Goal: Task Accomplishment & Management: Use online tool/utility

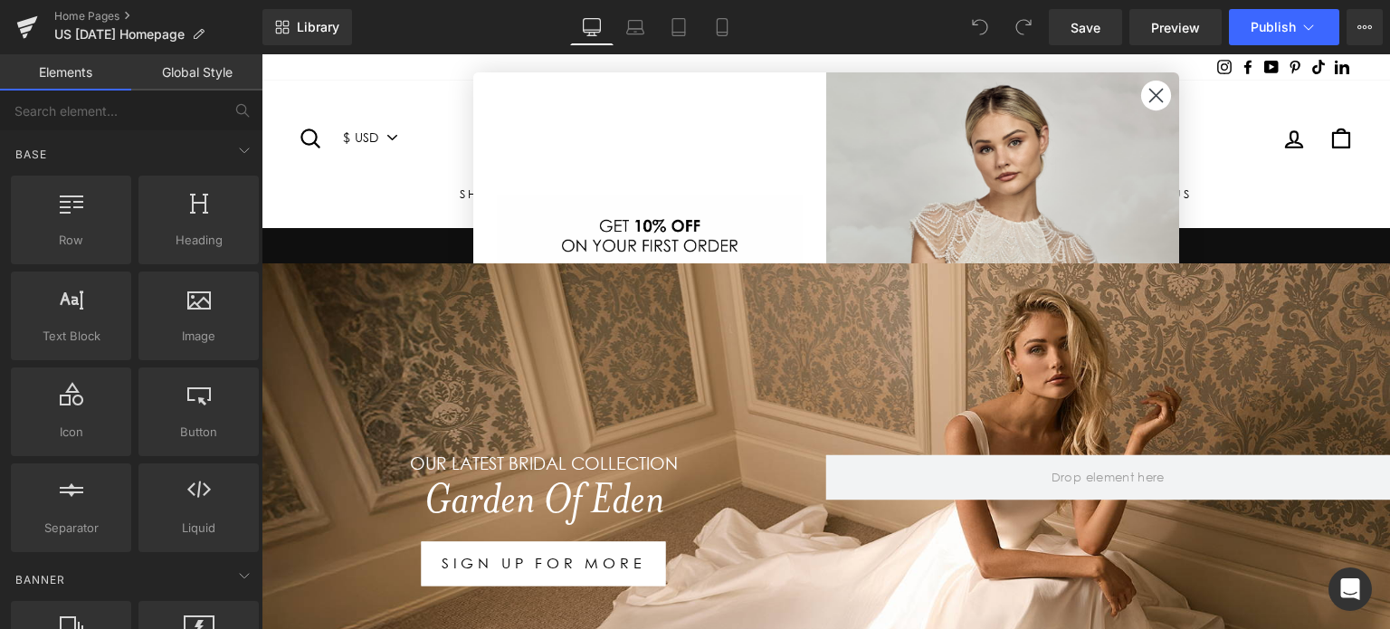
click at [1153, 90] on circle "Close dialog" at bounding box center [1156, 96] width 30 height 30
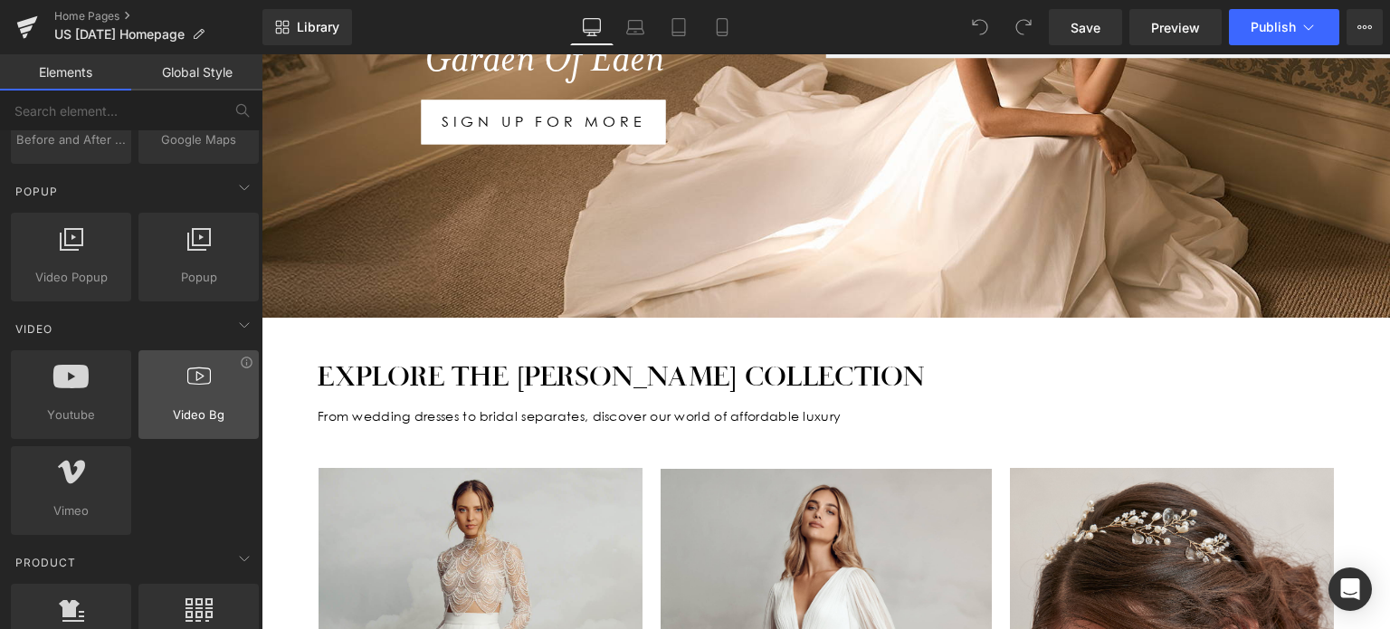
scroll to position [1036, 0]
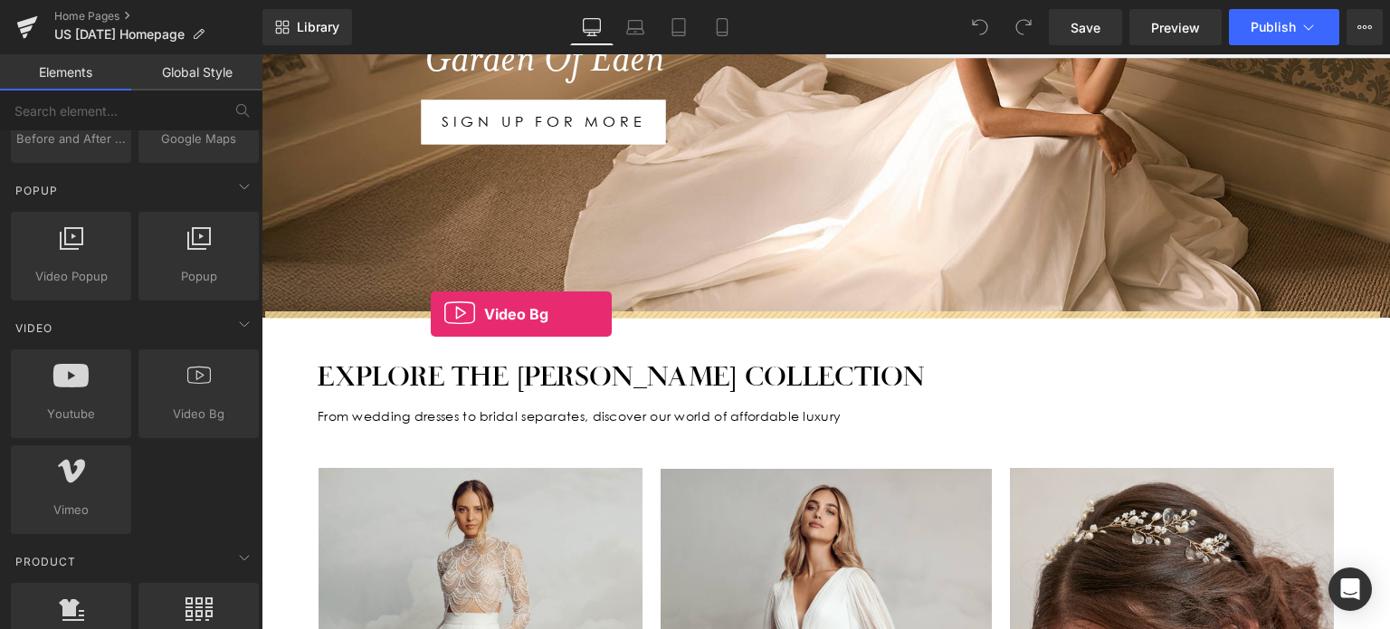
drag, startPoint x: 435, startPoint y: 452, endPoint x: 431, endPoint y: 314, distance: 137.7
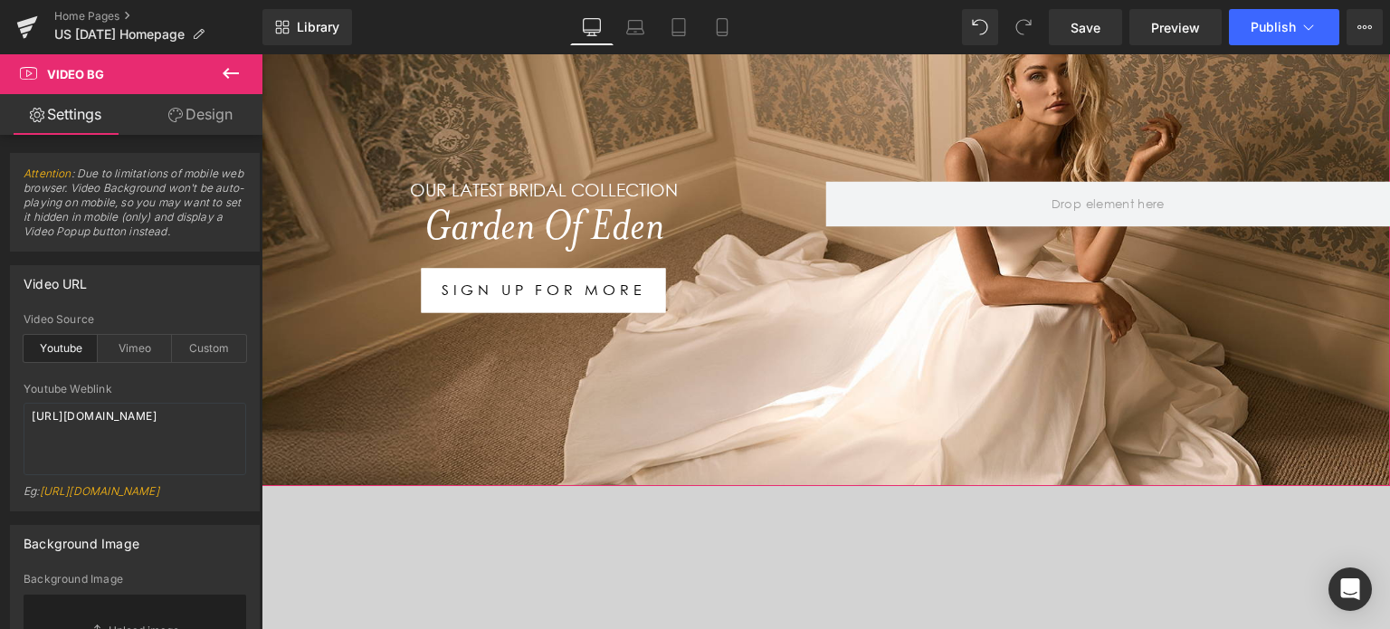
scroll to position [253, 0]
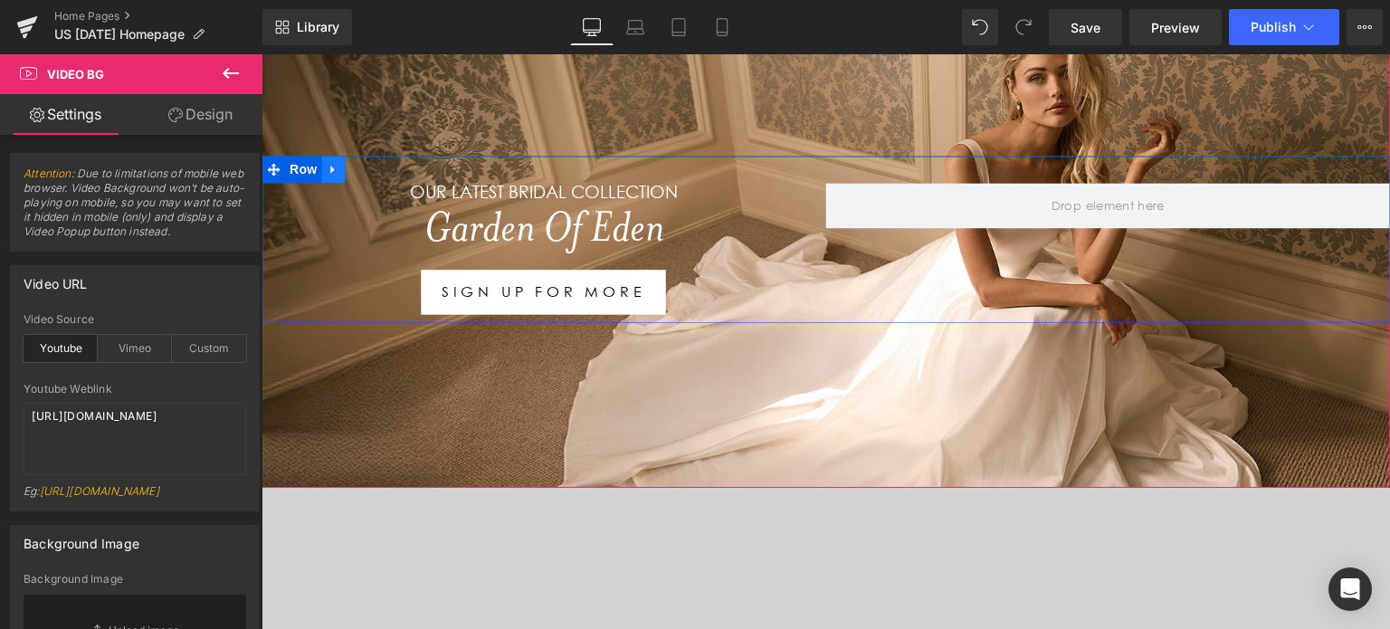
click at [330, 166] on icon at bounding box center [332, 170] width 4 height 8
click at [350, 168] on icon at bounding box center [356, 169] width 13 height 13
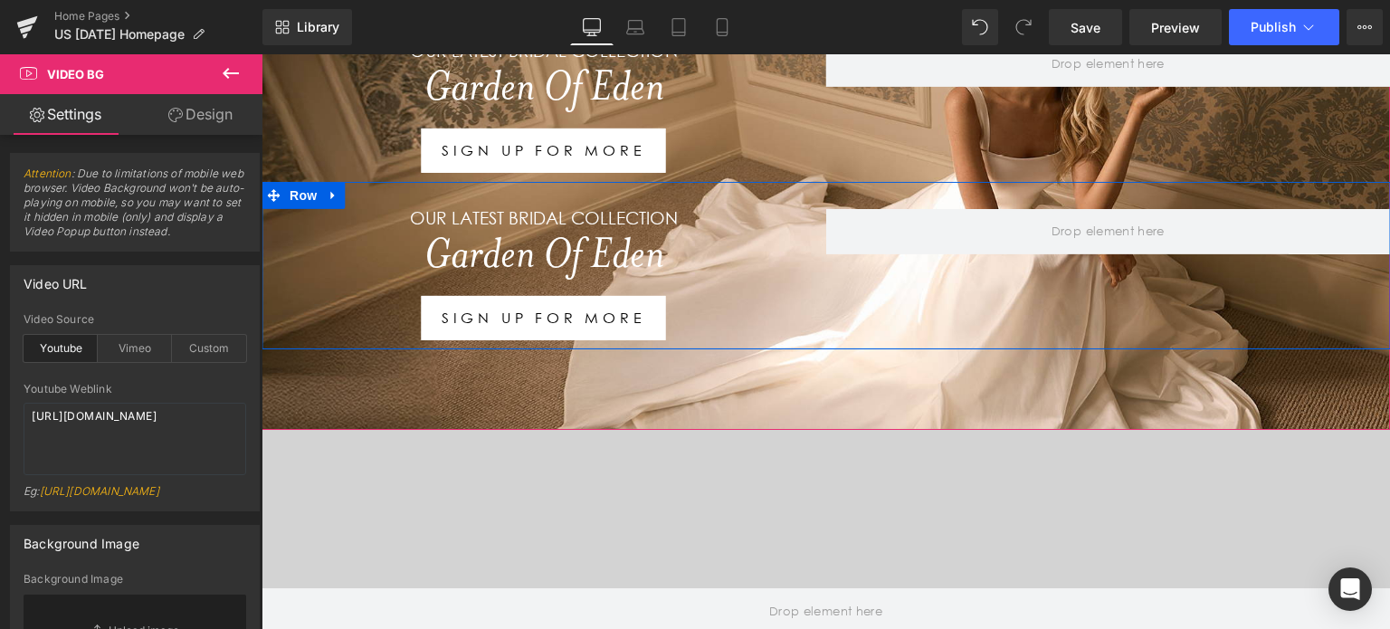
scroll to position [372, 0]
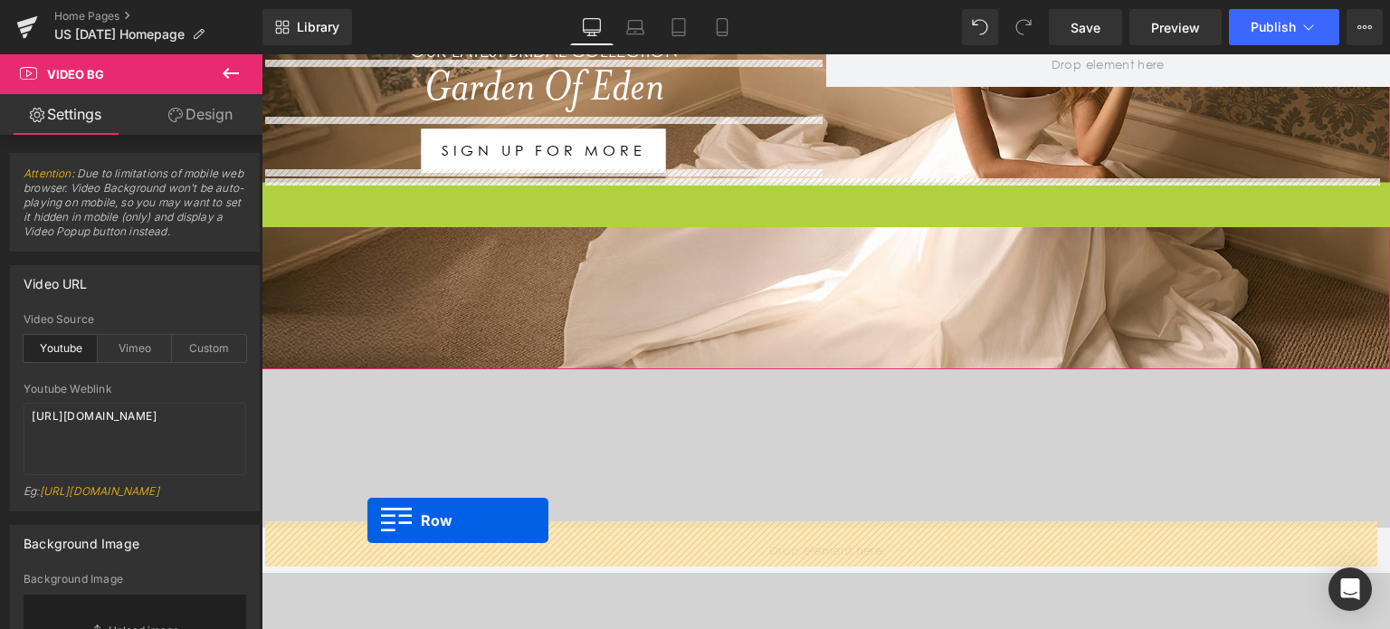
drag, startPoint x: 268, startPoint y: 193, endPoint x: 368, endPoint y: 520, distance: 342.5
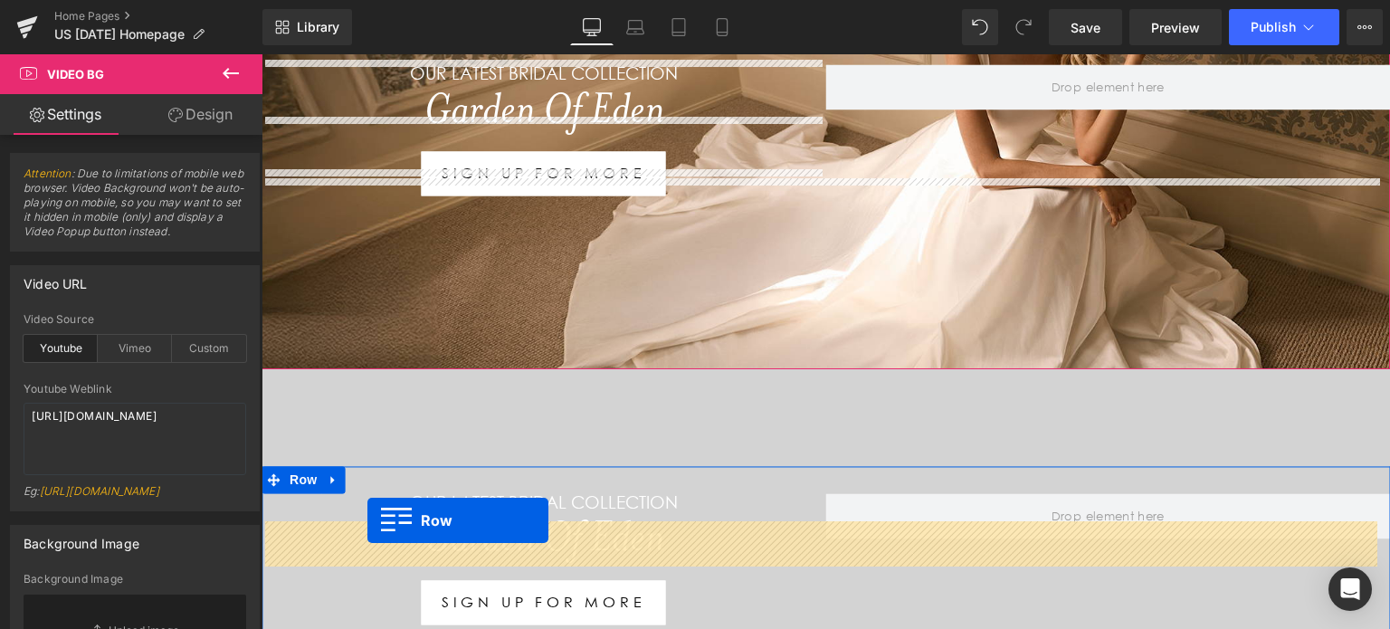
scroll to position [395, 0]
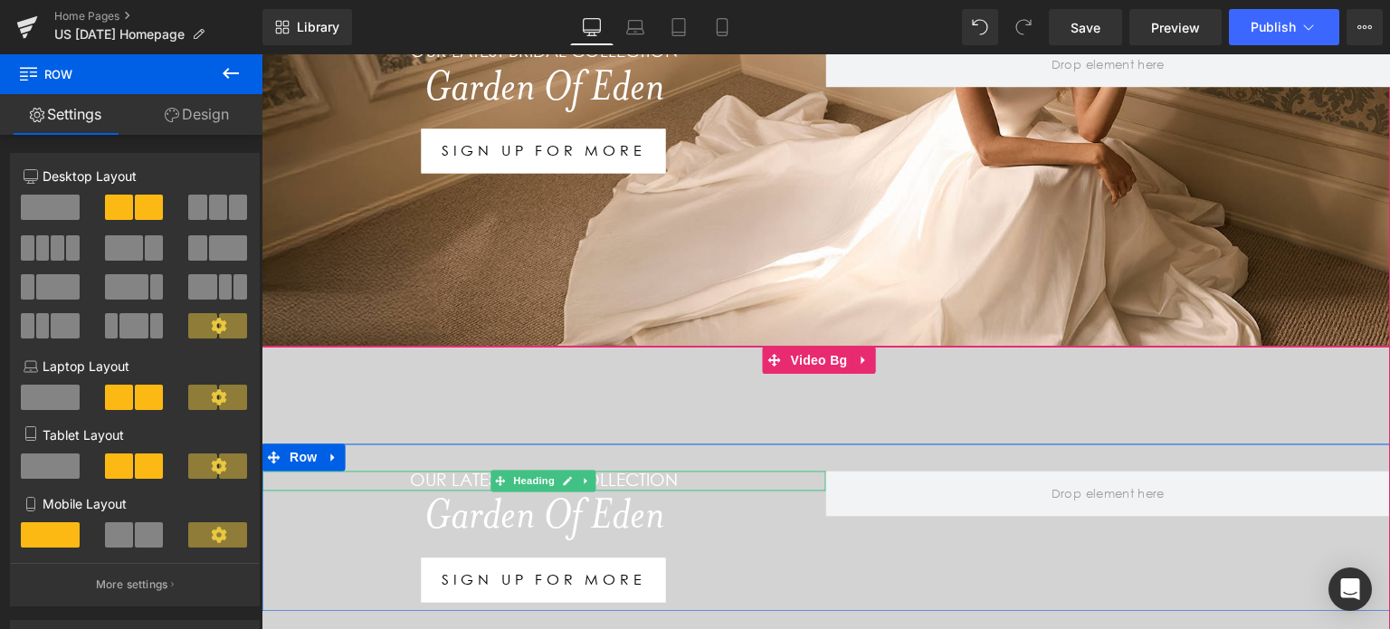
click at [676, 471] on h1 "Our LATEST BRIDAL COLLECTION" at bounding box center [544, 481] width 565 height 21
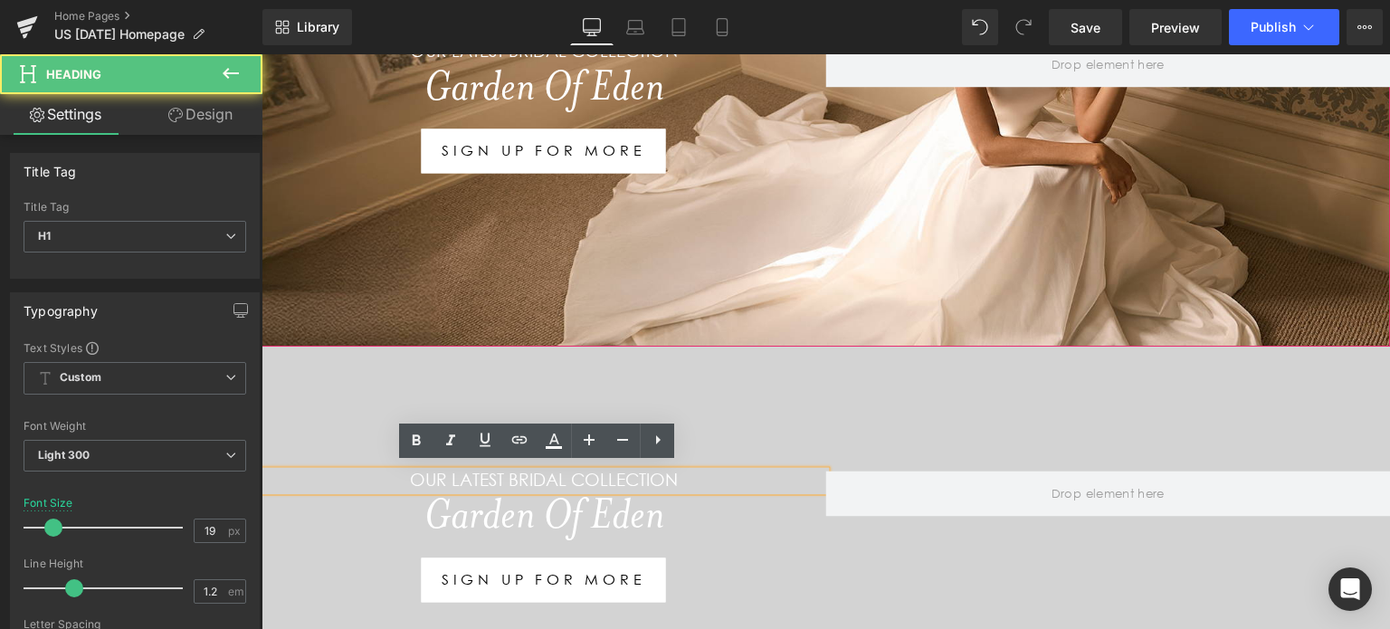
click at [663, 471] on h1 "Our LATEST BRIDAL COLLECTION" at bounding box center [544, 481] width 565 height 21
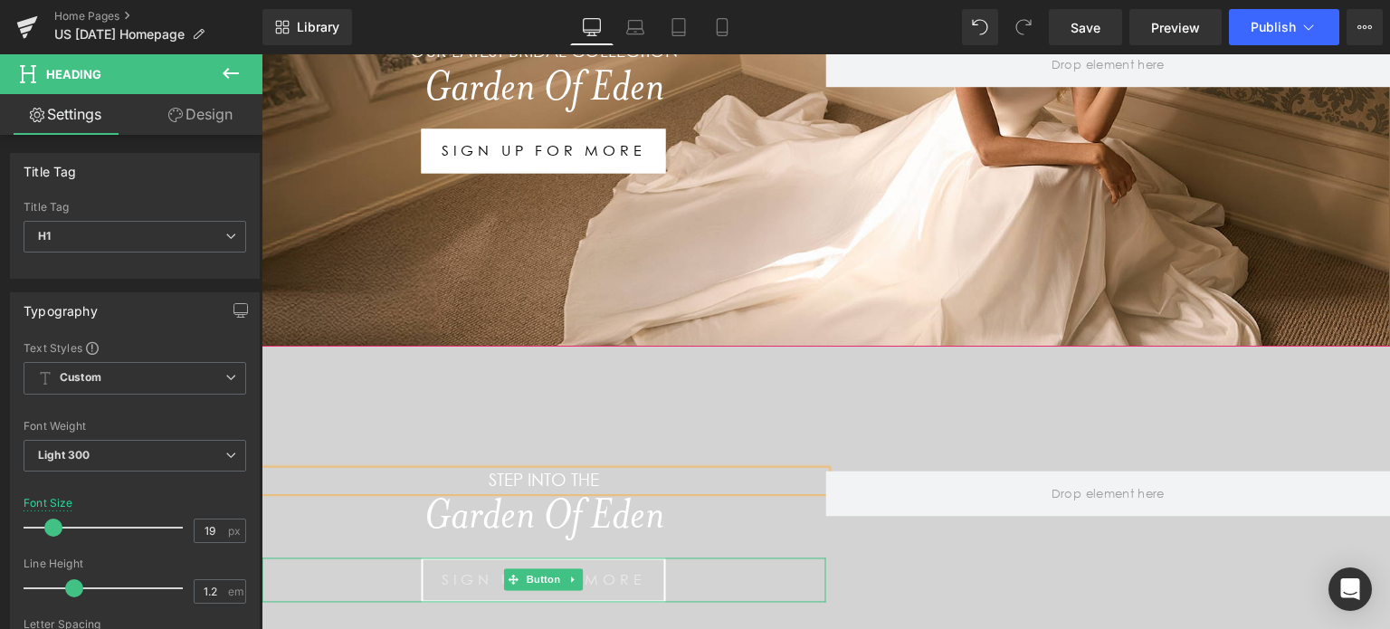
click at [631, 570] on span "SIGN UP FOR MORE" at bounding box center [544, 579] width 205 height 21
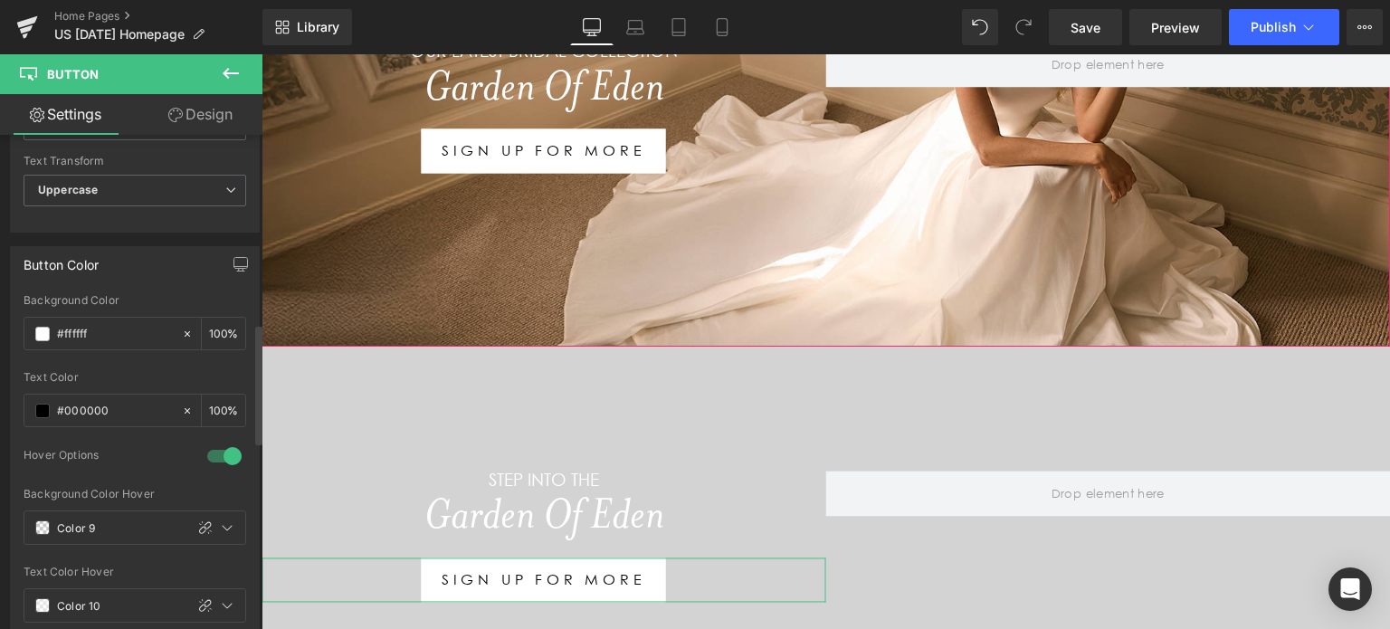
scroll to position [773, 0]
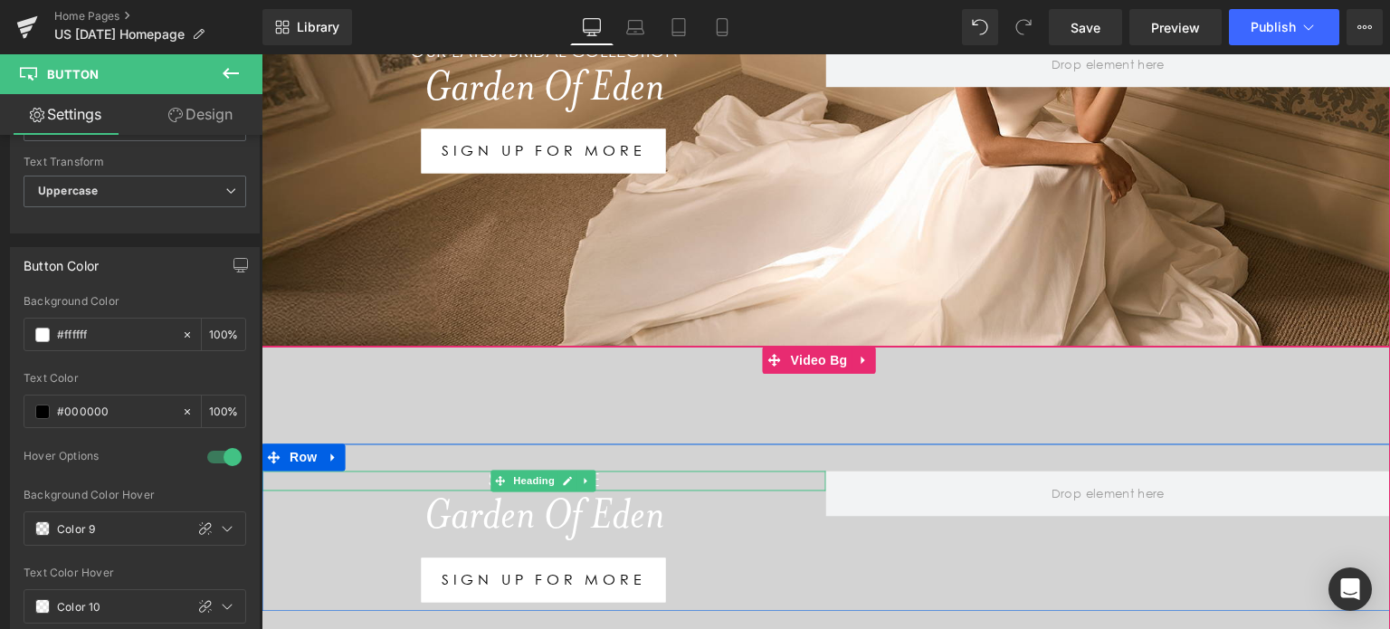
click at [609, 473] on h1 "Step into the" at bounding box center [544, 481] width 565 height 21
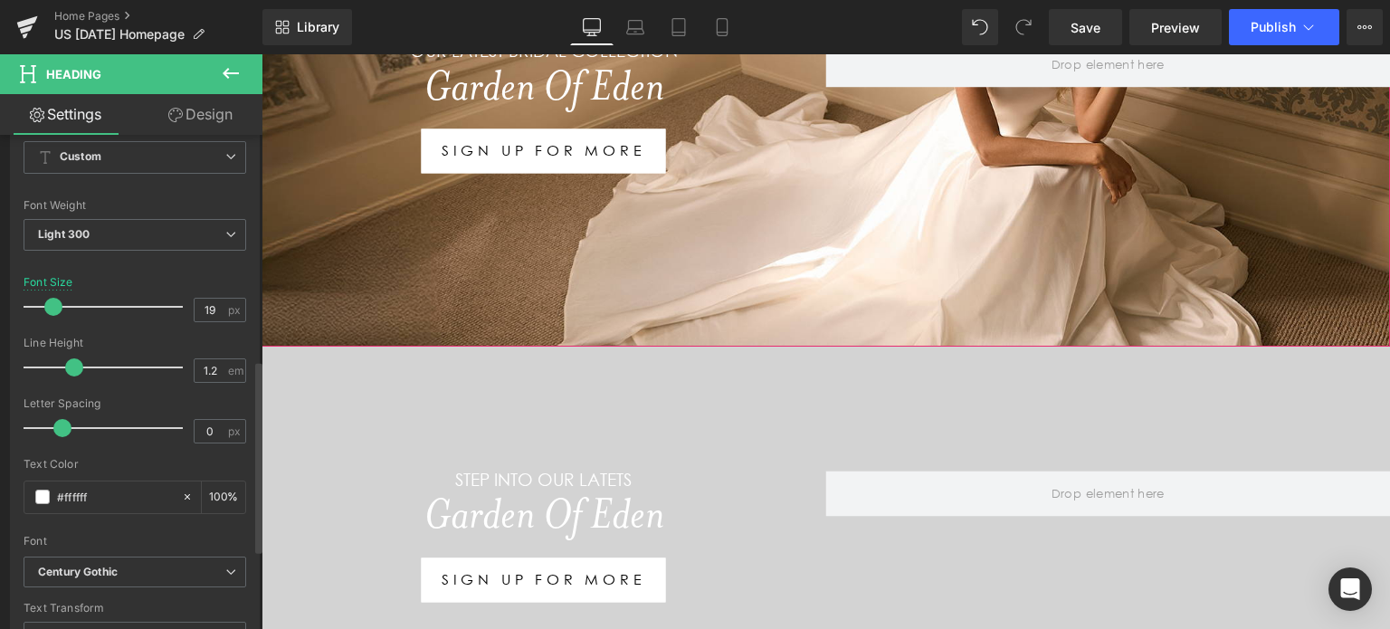
scroll to position [0, 0]
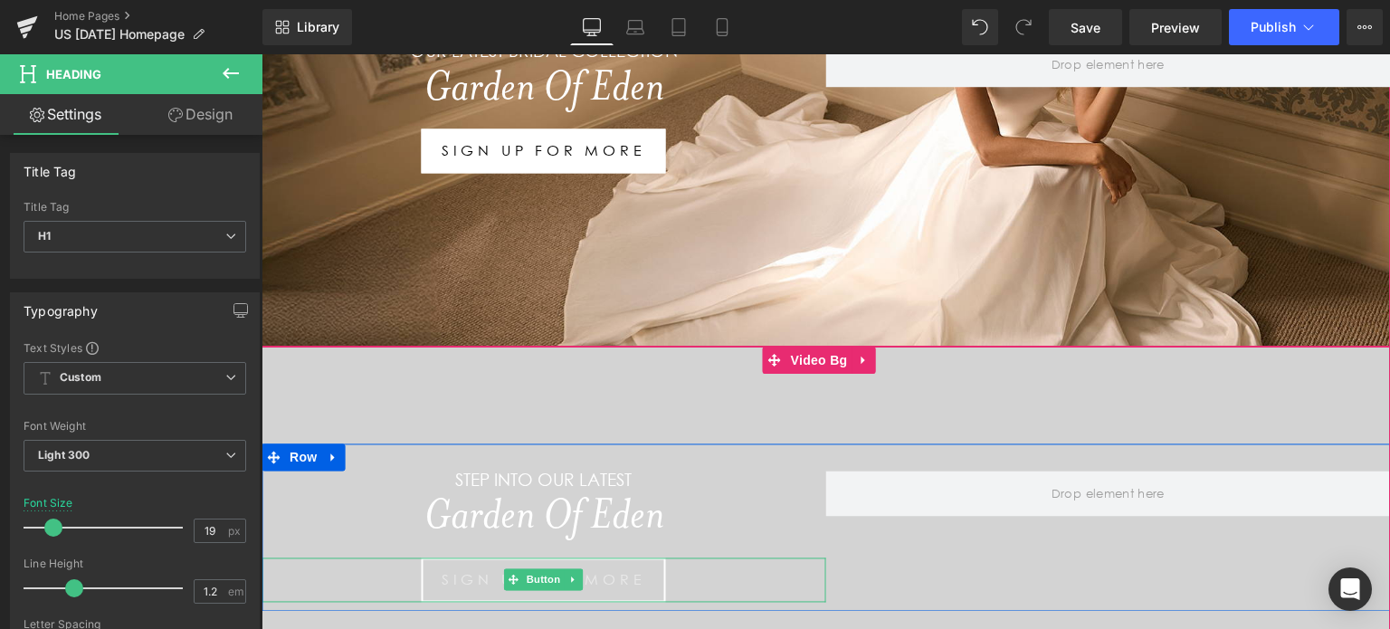
click at [422, 580] on link "SIGN UP FOR MORE" at bounding box center [544, 580] width 244 height 44
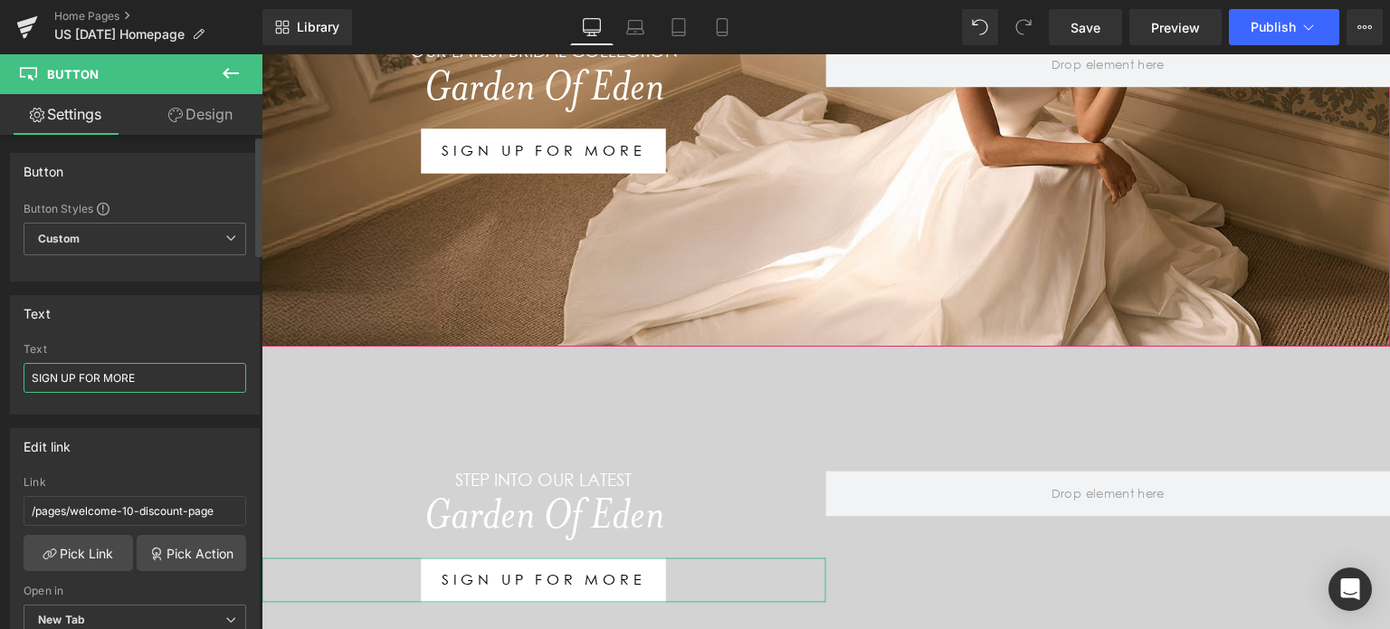
drag, startPoint x: 156, startPoint y: 374, endPoint x: 0, endPoint y: 370, distance: 155.7
click at [0, 370] on div "Text SIGN UP FOR MORE Text SIGN UP FOR MORE" at bounding box center [135, 348] width 271 height 133
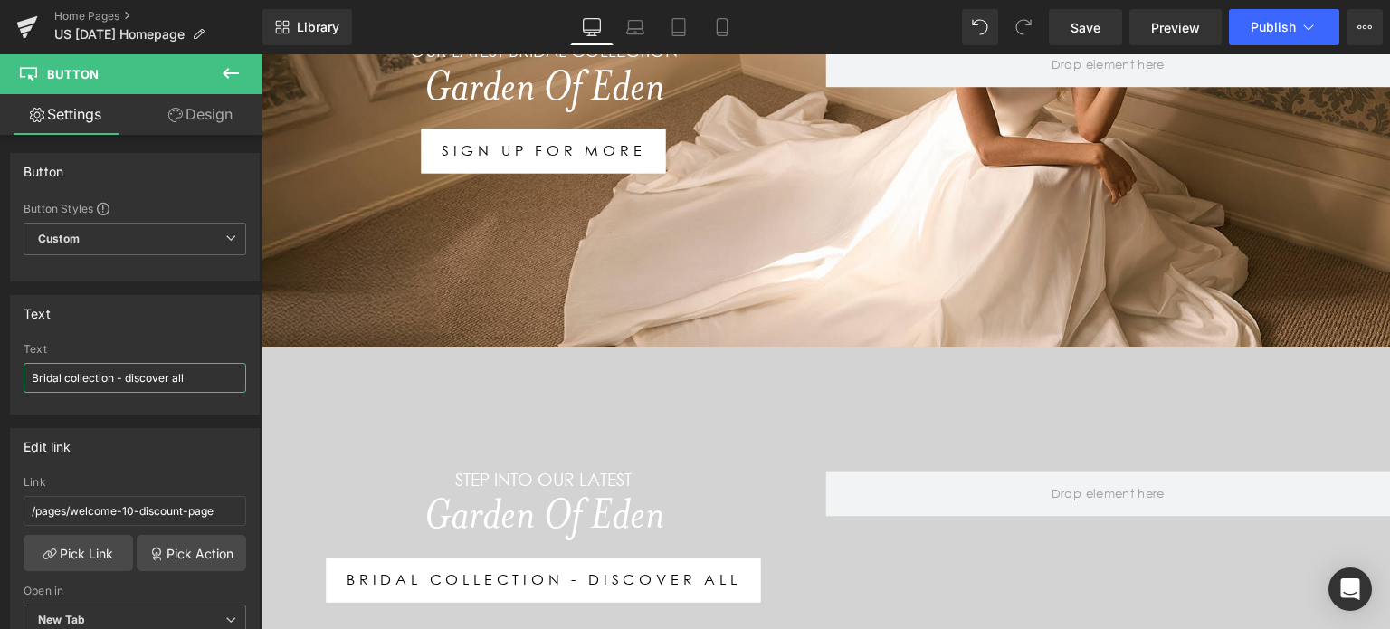
type input "Bridal collection - discover all"
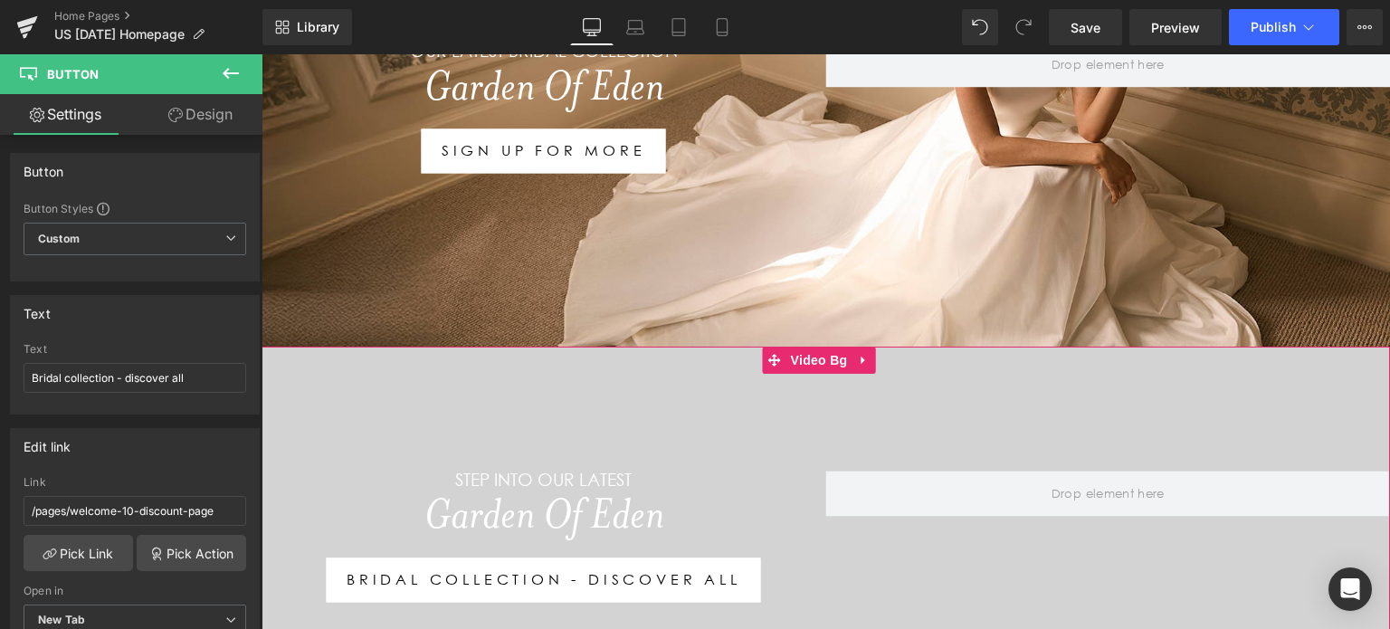
click at [1367, 387] on div at bounding box center [826, 528] width 1129 height 362
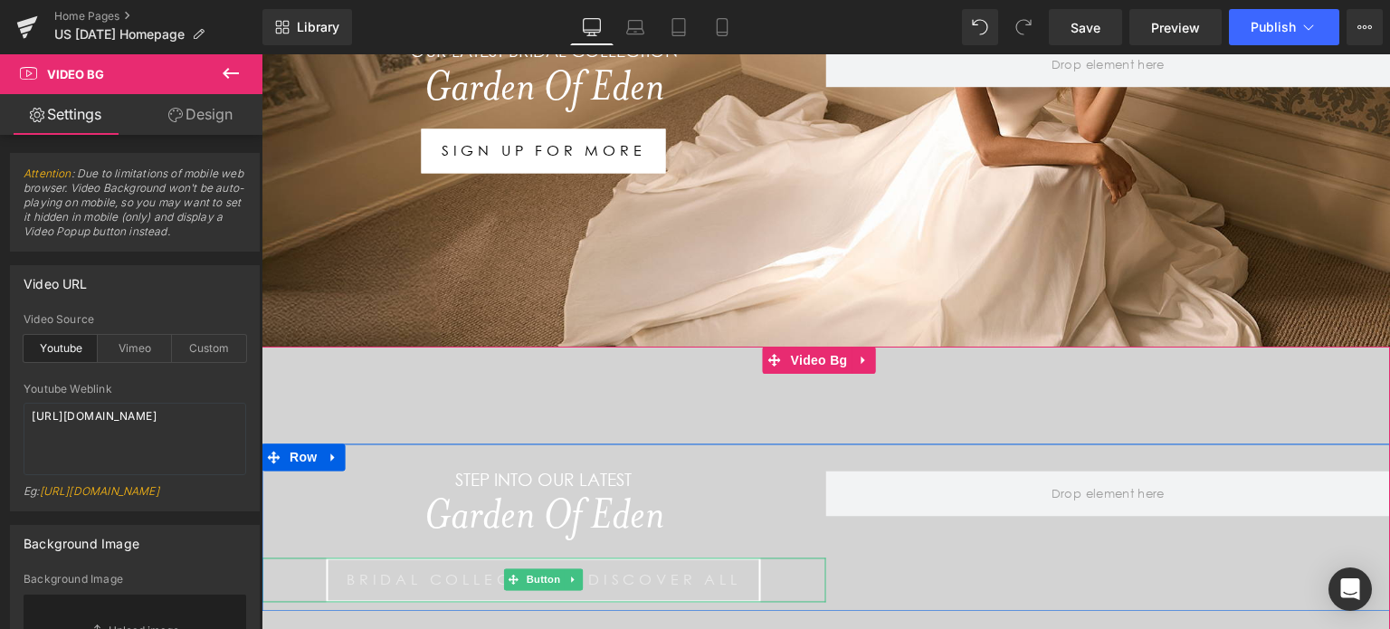
click at [747, 582] on link "Bridal collection - discover all" at bounding box center [544, 580] width 434 height 44
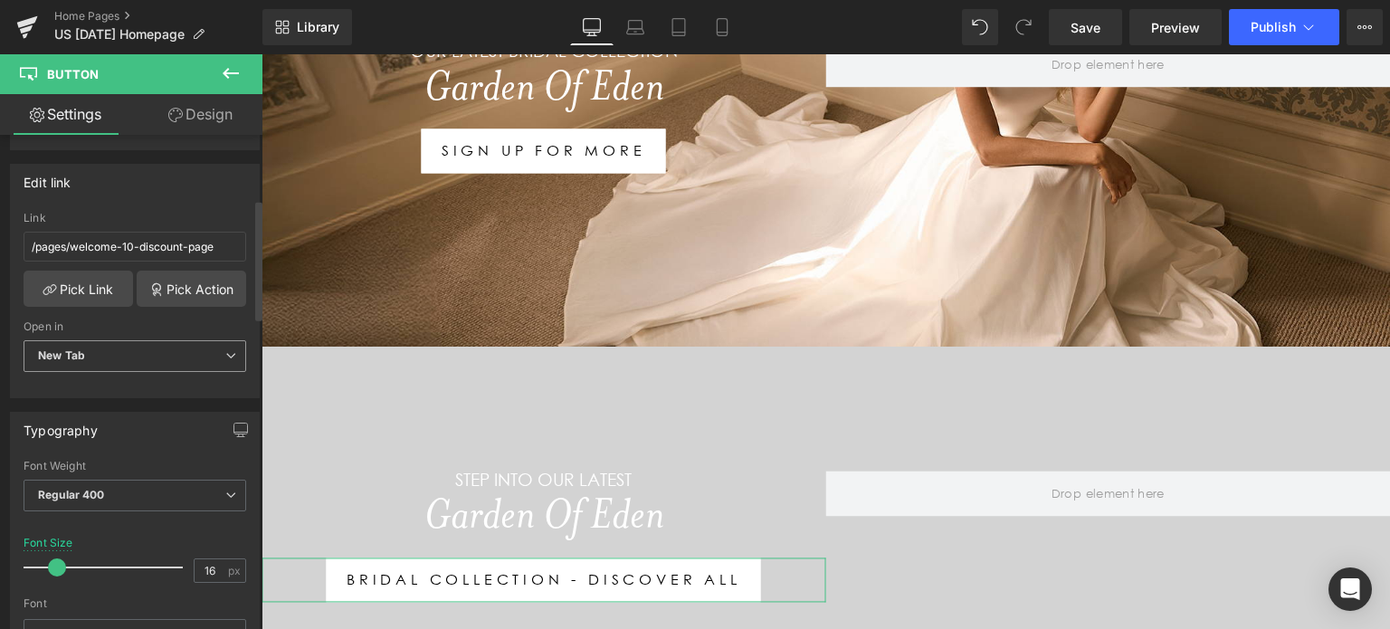
scroll to position [263, 0]
click at [214, 247] on input "/pages/welcome-10-discount-page" at bounding box center [135, 248] width 223 height 30
type input "[URL][DOMAIN_NAME]"
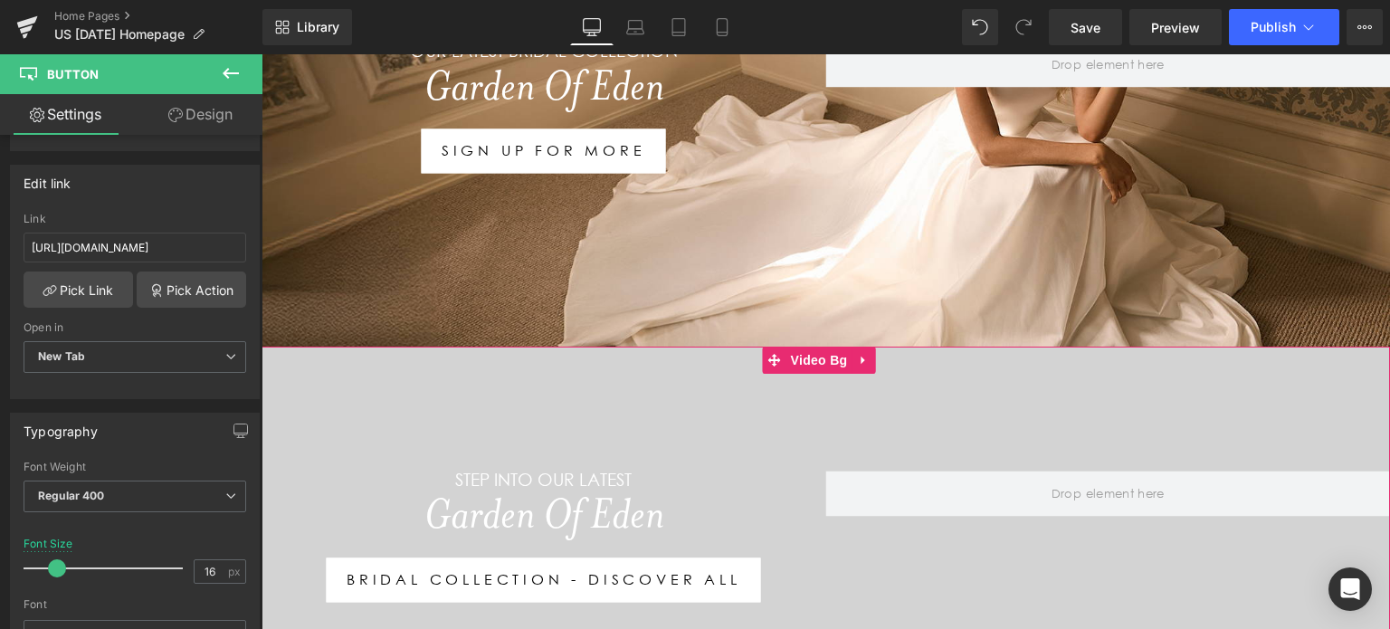
click at [789, 406] on div at bounding box center [826, 528] width 1129 height 362
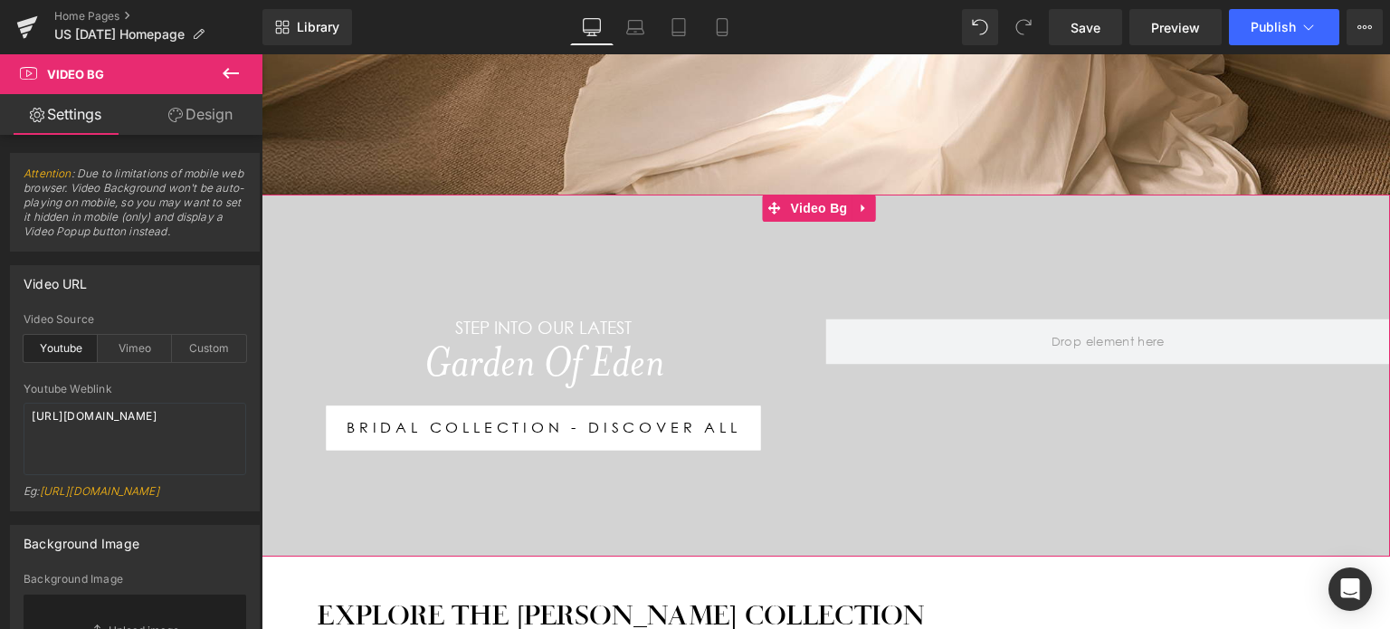
scroll to position [554, 0]
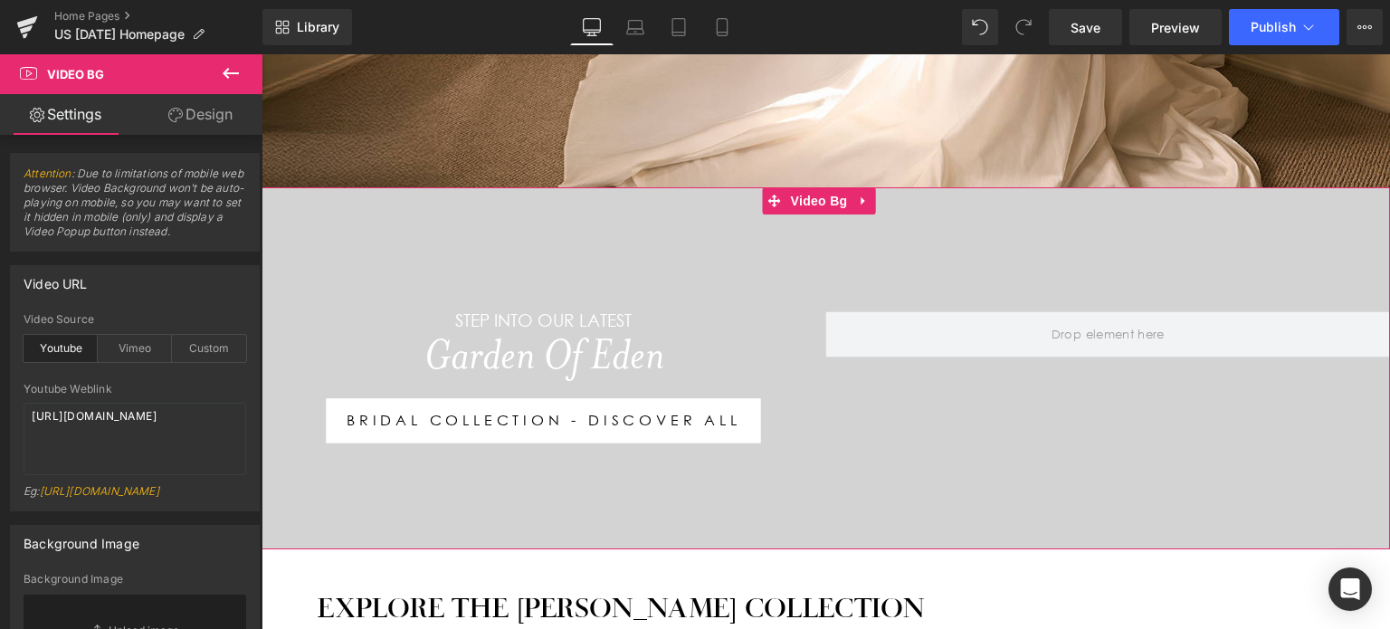
click at [778, 234] on div at bounding box center [826, 368] width 1129 height 362
click at [181, 429] on textarea "[URL][DOMAIN_NAME]" at bounding box center [135, 439] width 223 height 72
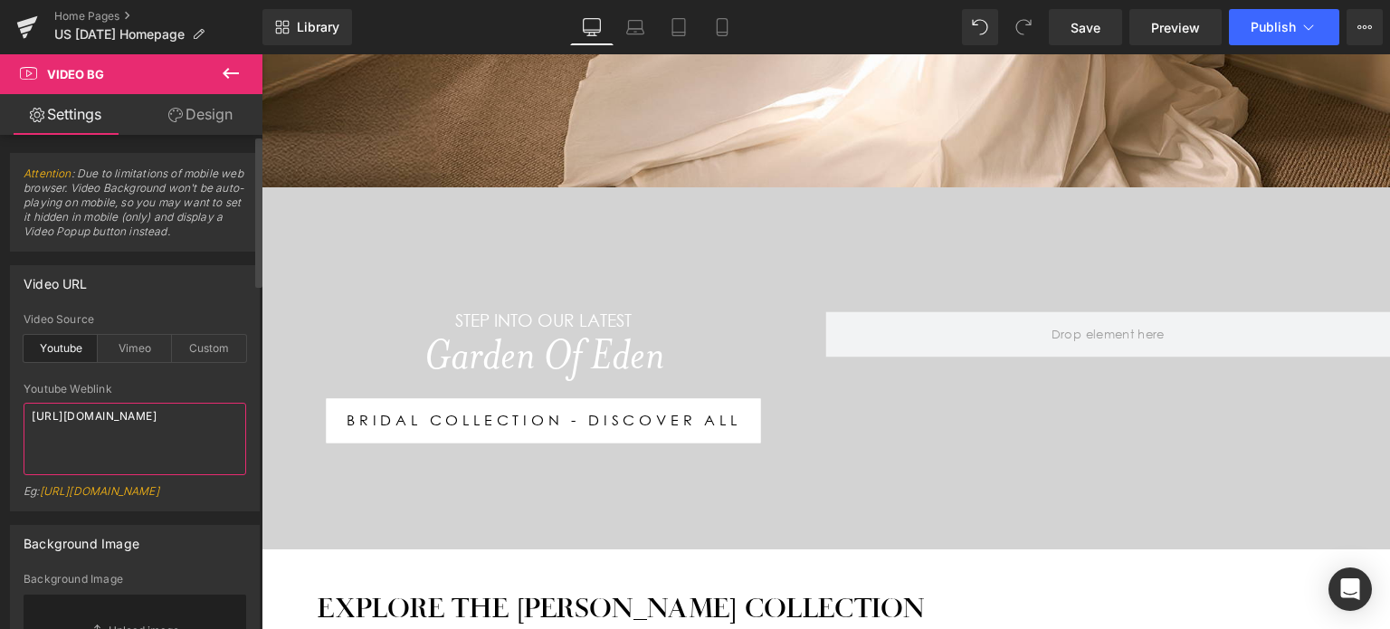
paste textarea "[DOMAIN_NAME][URL]"
type textarea "[URL][DOMAIN_NAME]"
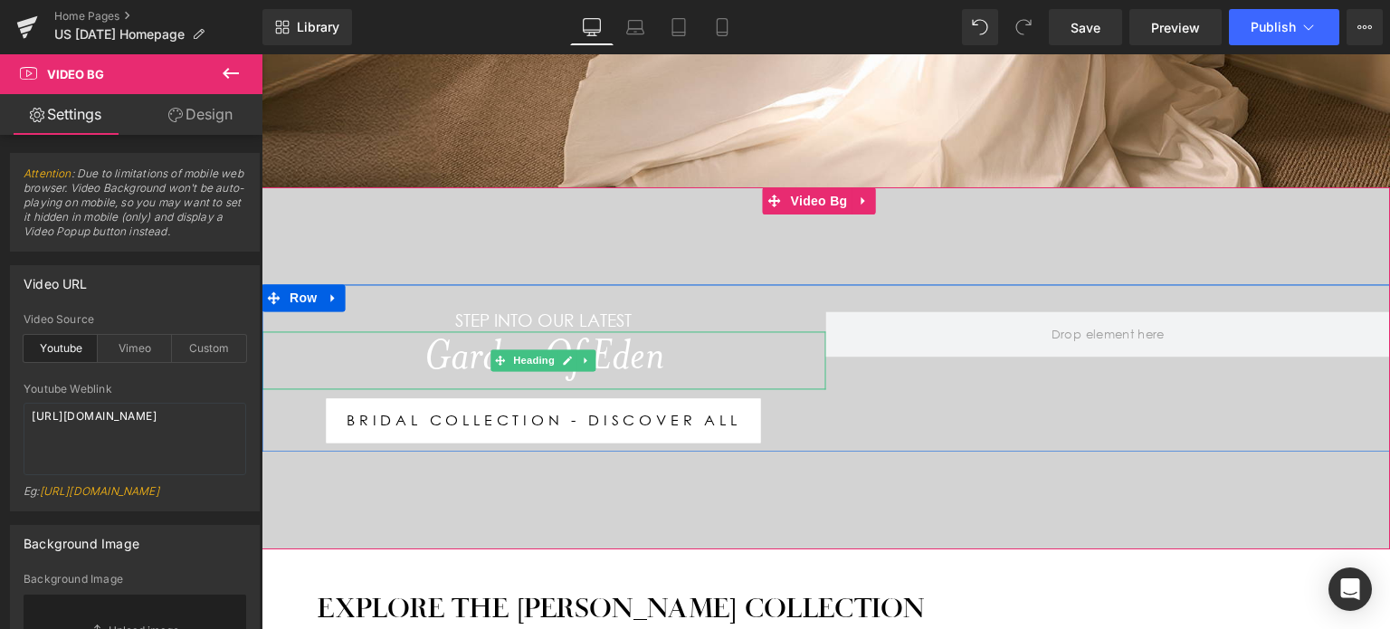
click at [706, 350] on h1 "Garden Of Eden" at bounding box center [544, 361] width 565 height 58
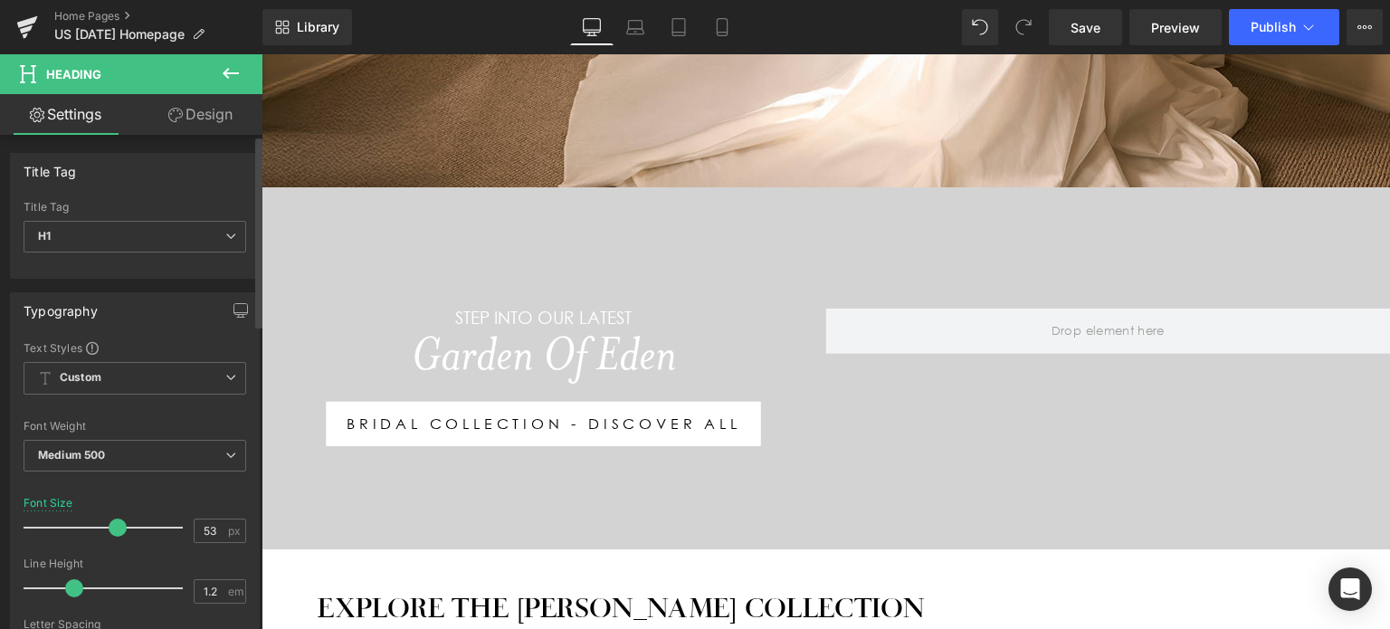
drag, startPoint x: 100, startPoint y: 522, endPoint x: 109, endPoint y: 520, distance: 9.2
click at [109, 520] on span at bounding box center [118, 528] width 18 height 18
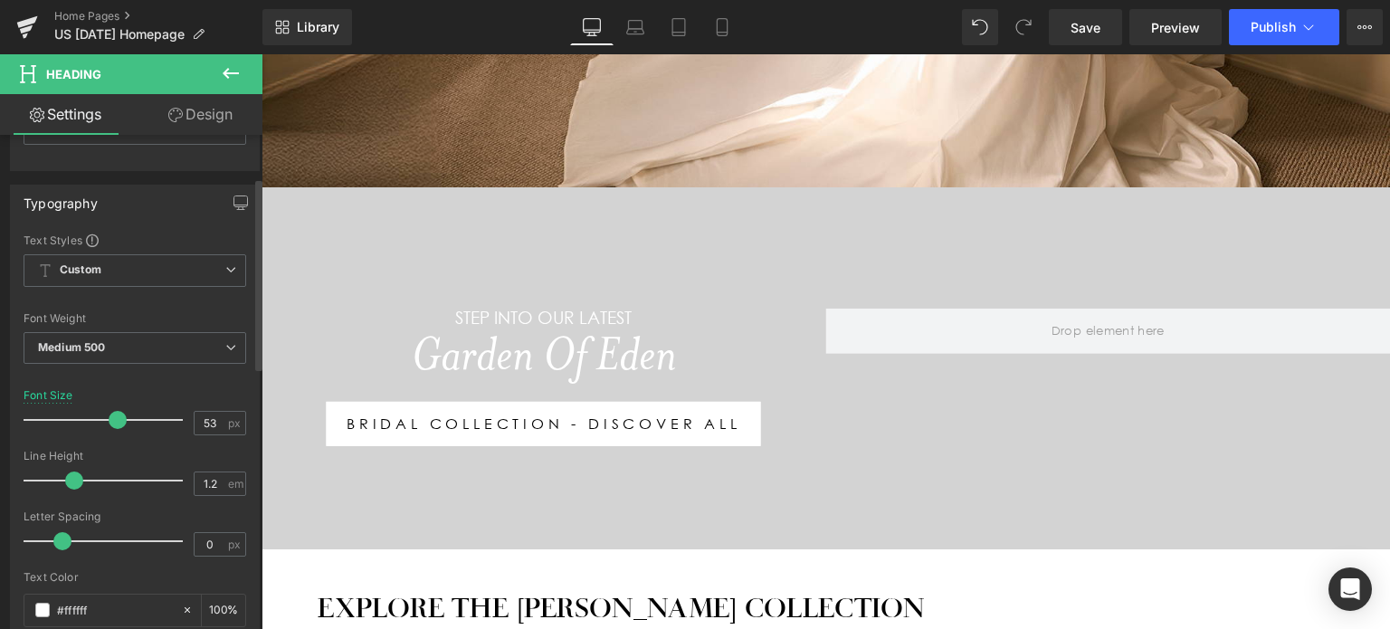
scroll to position [109, 0]
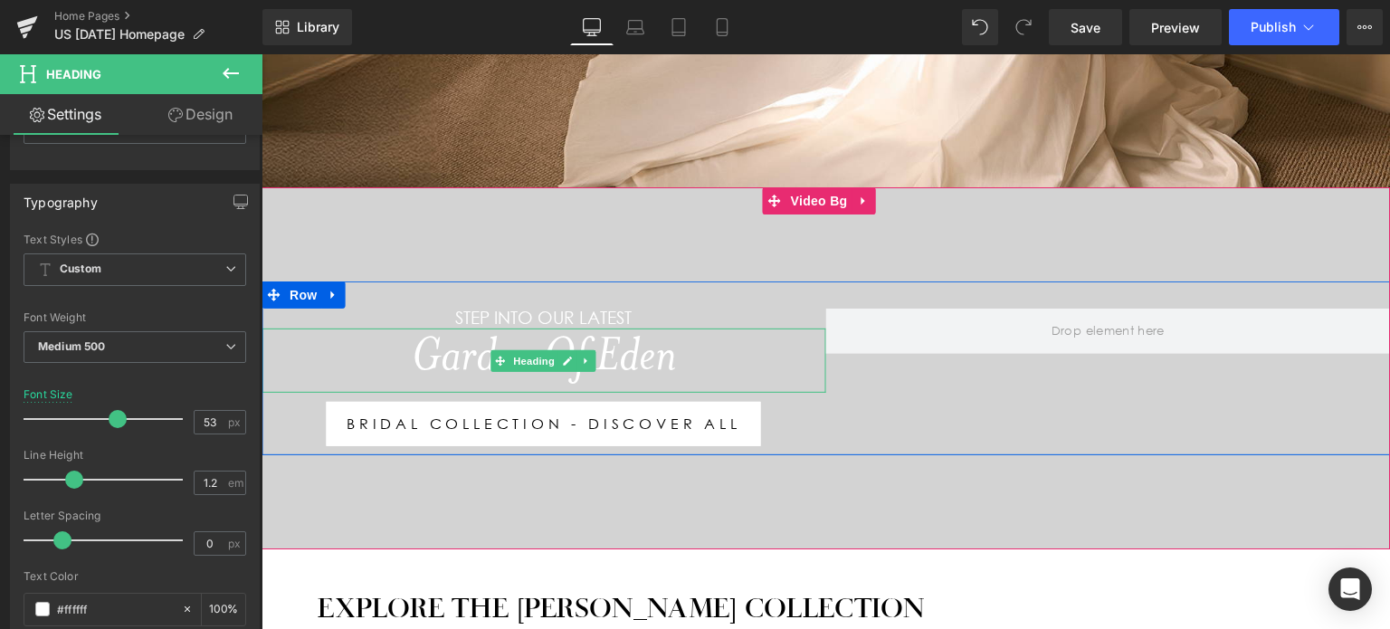
click at [711, 334] on h1 "Garden Of Eden" at bounding box center [544, 361] width 565 height 64
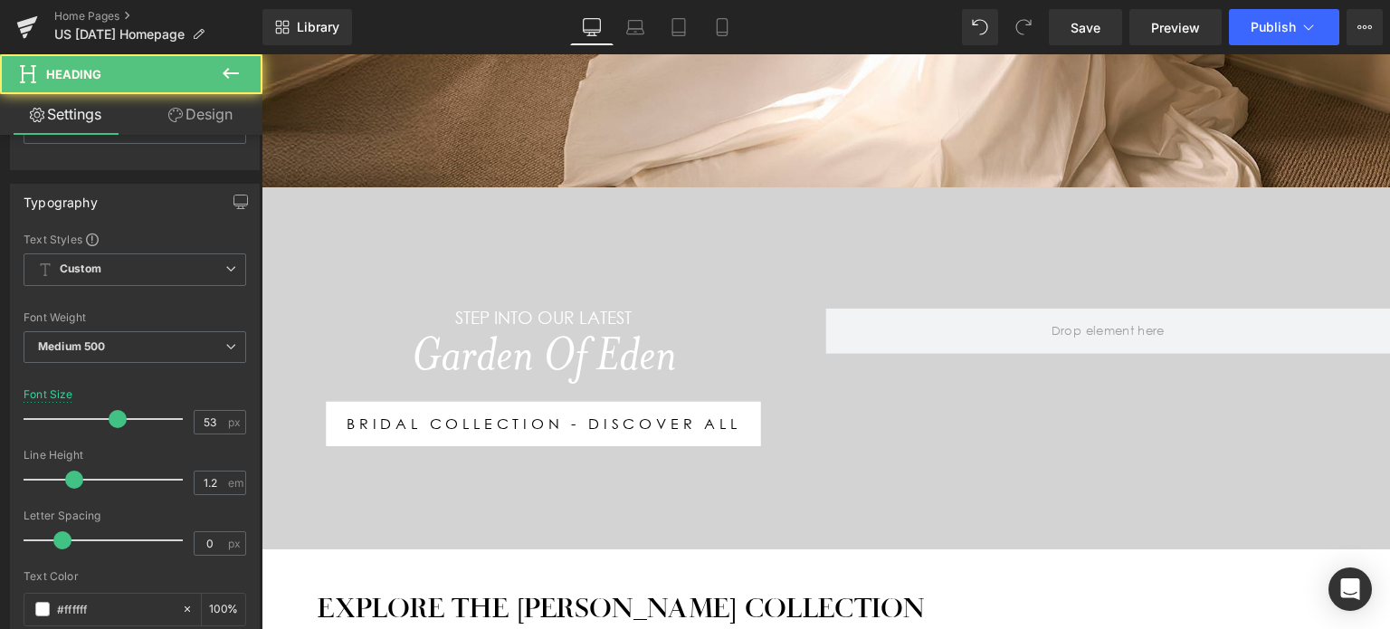
click at [207, 119] on link "Design" at bounding box center [200, 114] width 131 height 41
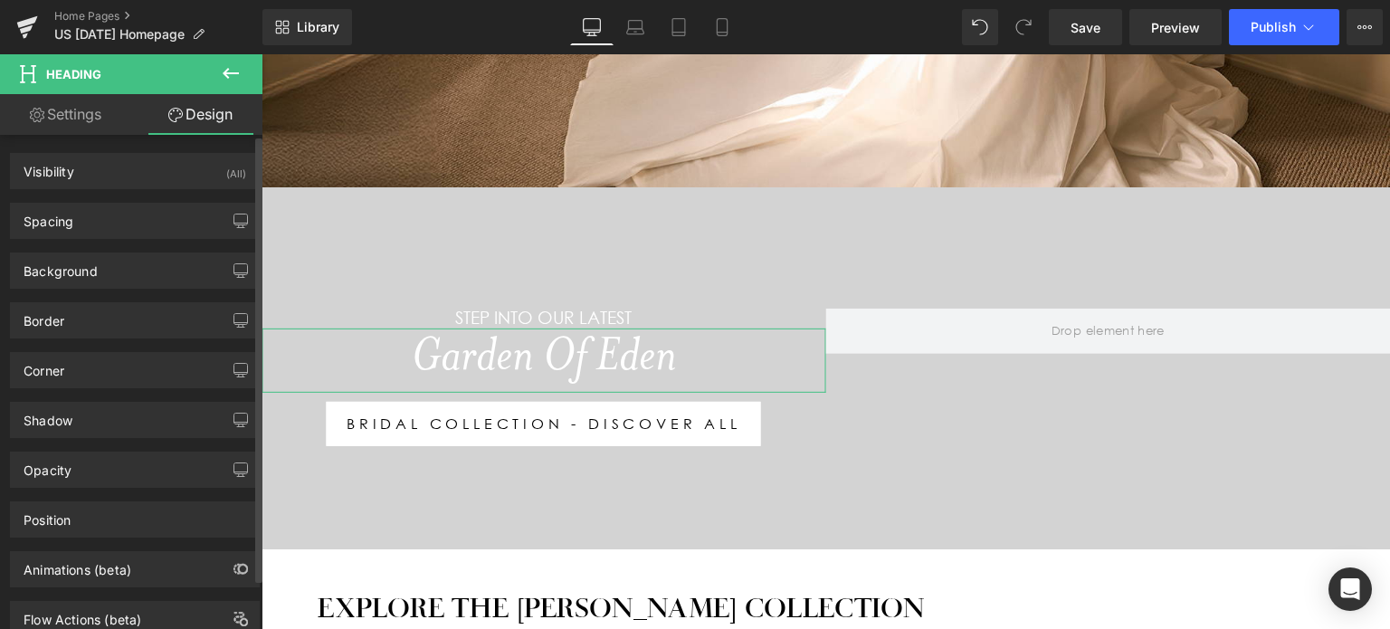
click at [123, 198] on div "Spacing Margin Padding" at bounding box center [135, 214] width 271 height 50
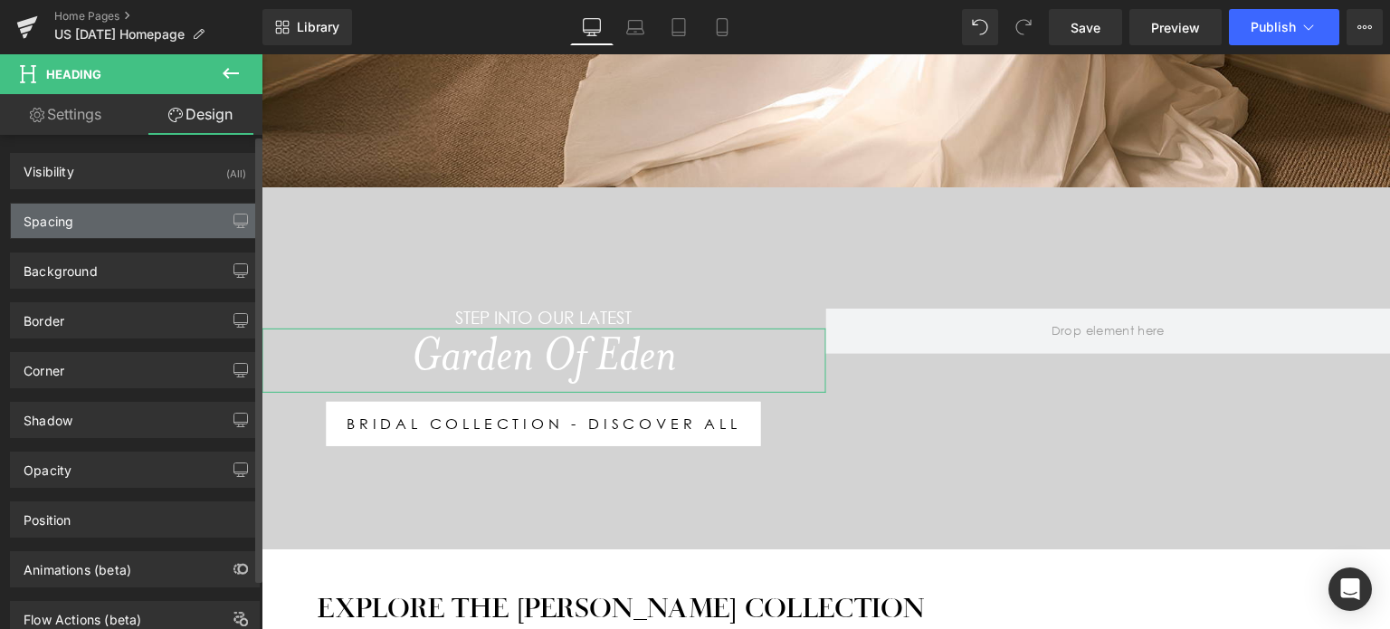
click at [127, 220] on div "Spacing" at bounding box center [135, 221] width 248 height 34
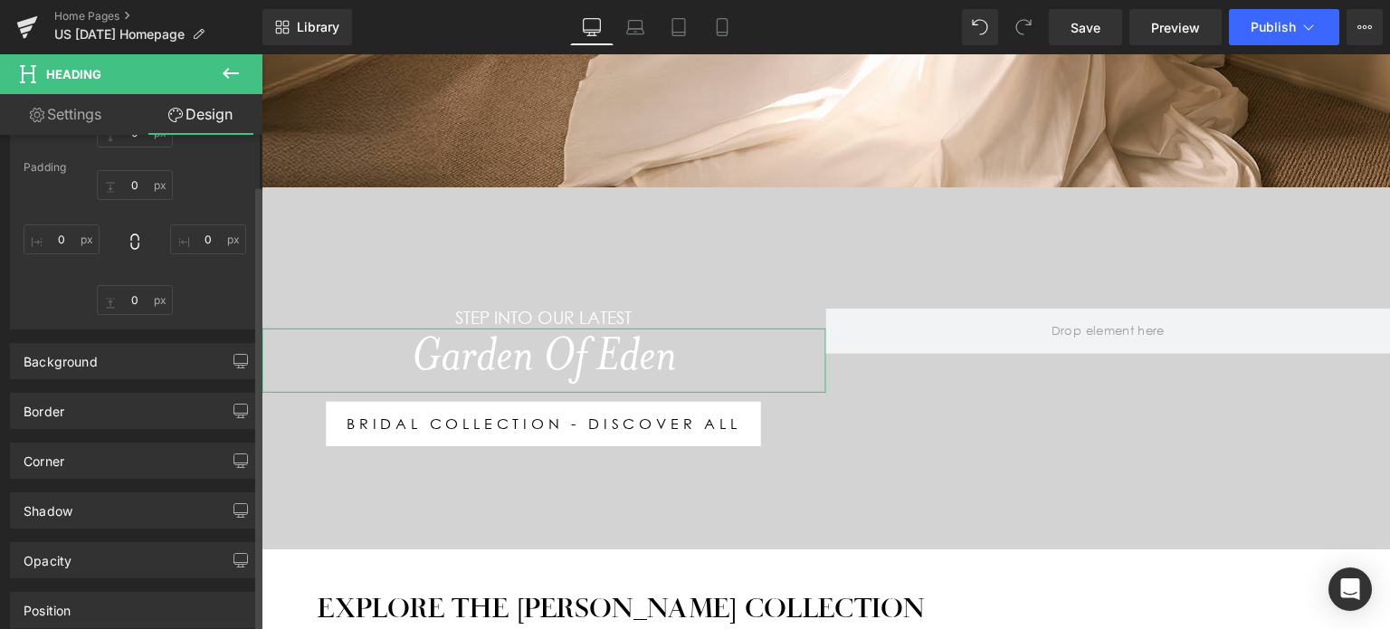
scroll to position [0, 0]
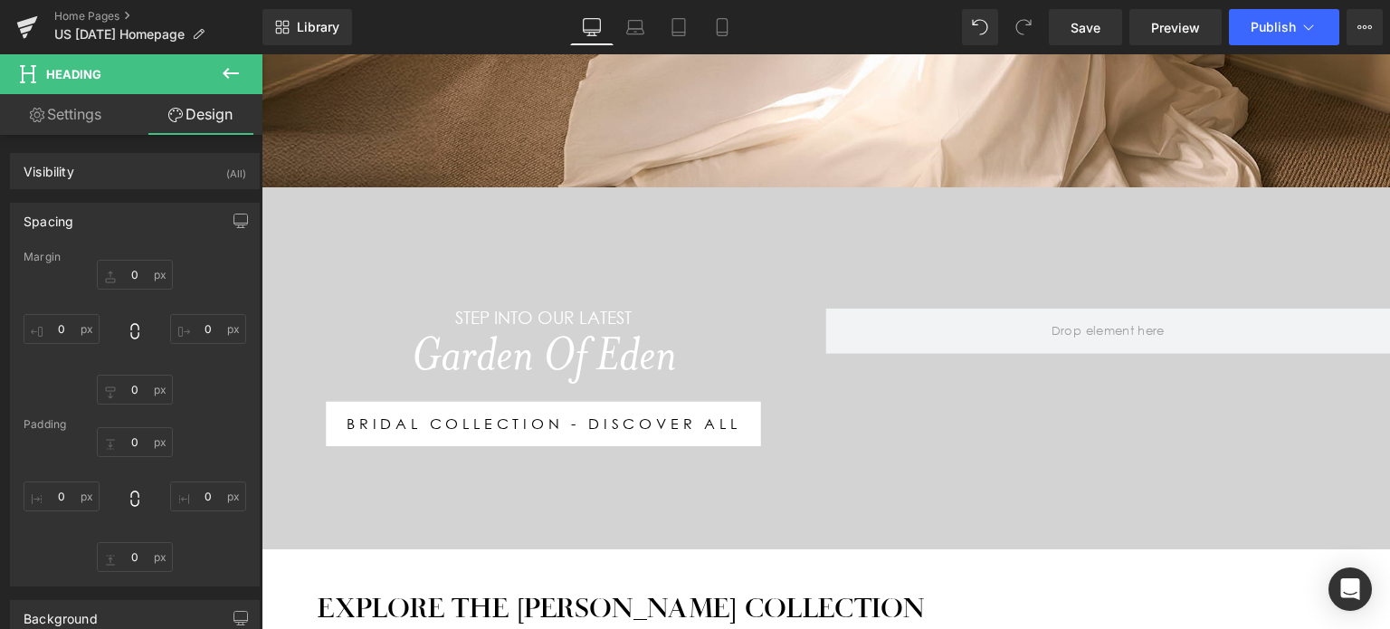
click at [224, 75] on icon at bounding box center [231, 73] width 22 height 22
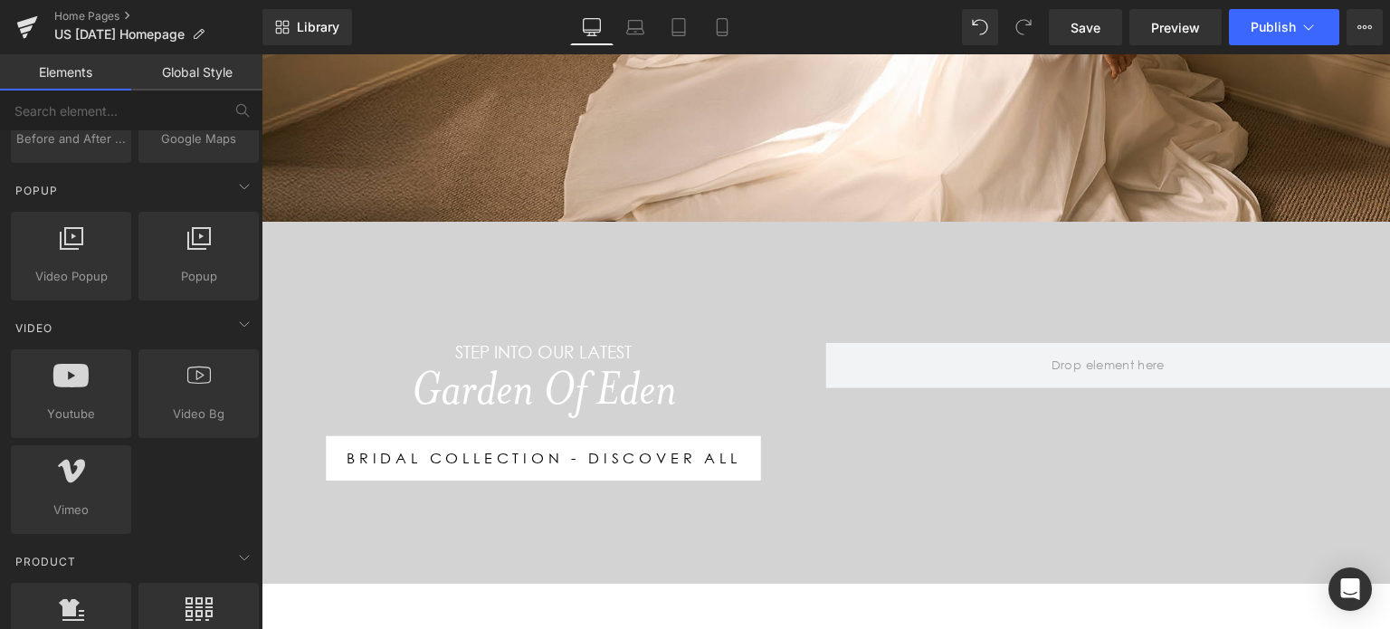
scroll to position [520, 0]
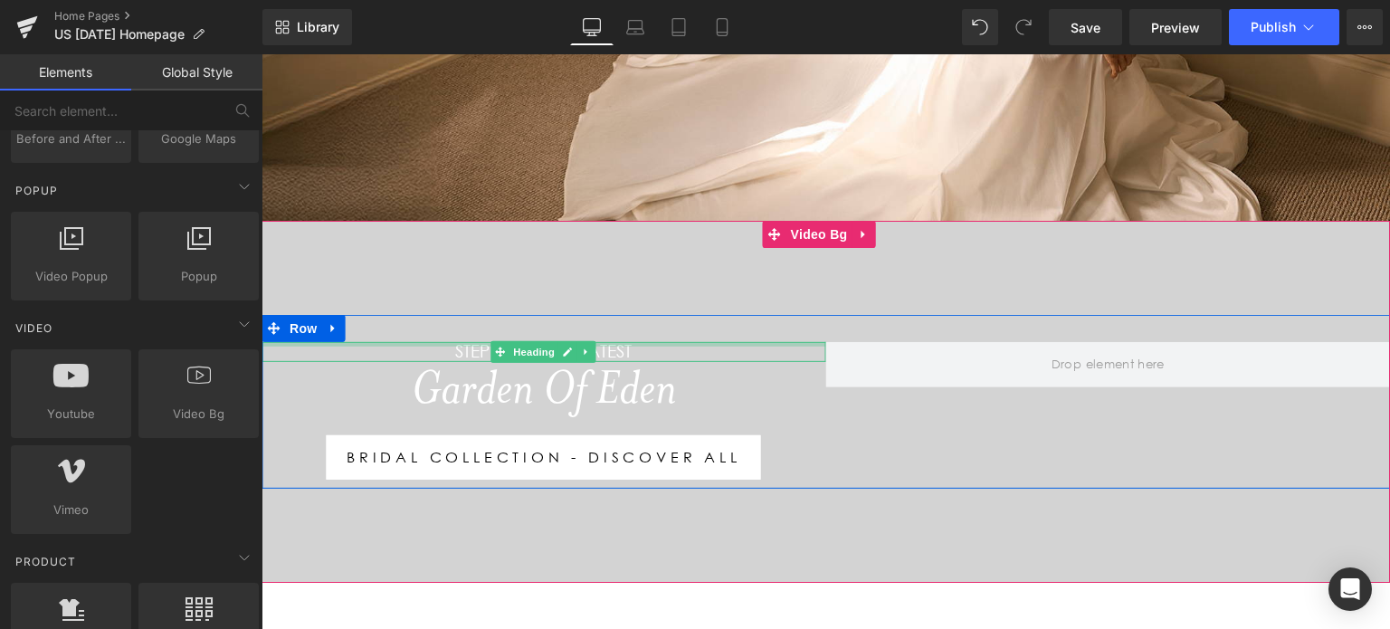
click at [630, 341] on div at bounding box center [544, 343] width 565 height 5
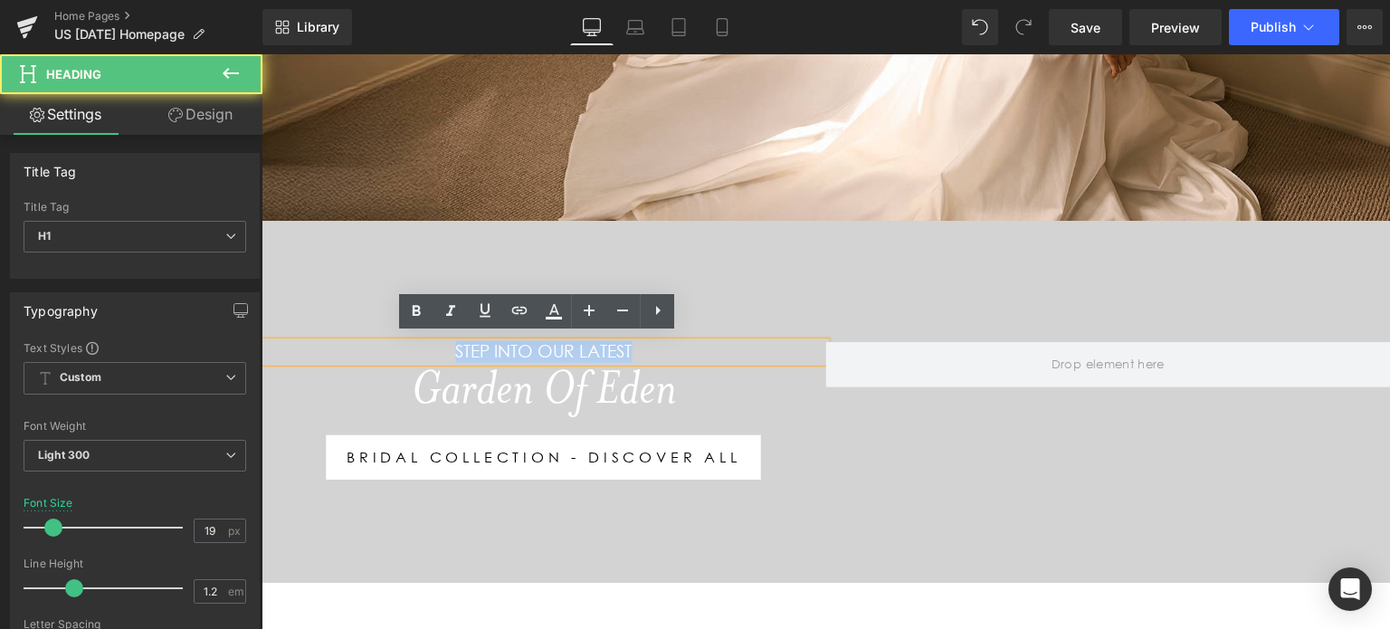
drag, startPoint x: 645, startPoint y: 341, endPoint x: 419, endPoint y: 343, distance: 226.3
click at [419, 343] on h1 "Step into our latest" at bounding box center [544, 351] width 565 height 21
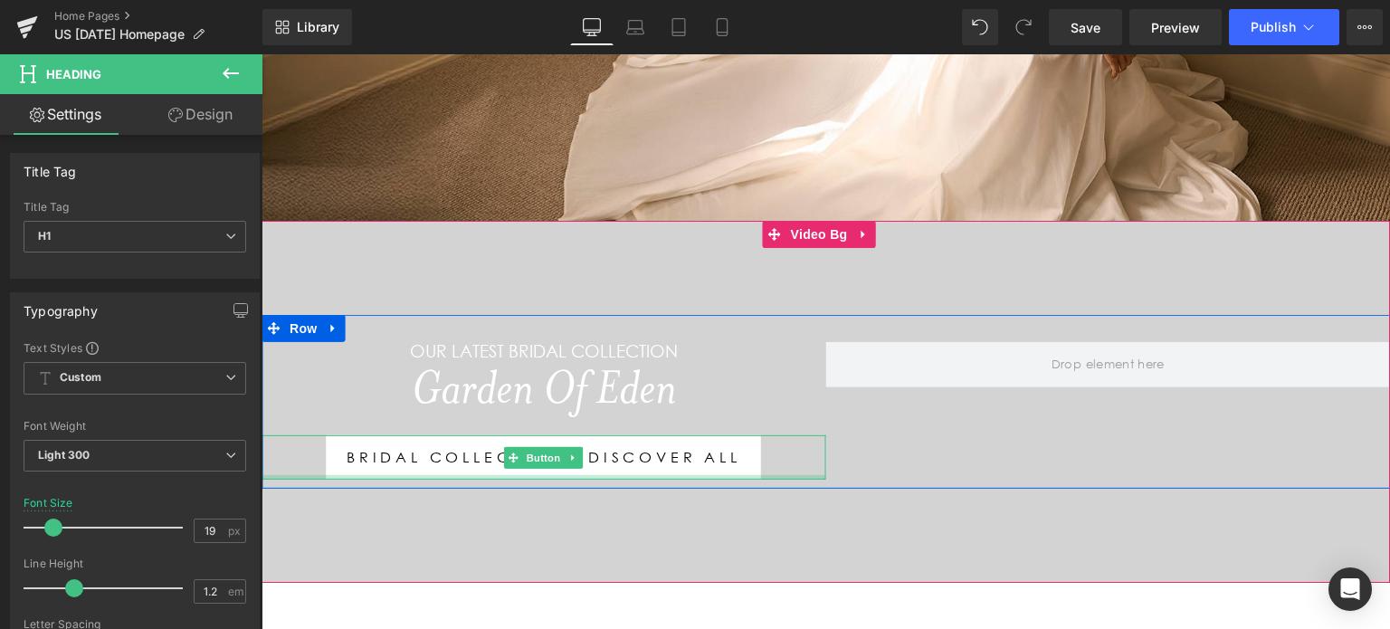
click at [349, 475] on div at bounding box center [544, 477] width 565 height 5
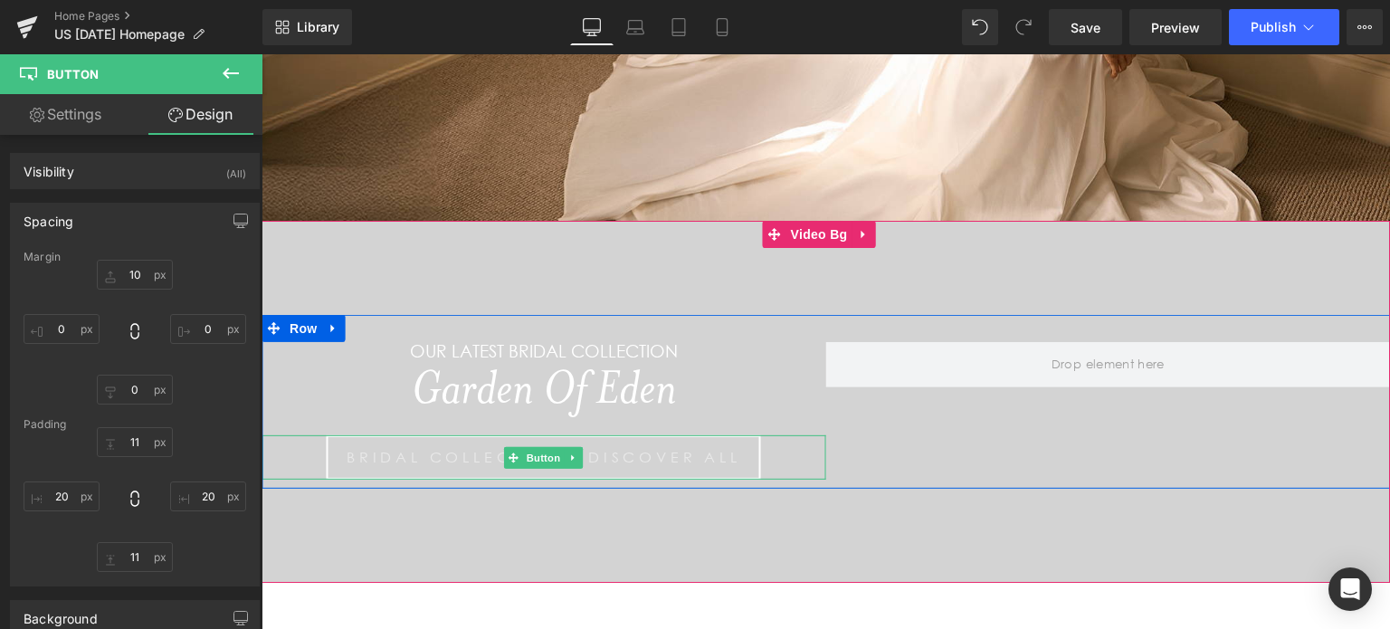
click at [373, 459] on link "Bridal collection - discover all" at bounding box center [544, 457] width 434 height 44
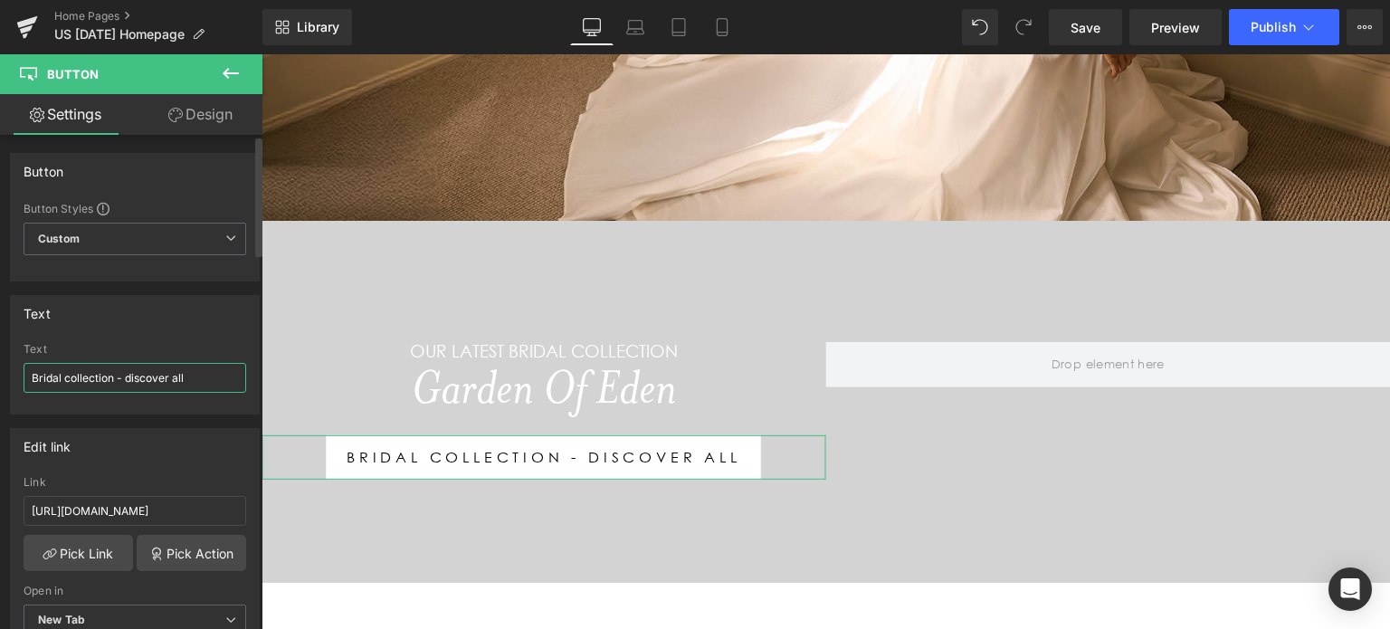
drag, startPoint x: 198, startPoint y: 376, endPoint x: 0, endPoint y: 353, distance: 199.5
click at [0, 353] on div "Text Bridal collection - discover all Text Bridal collection - discover all" at bounding box center [135, 348] width 271 height 133
type input "S"
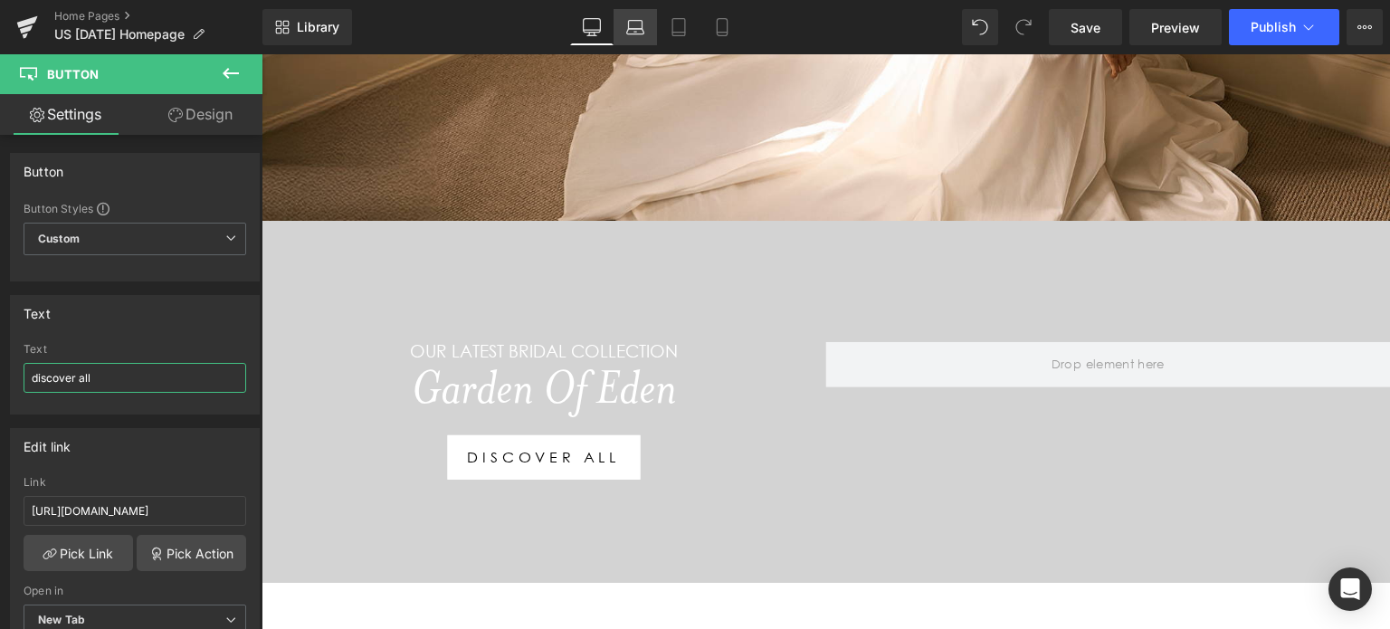
type input "discover all"
click at [630, 22] on icon at bounding box center [635, 27] width 18 height 18
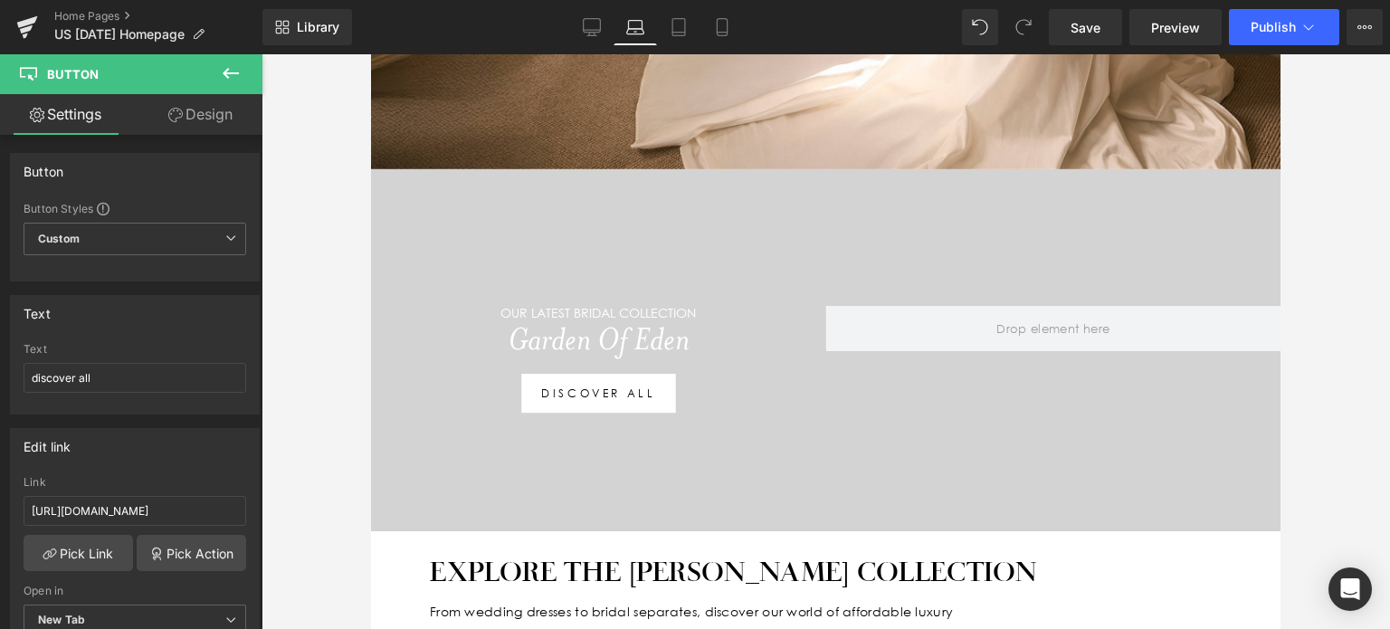
scroll to position [638, 0]
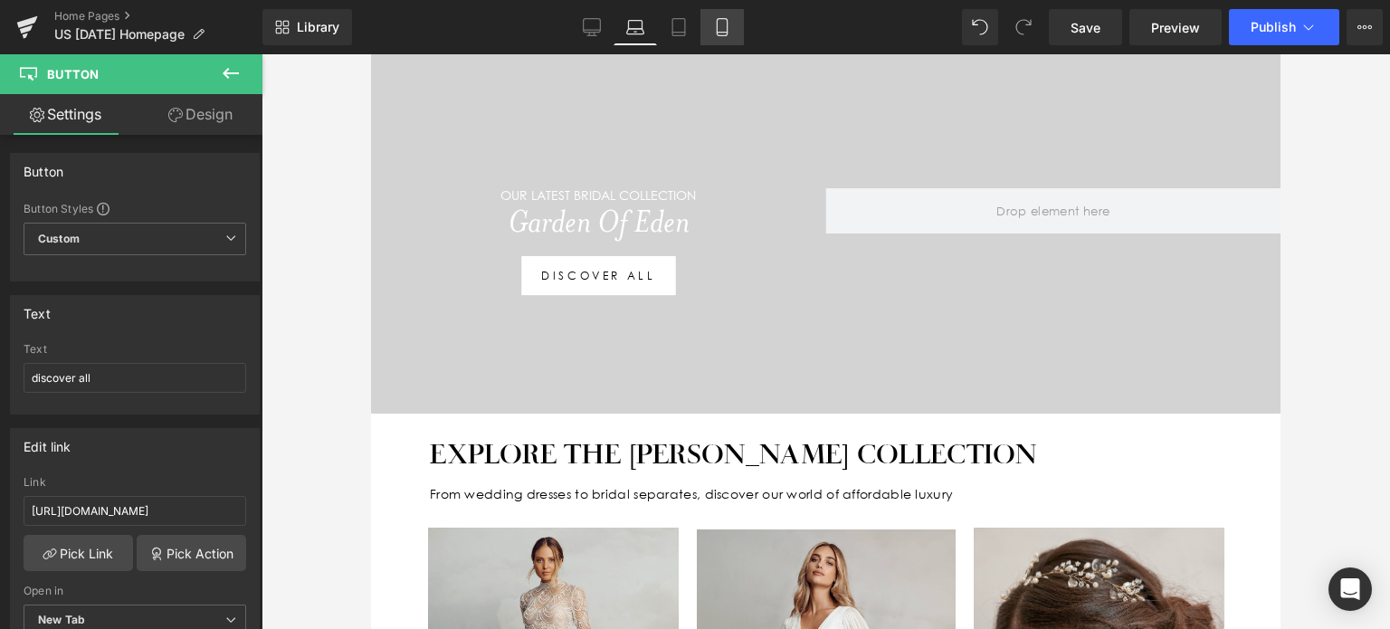
click at [673, 24] on icon at bounding box center [679, 27] width 13 height 17
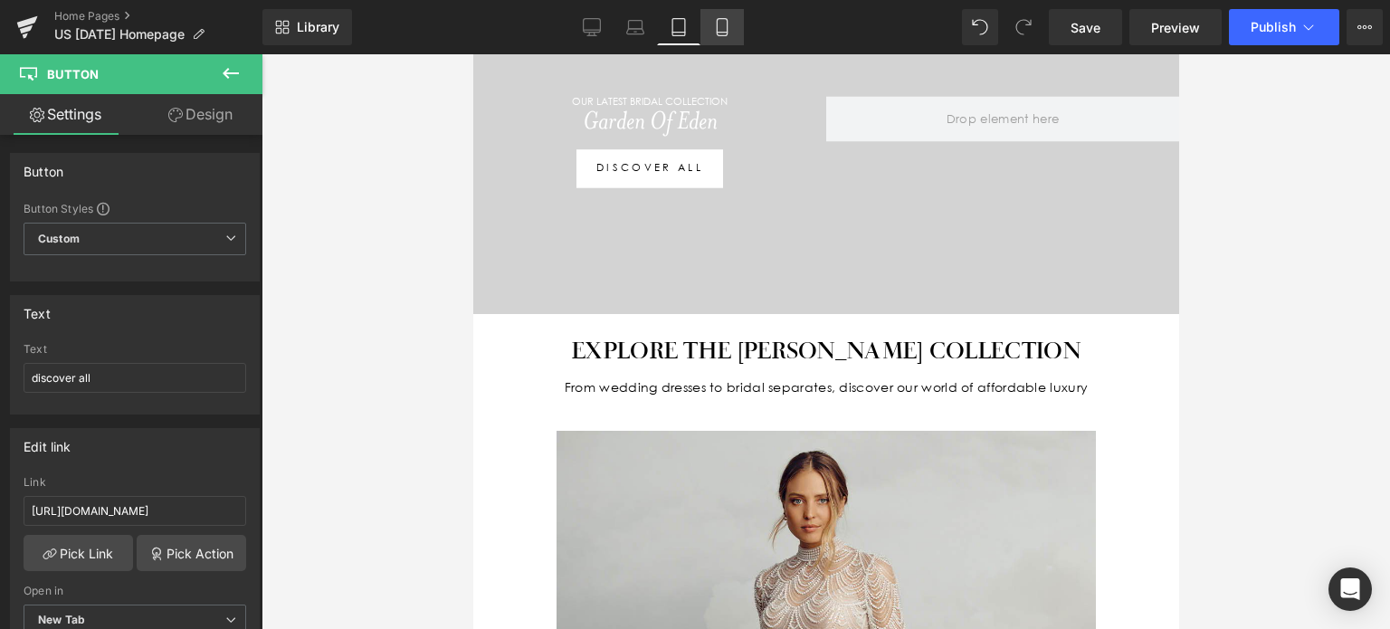
scroll to position [565, 0]
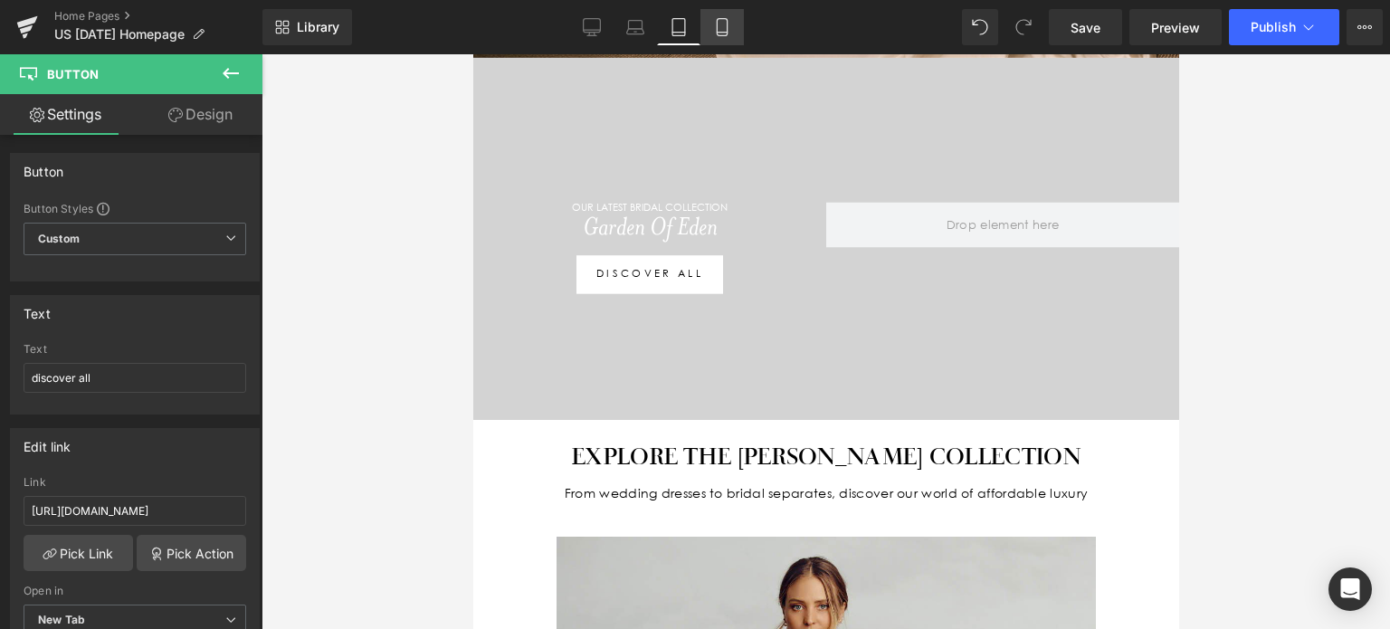
click at [710, 27] on link "Mobile" at bounding box center [722, 27] width 43 height 36
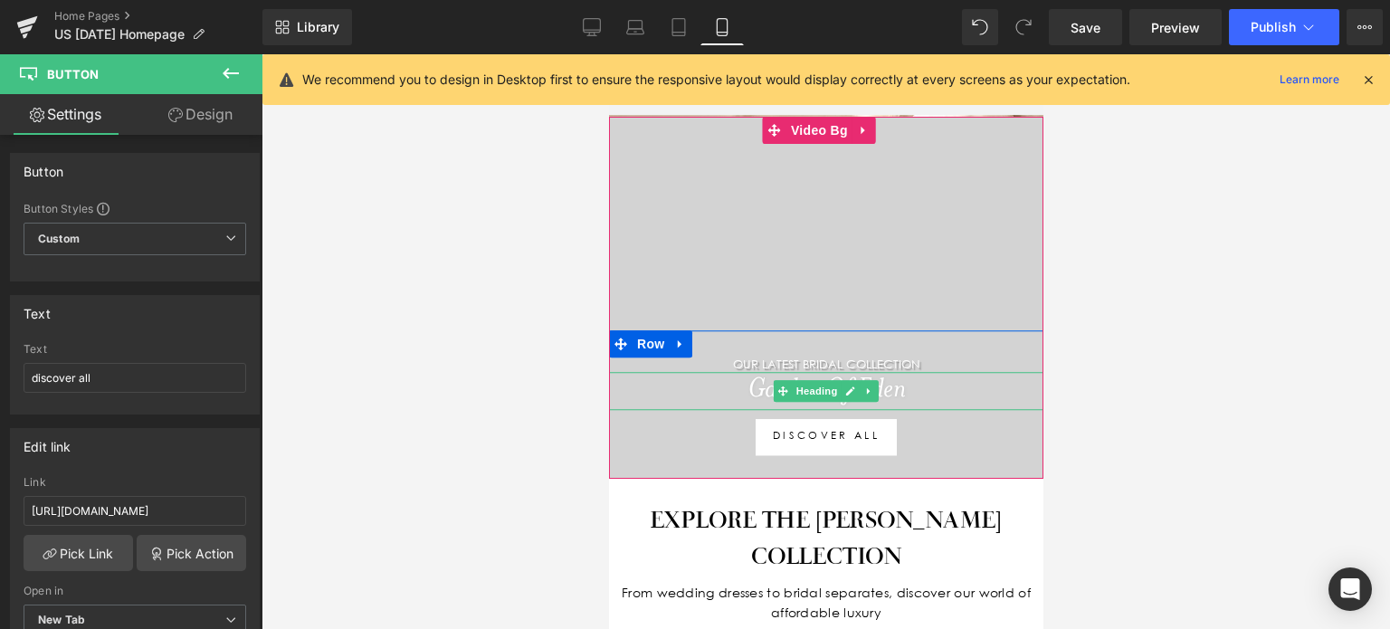
scroll to position [506, 0]
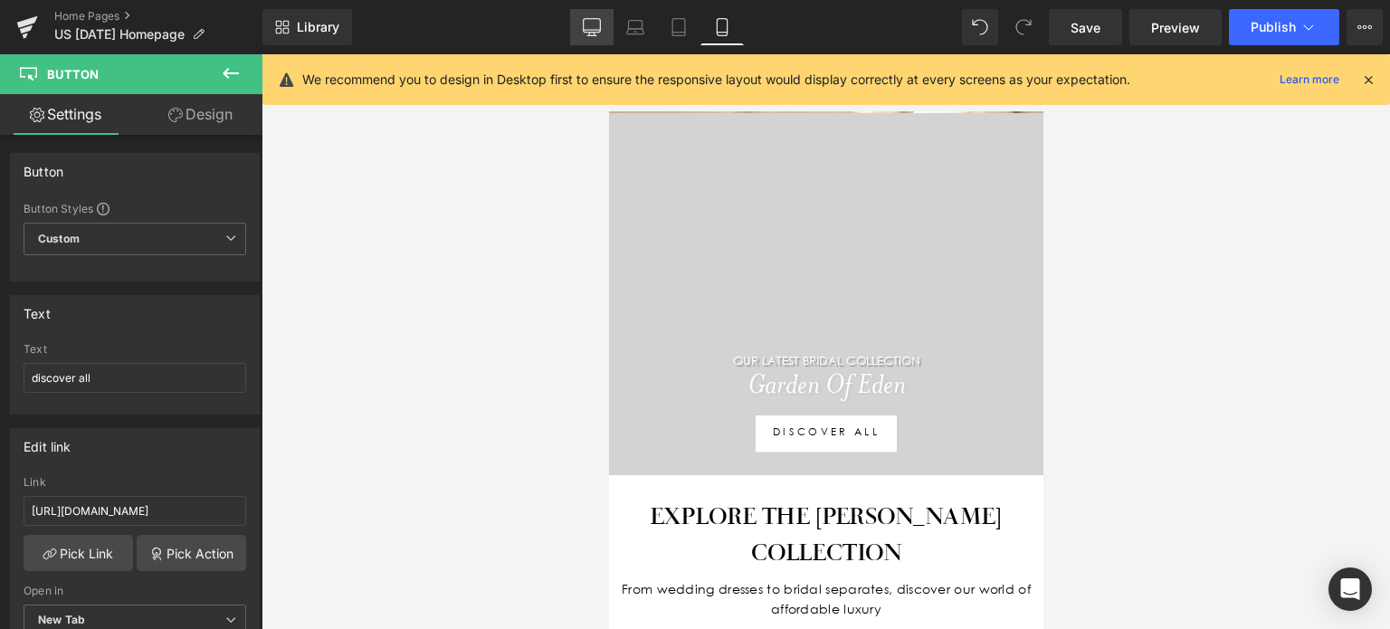
click at [597, 20] on icon at bounding box center [592, 27] width 18 height 18
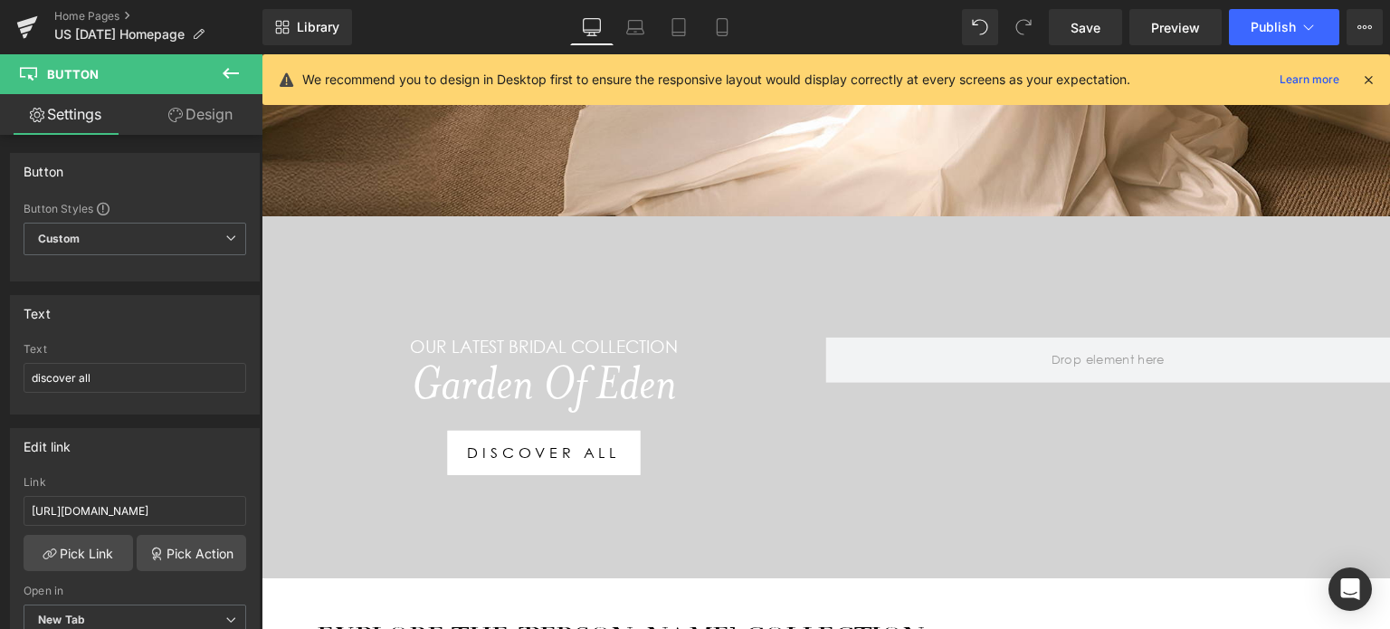
scroll to position [531, 0]
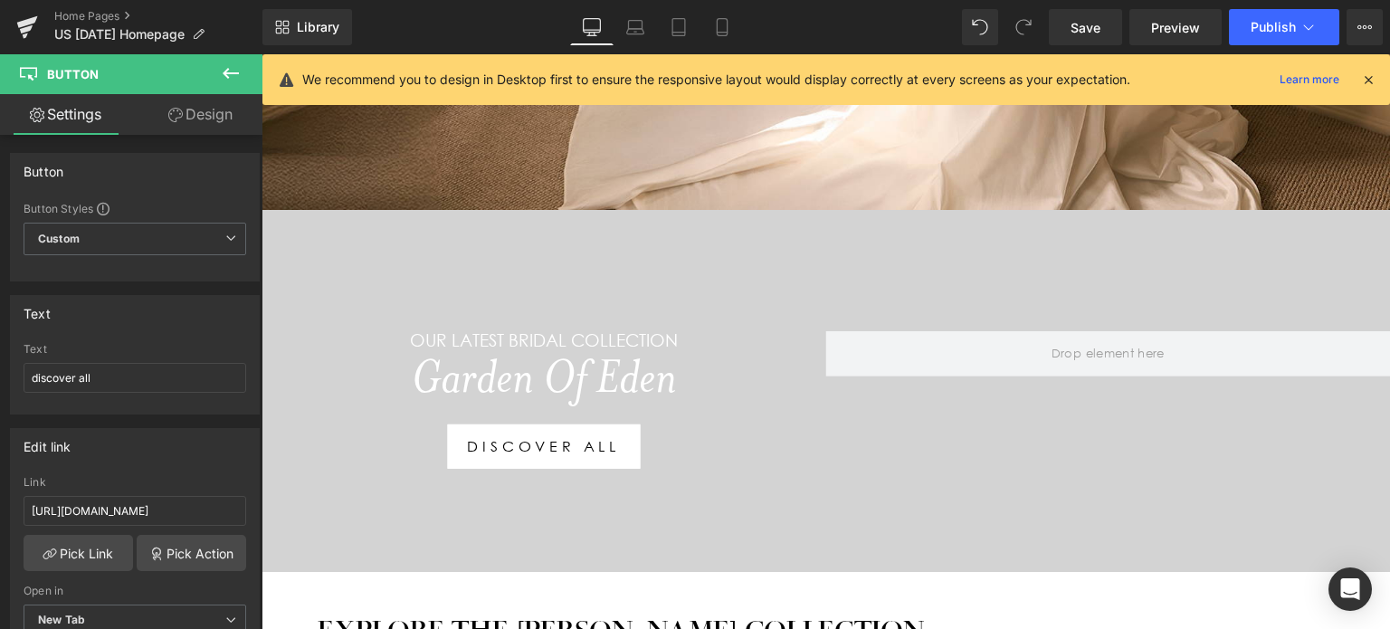
click at [438, 221] on div at bounding box center [826, 391] width 1129 height 362
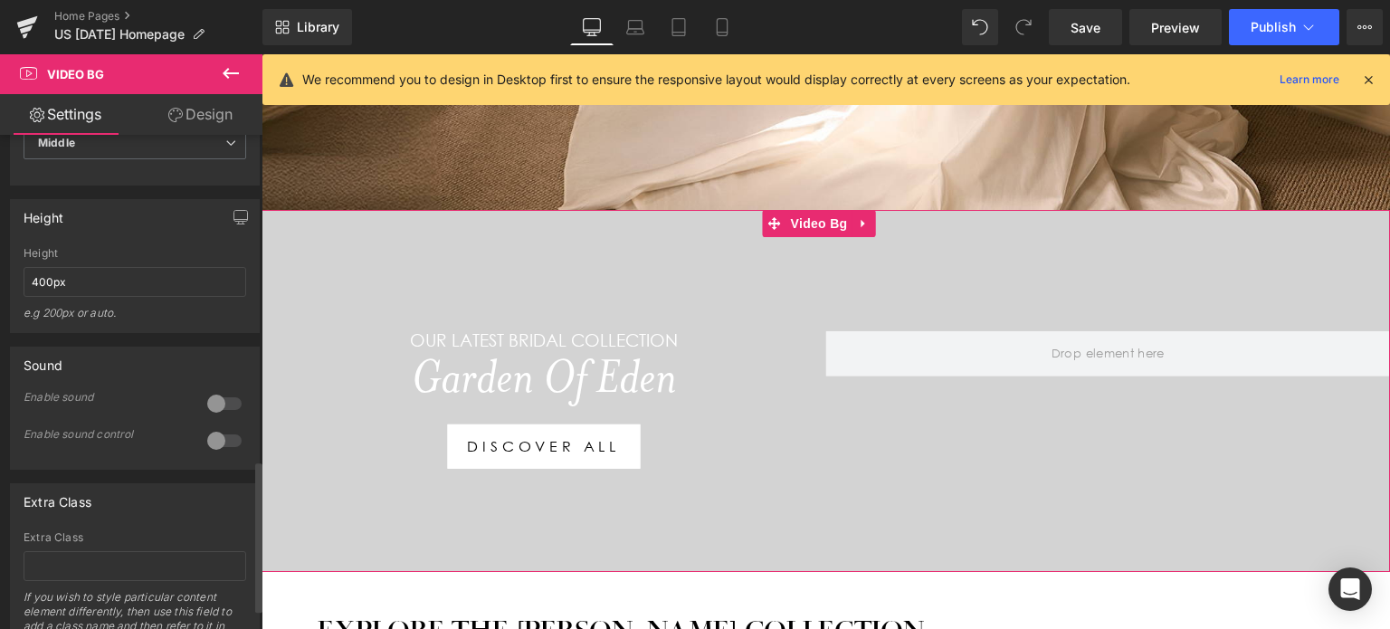
scroll to position [1017, 0]
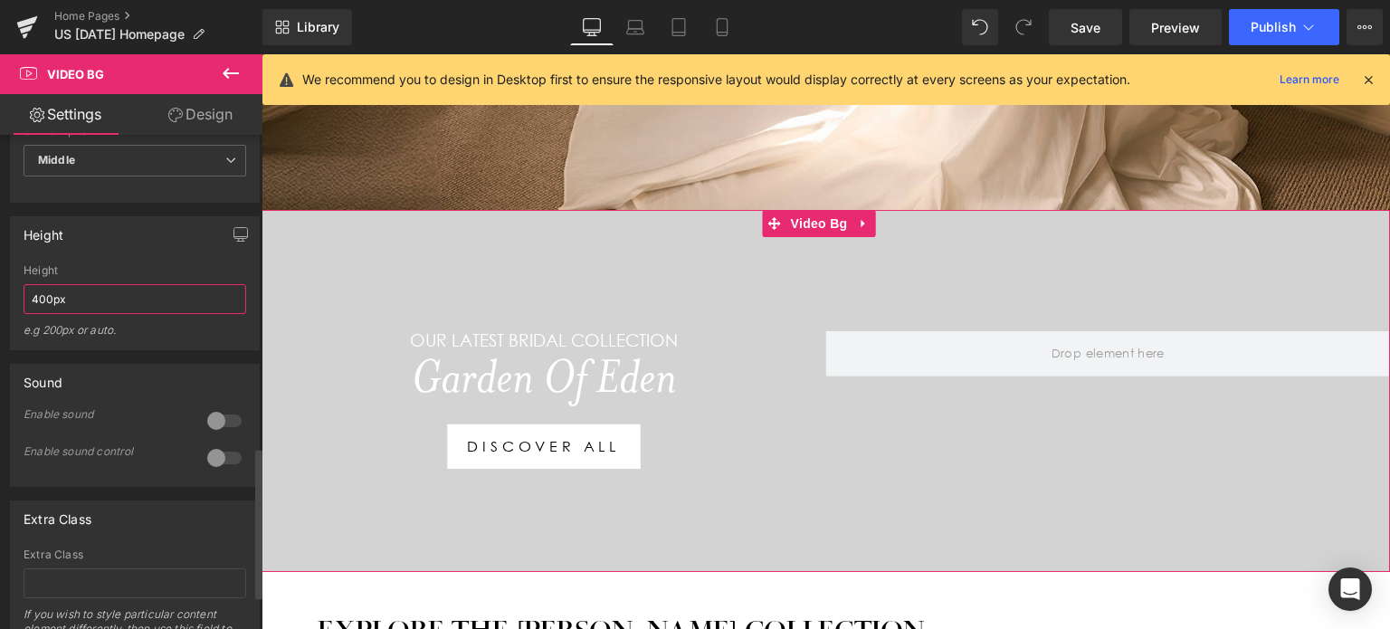
drag, startPoint x: 65, startPoint y: 312, endPoint x: 0, endPoint y: 307, distance: 65.4
click at [0, 307] on div "Height 400px Height 400px e.g 200px or auto. 400px Height 400px e.g 200px or au…" at bounding box center [135, 277] width 271 height 148
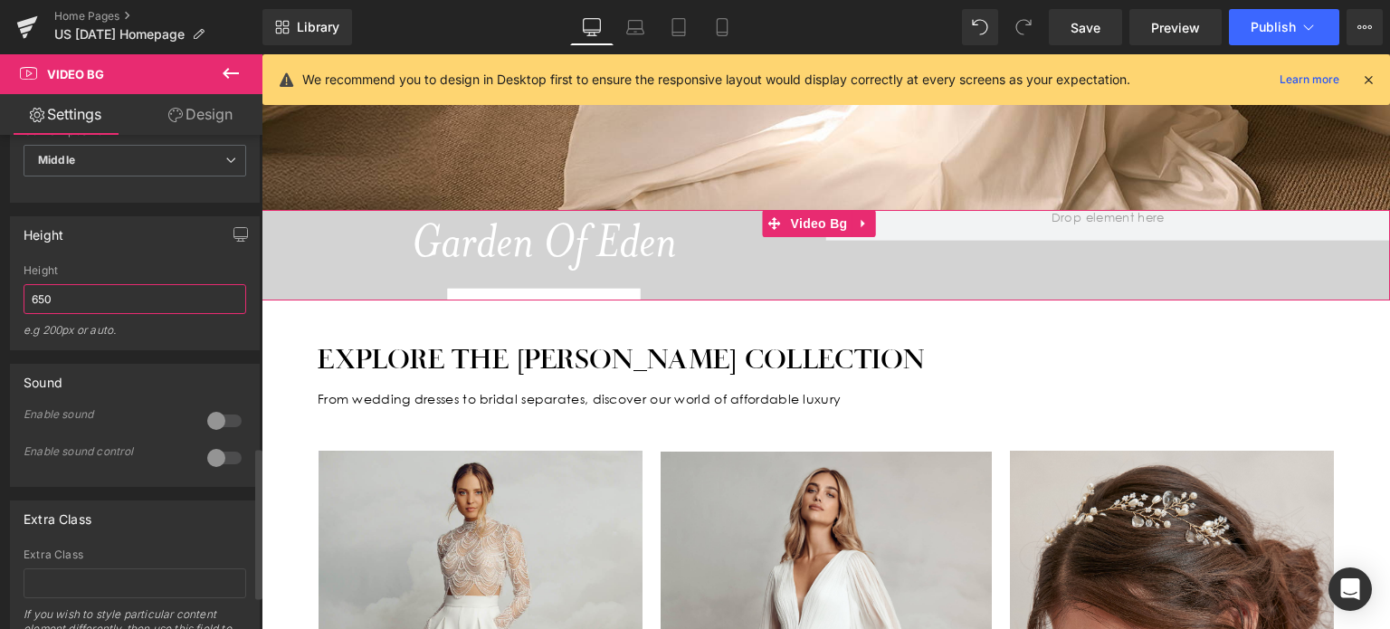
type input "650"
click at [217, 340] on div "e.g 200px or auto." at bounding box center [135, 336] width 223 height 26
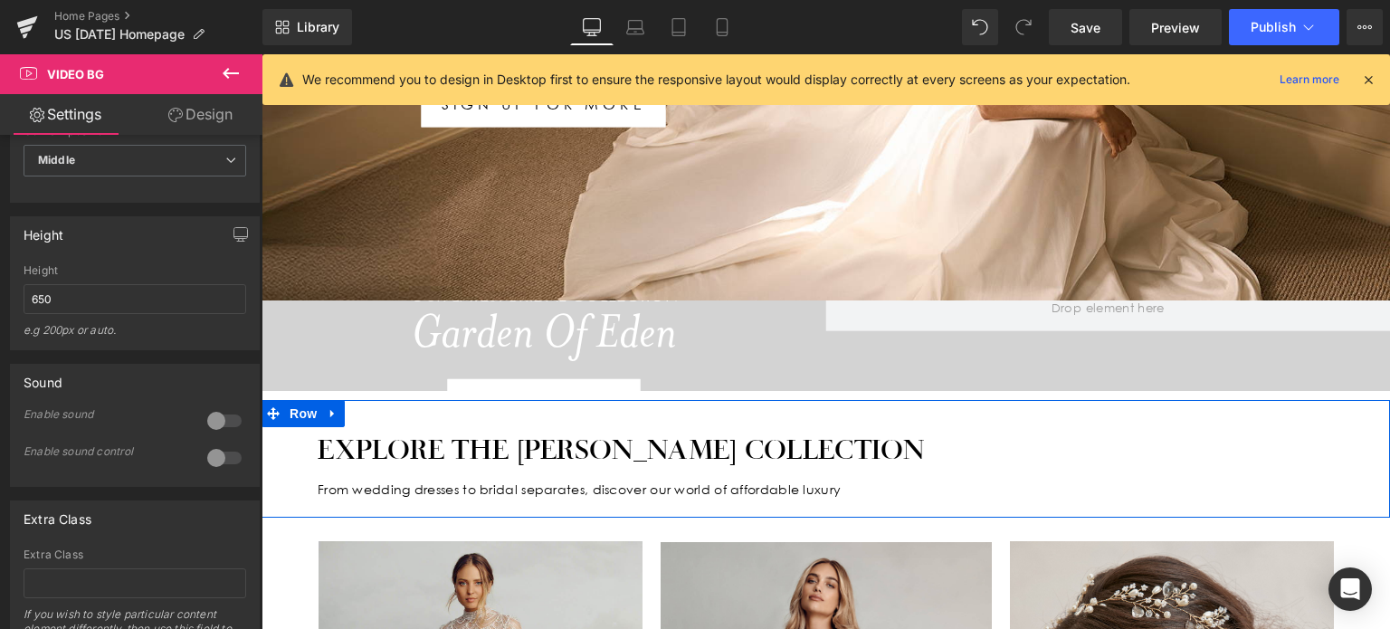
scroll to position [438, 0]
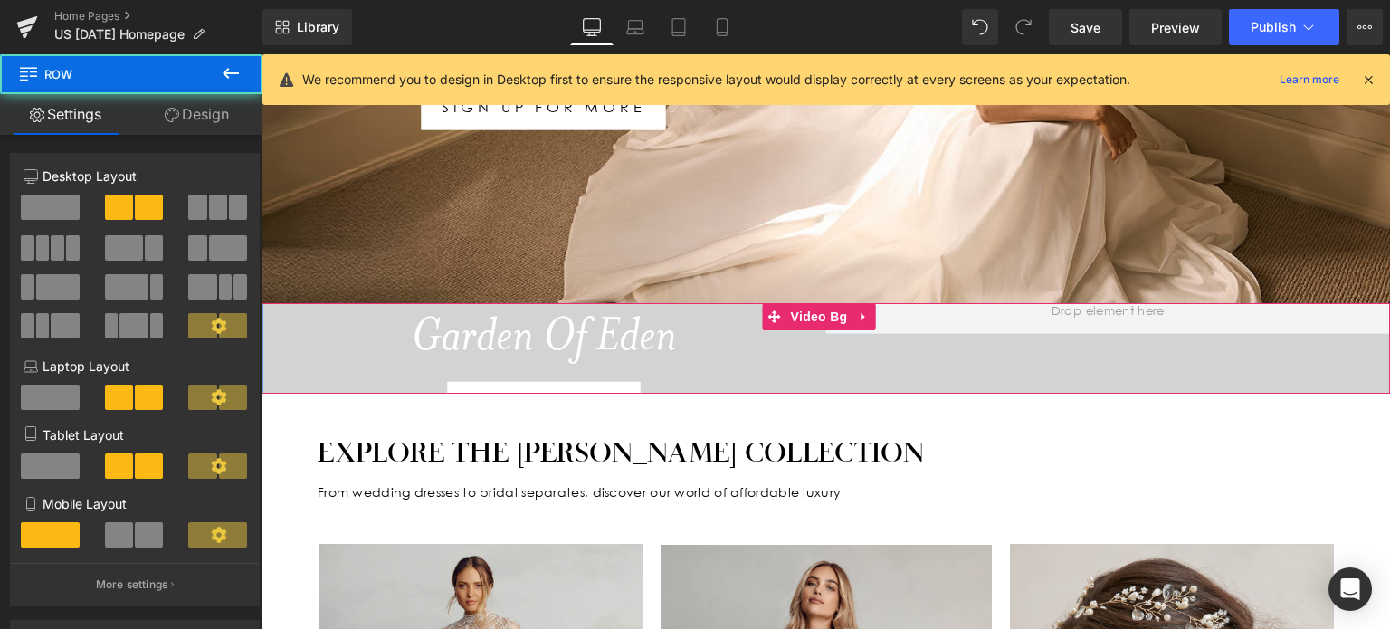
click at [847, 372] on div "Our latest bridal collection Heading Garden Of Eden Heading discover all Button…" at bounding box center [826, 348] width 1129 height 174
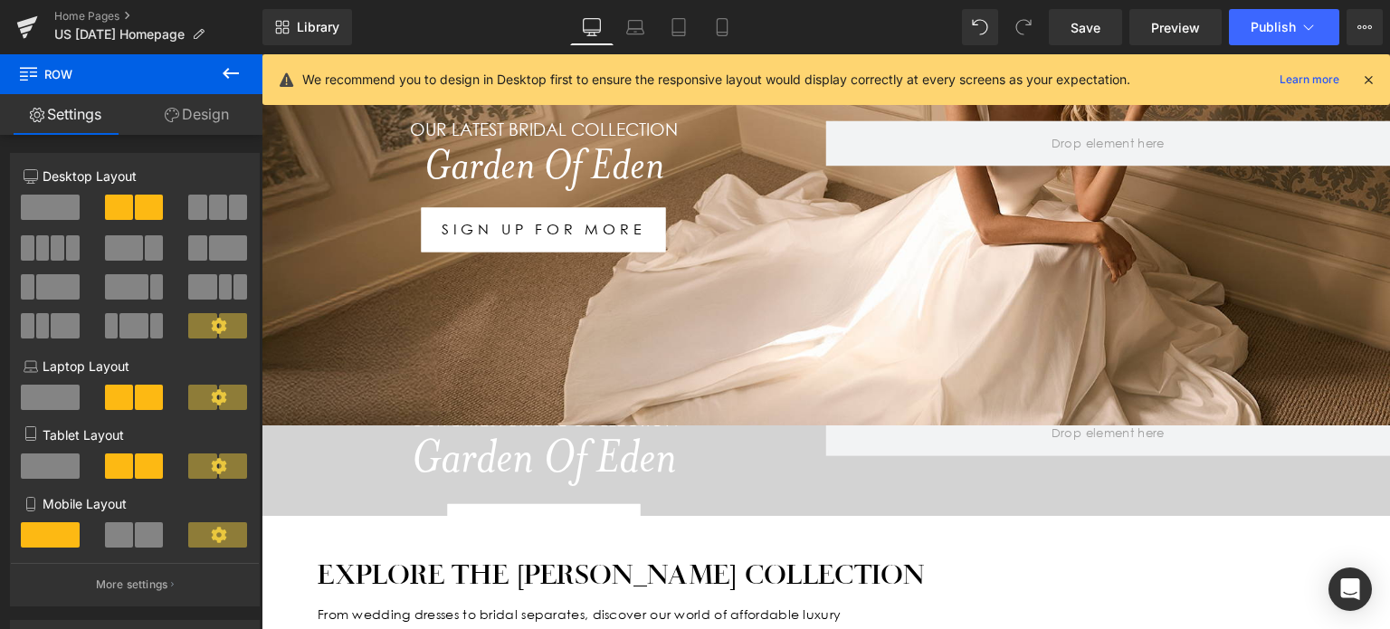
scroll to position [315, 0]
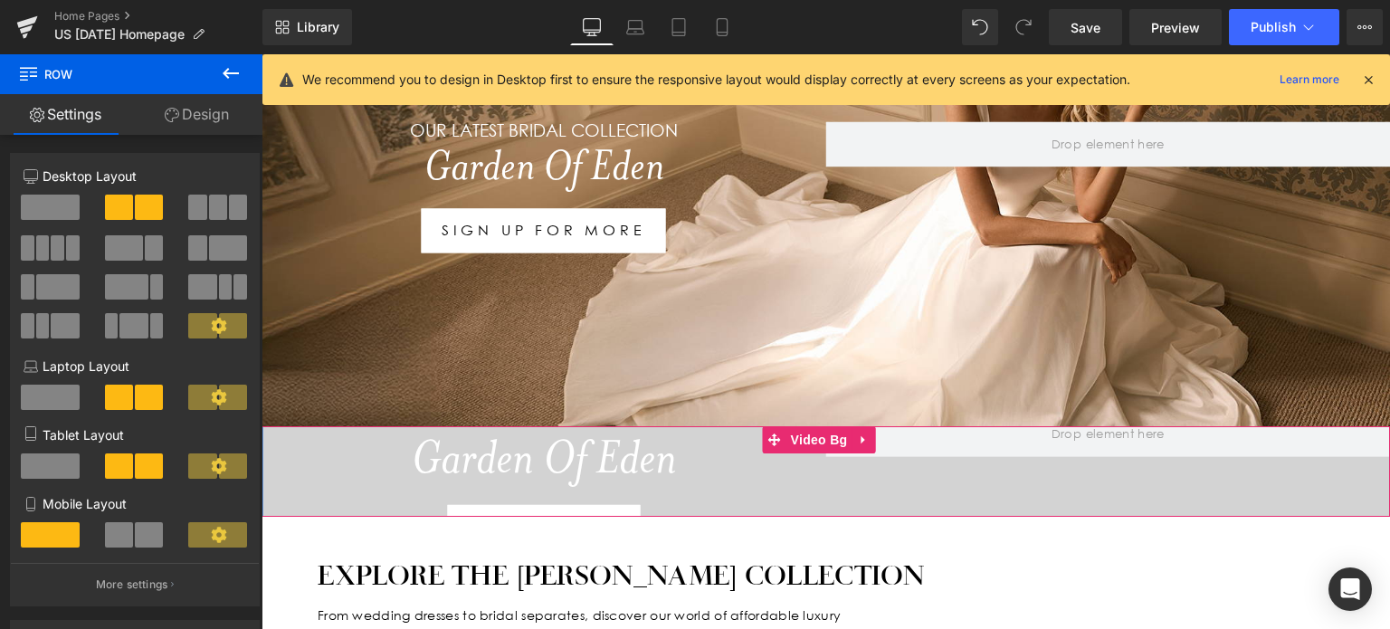
click at [322, 492] on div "Our latest bridal collection Heading Garden Of Eden Heading discover all Button" at bounding box center [544, 480] width 565 height 138
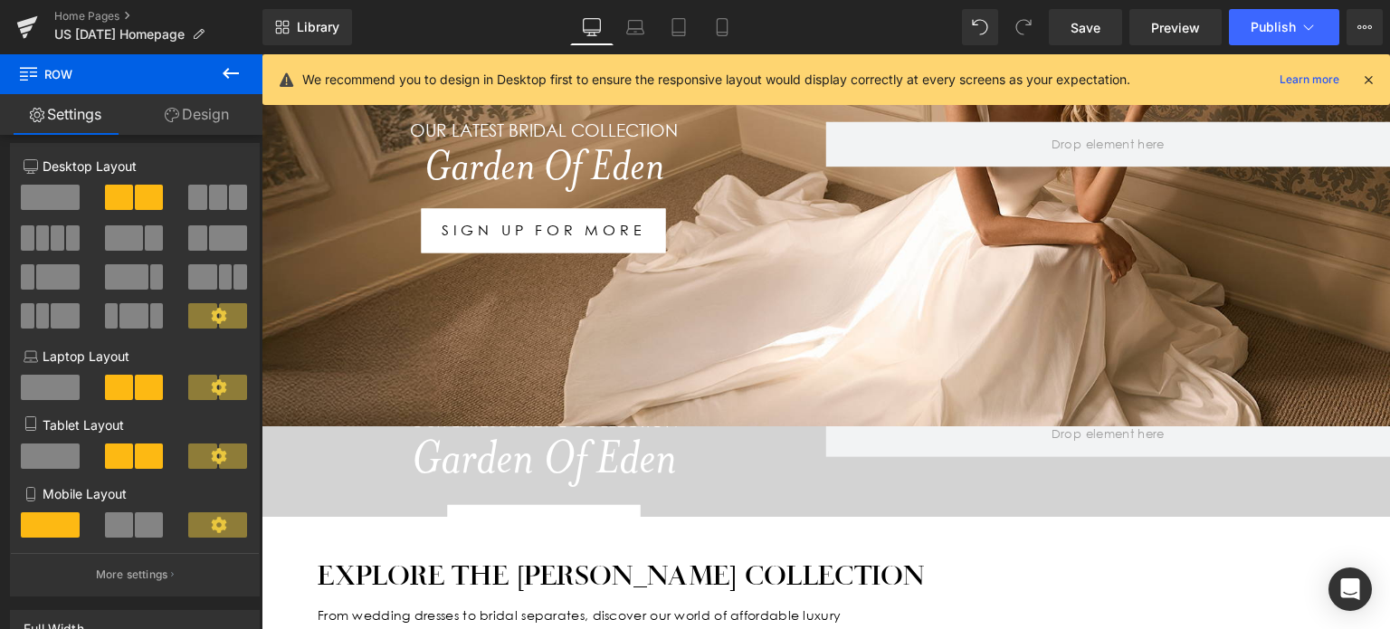
scroll to position [6, 0]
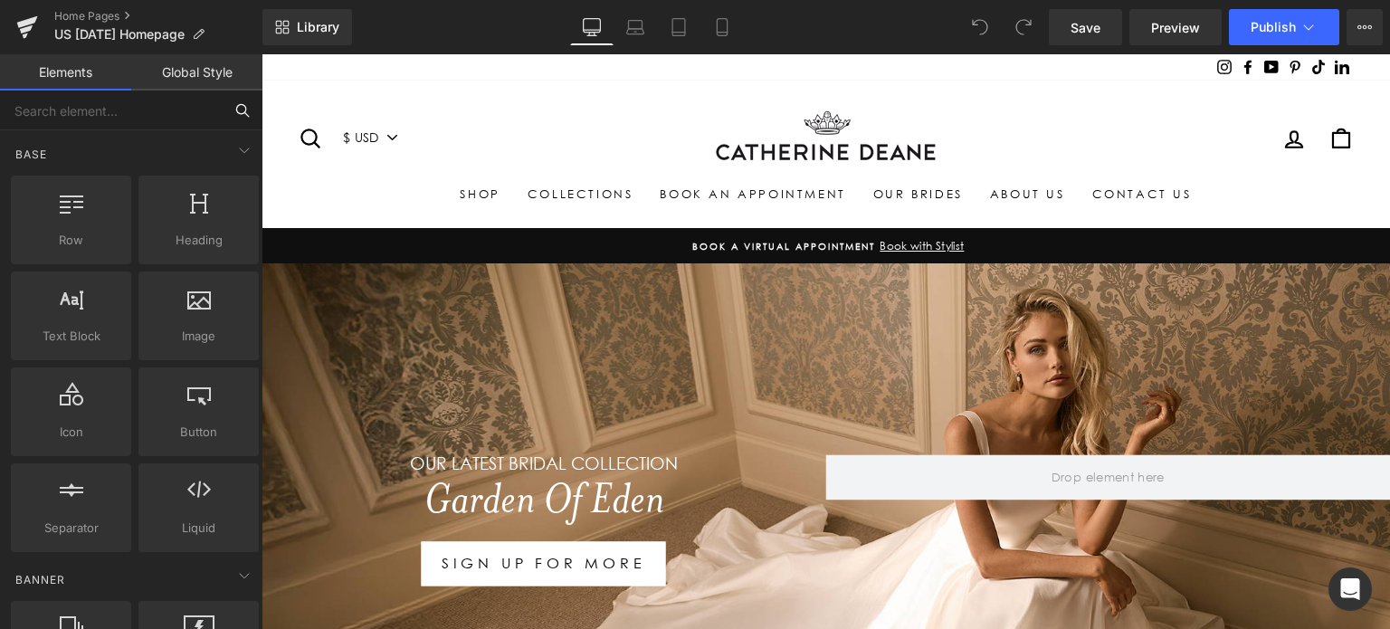
click at [138, 129] on input "text" at bounding box center [111, 111] width 223 height 40
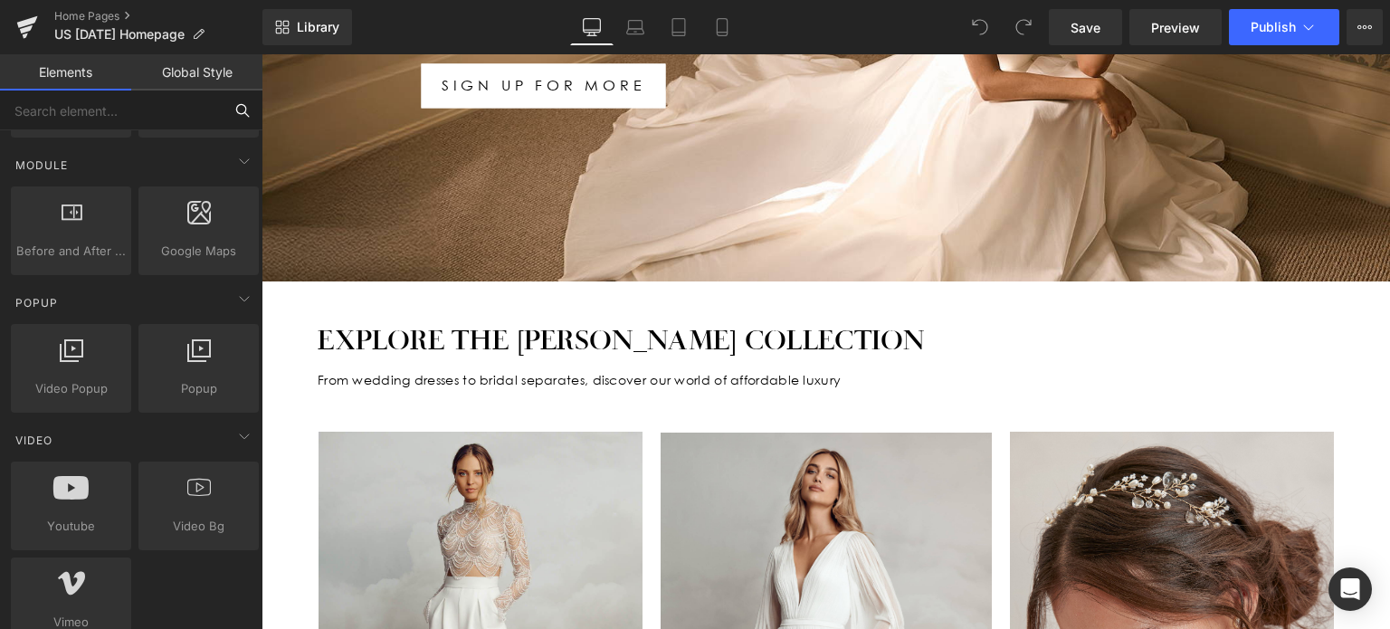
scroll to position [923, 0]
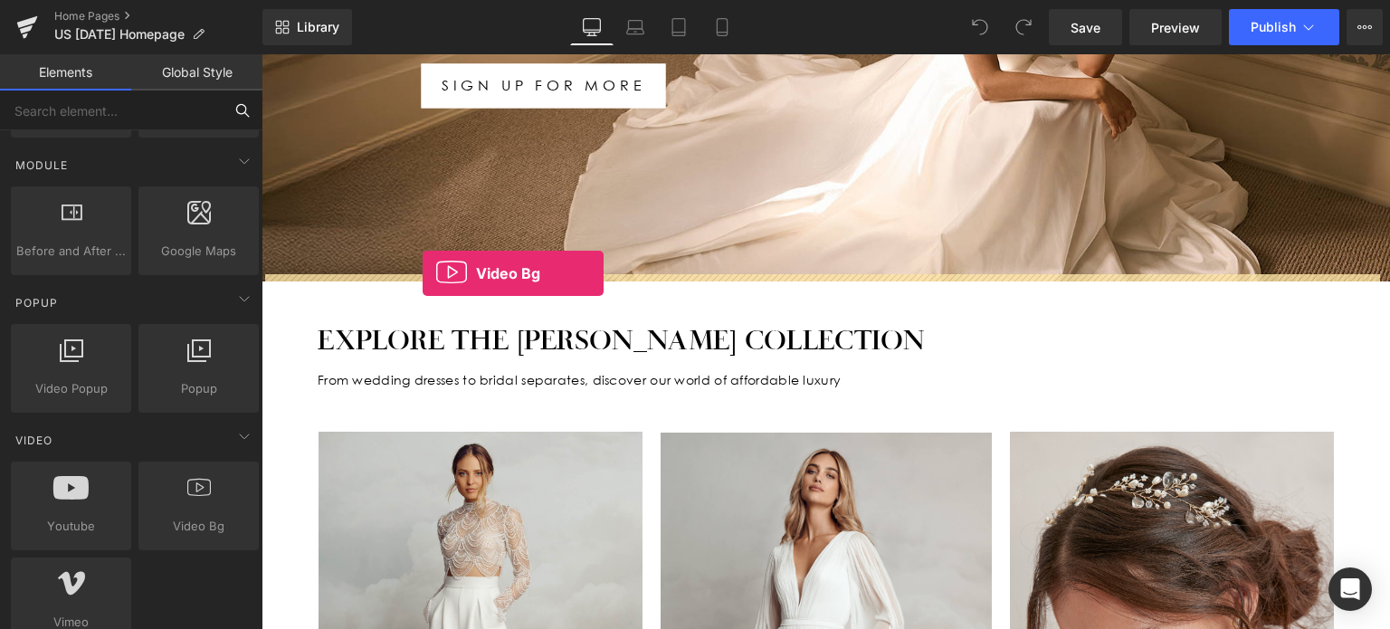
drag, startPoint x: 468, startPoint y: 562, endPoint x: 423, endPoint y: 274, distance: 291.4
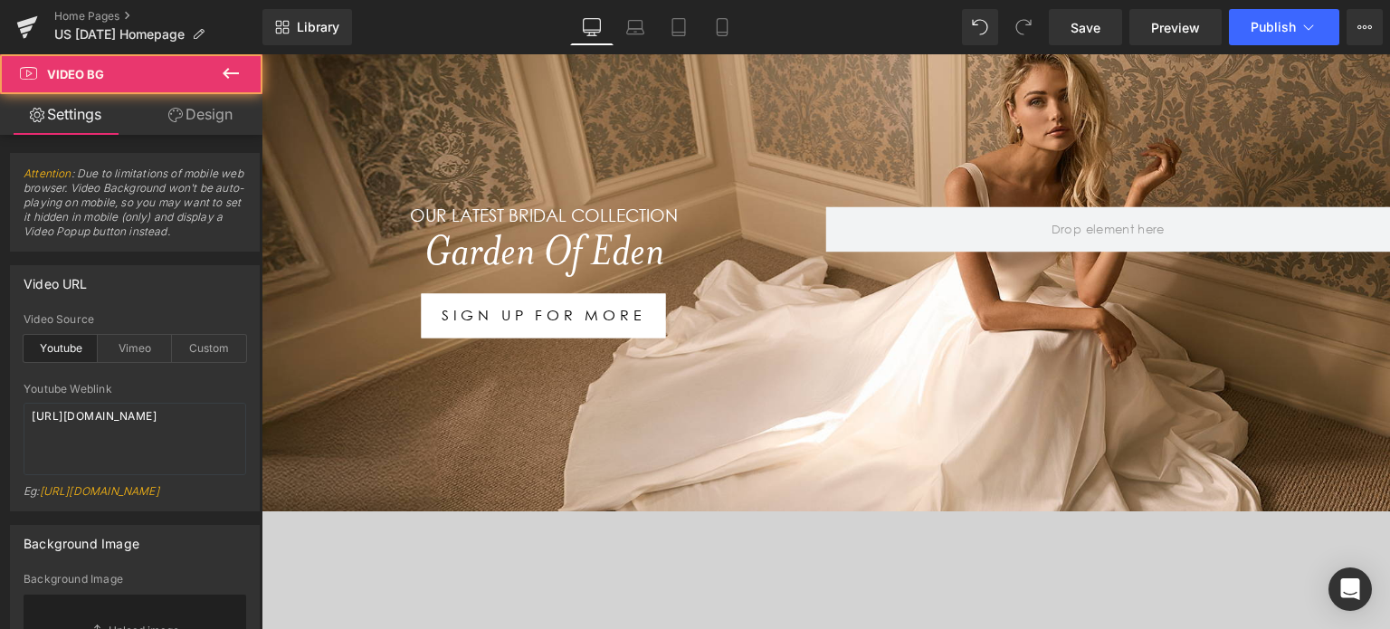
scroll to position [228, 0]
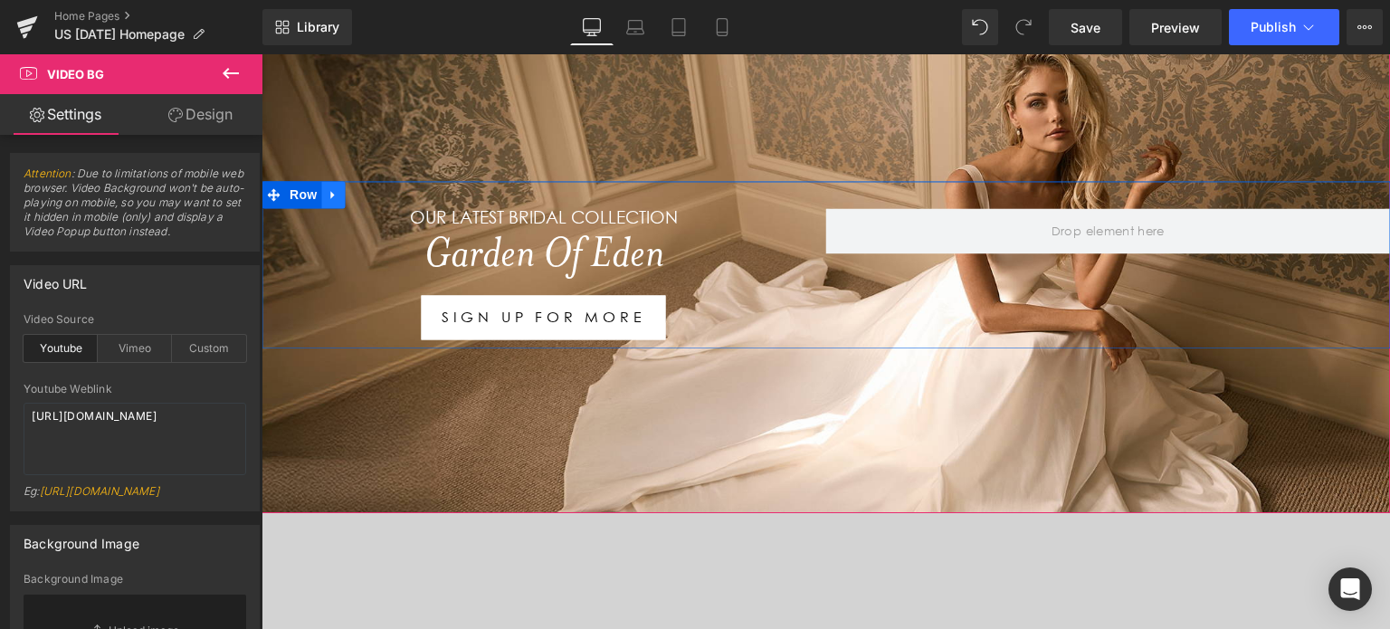
click at [329, 191] on icon at bounding box center [333, 195] width 13 height 14
click at [355, 191] on icon at bounding box center [356, 194] width 13 height 13
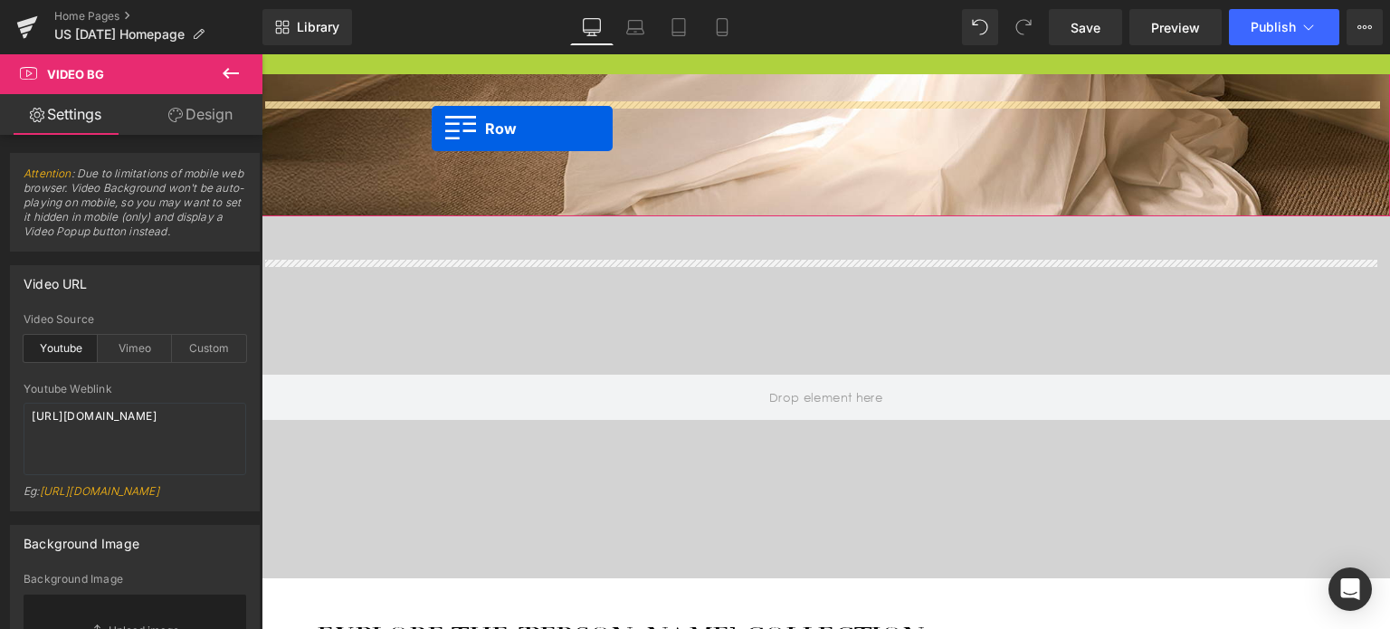
scroll to position [362, 0]
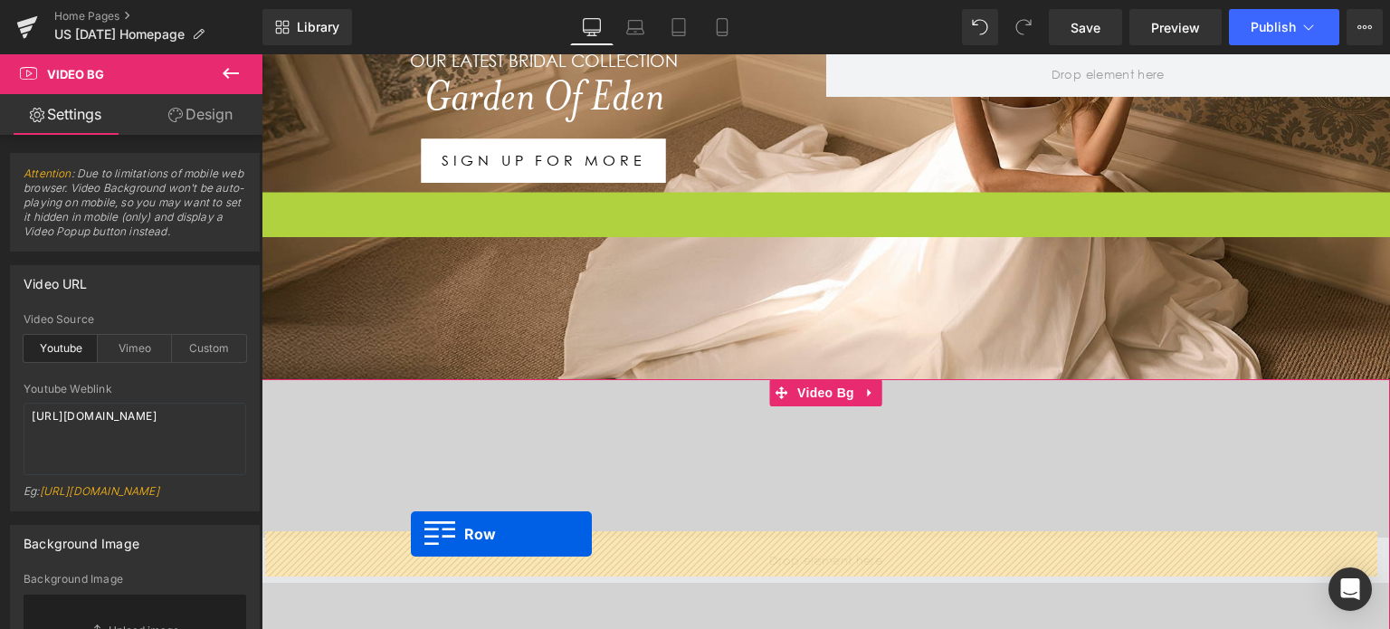
drag, startPoint x: 269, startPoint y: 272, endPoint x: 411, endPoint y: 538, distance: 301.7
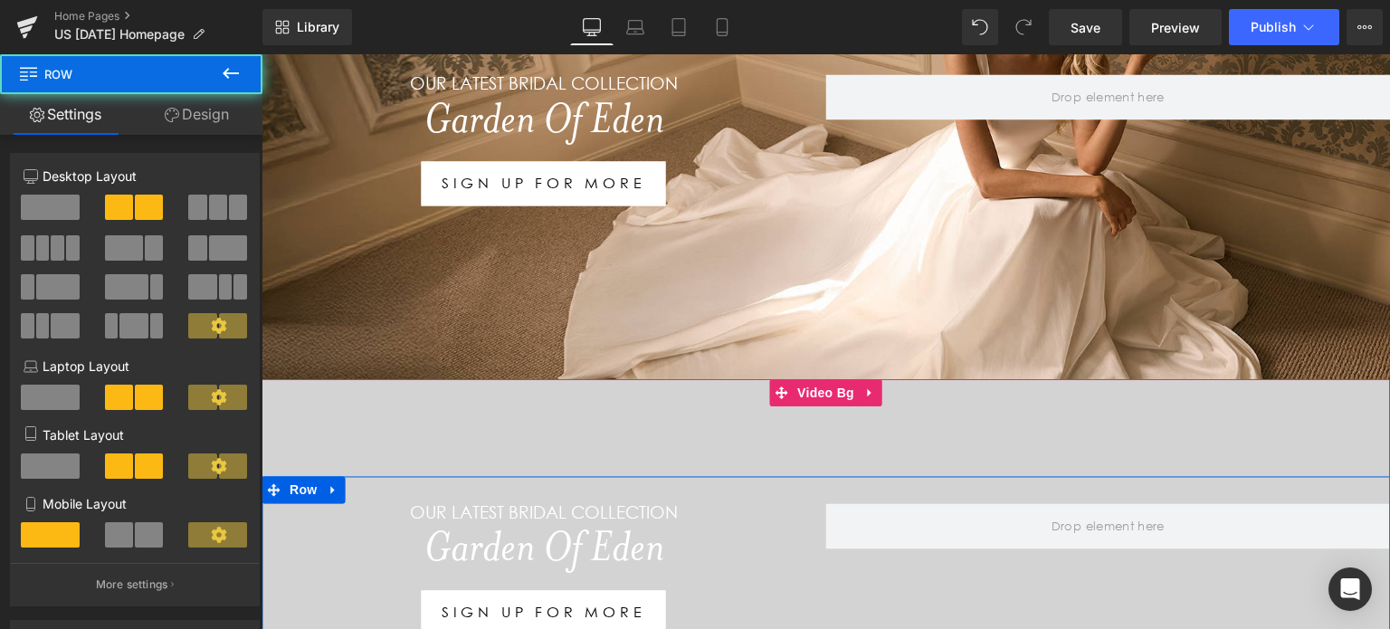
scroll to position [384, 0]
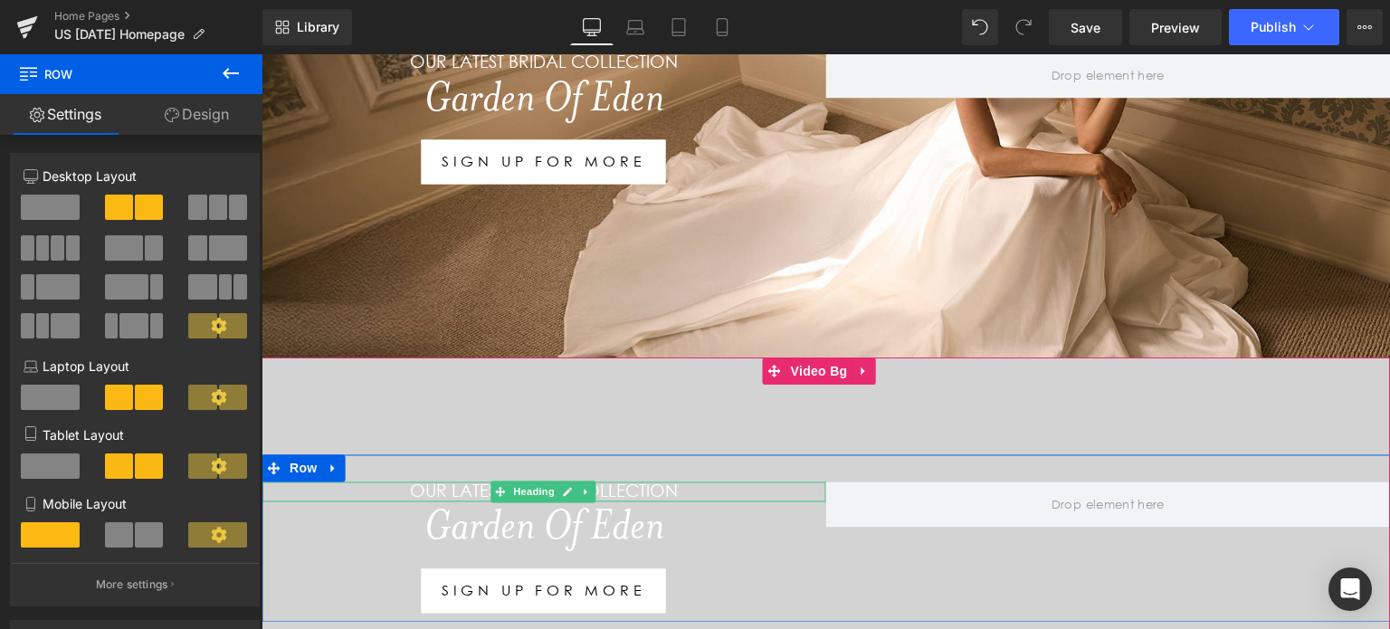
click at [693, 483] on h1 "Our LATEST BRIDAL COLLECTION" at bounding box center [544, 492] width 565 height 21
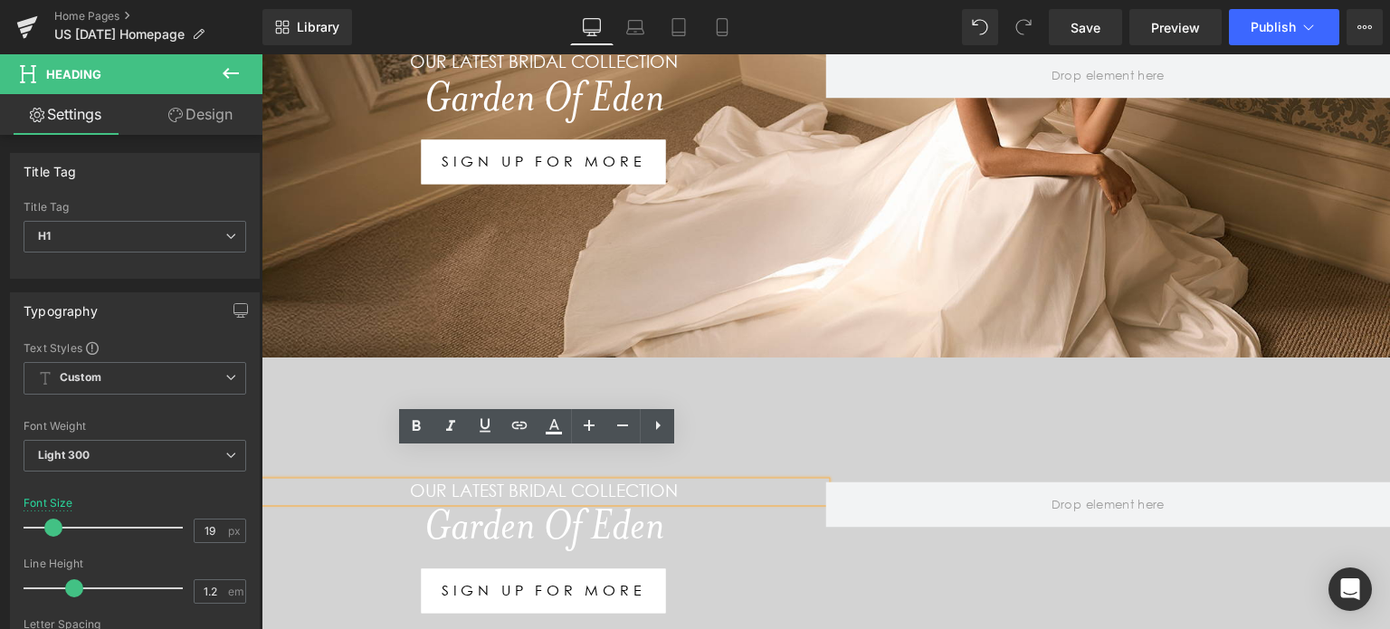
scroll to position [416, 0]
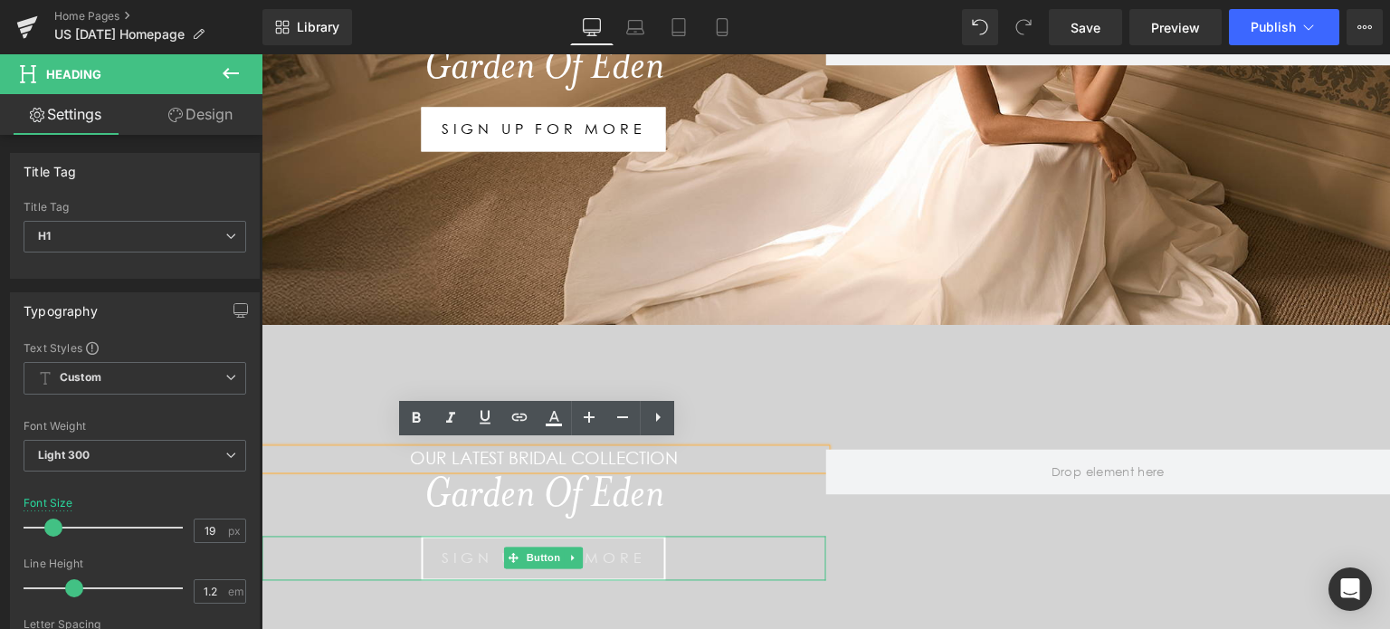
click at [521, 564] on link "SIGN UP FOR MORE" at bounding box center [544, 558] width 244 height 44
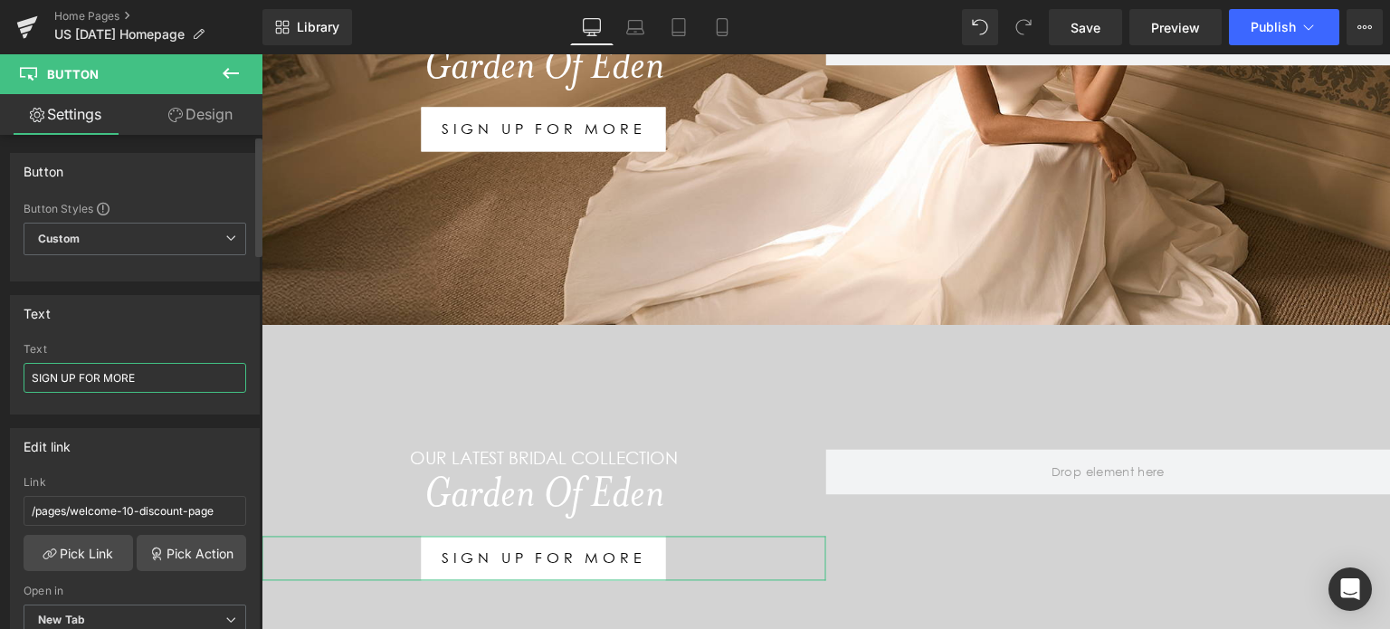
drag, startPoint x: 121, startPoint y: 374, endPoint x: 0, endPoint y: 350, distance: 123.6
click at [0, 350] on div "Text SIGN UP FOR MORE Text SIGN UP FOR MORE" at bounding box center [135, 348] width 271 height 133
type input "discover all"
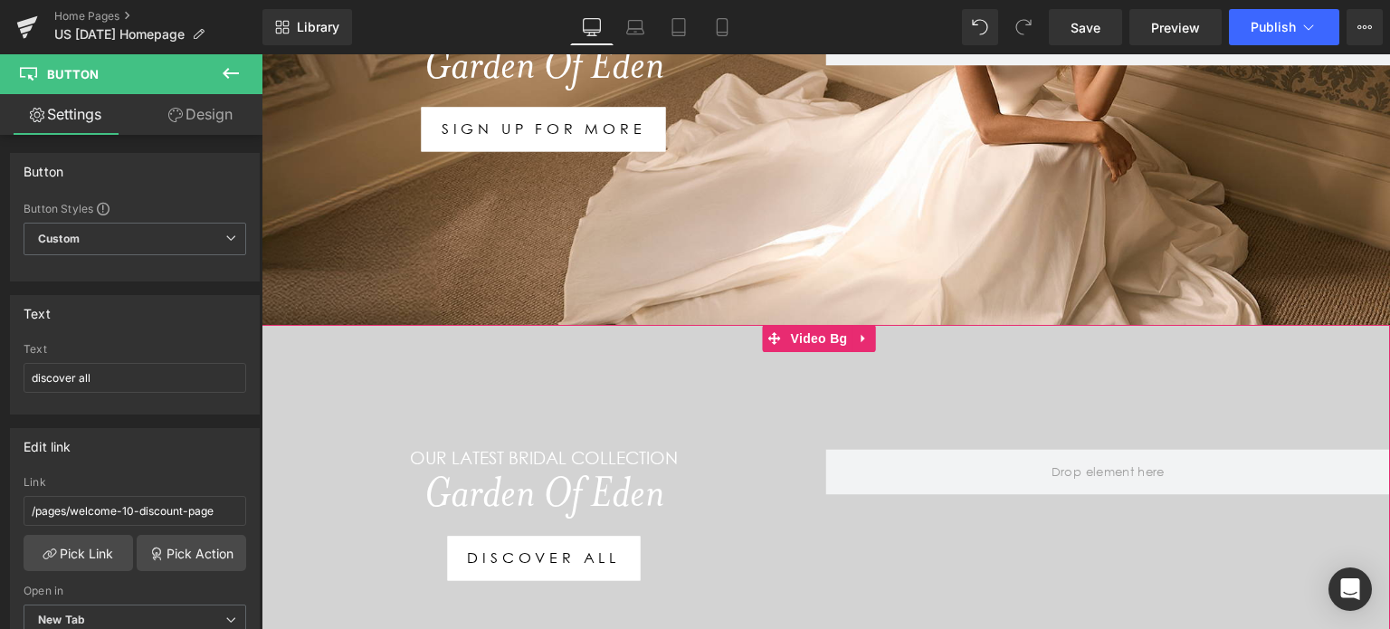
click at [888, 358] on div at bounding box center [826, 506] width 1129 height 362
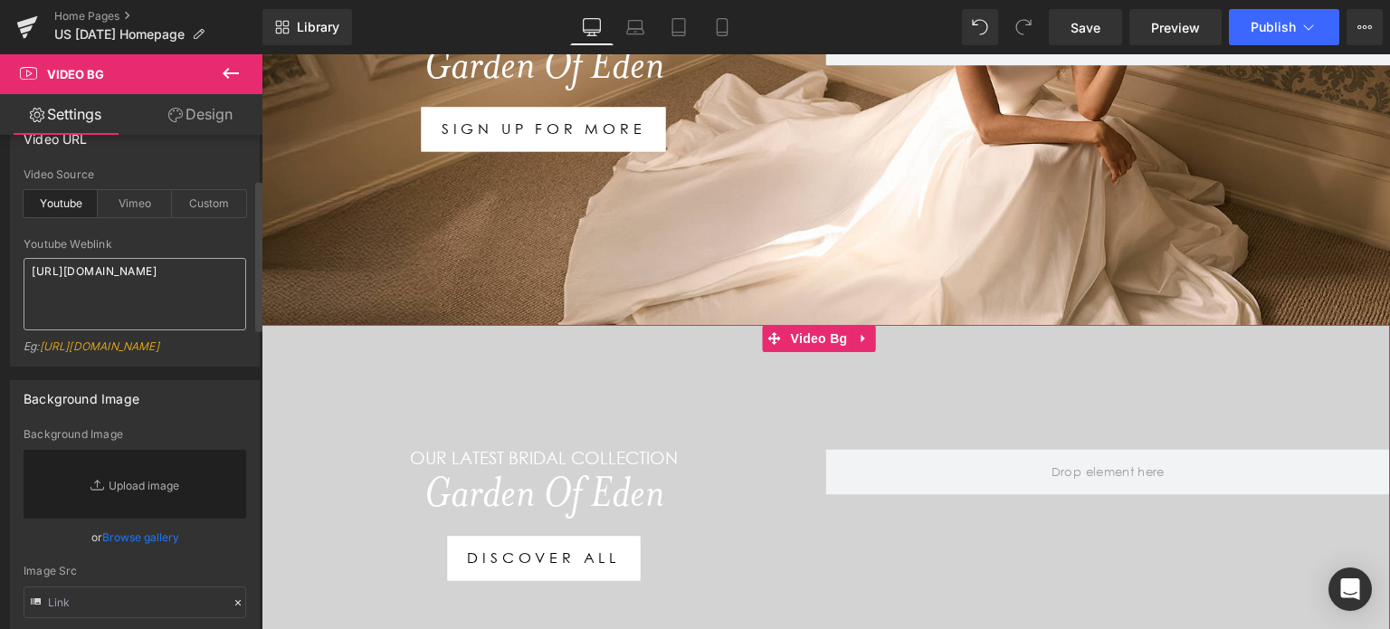
scroll to position [147, 0]
drag, startPoint x: 166, startPoint y: 282, endPoint x: 0, endPoint y: 232, distance: 173.0
click at [0, 232] on div "Video URL youtube Video Source Youtube Vimeo Custom Youtube Weblink [URL][DOMAI…" at bounding box center [135, 235] width 271 height 260
paste textarea "[DOMAIN_NAME][URL]"
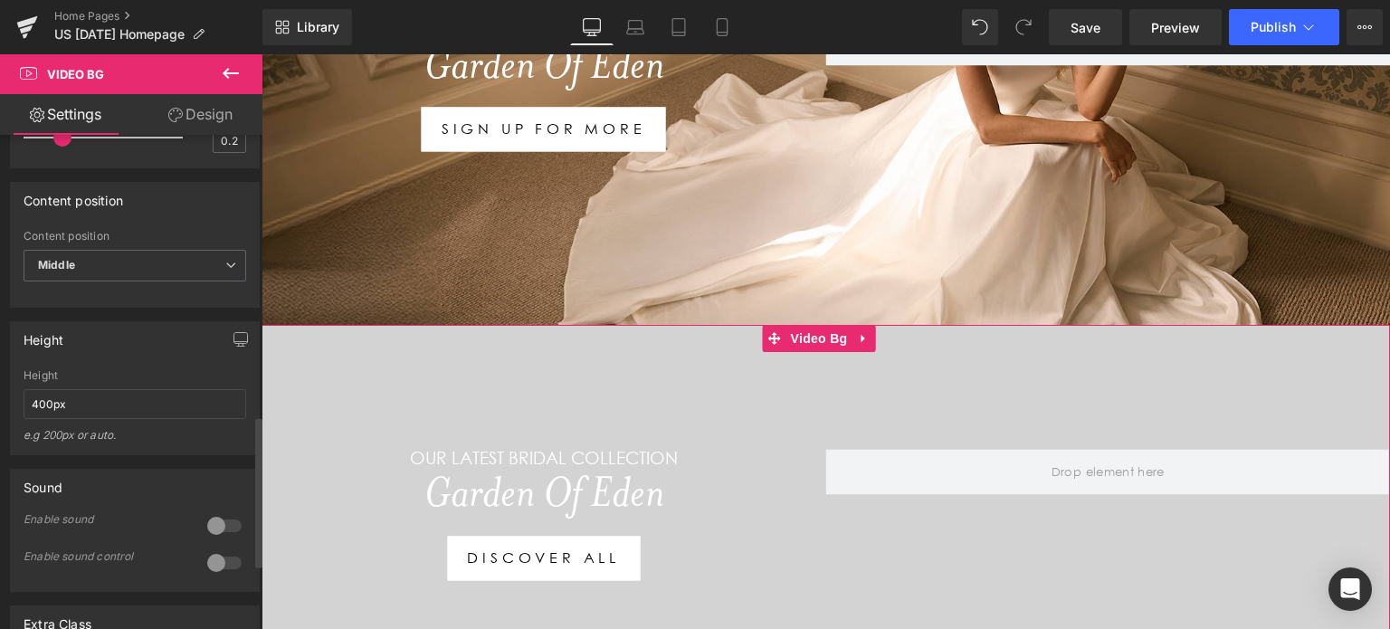
scroll to position [916, 0]
type textarea "[URL][DOMAIN_NAME]"
click at [99, 415] on input "400px" at bounding box center [135, 401] width 223 height 30
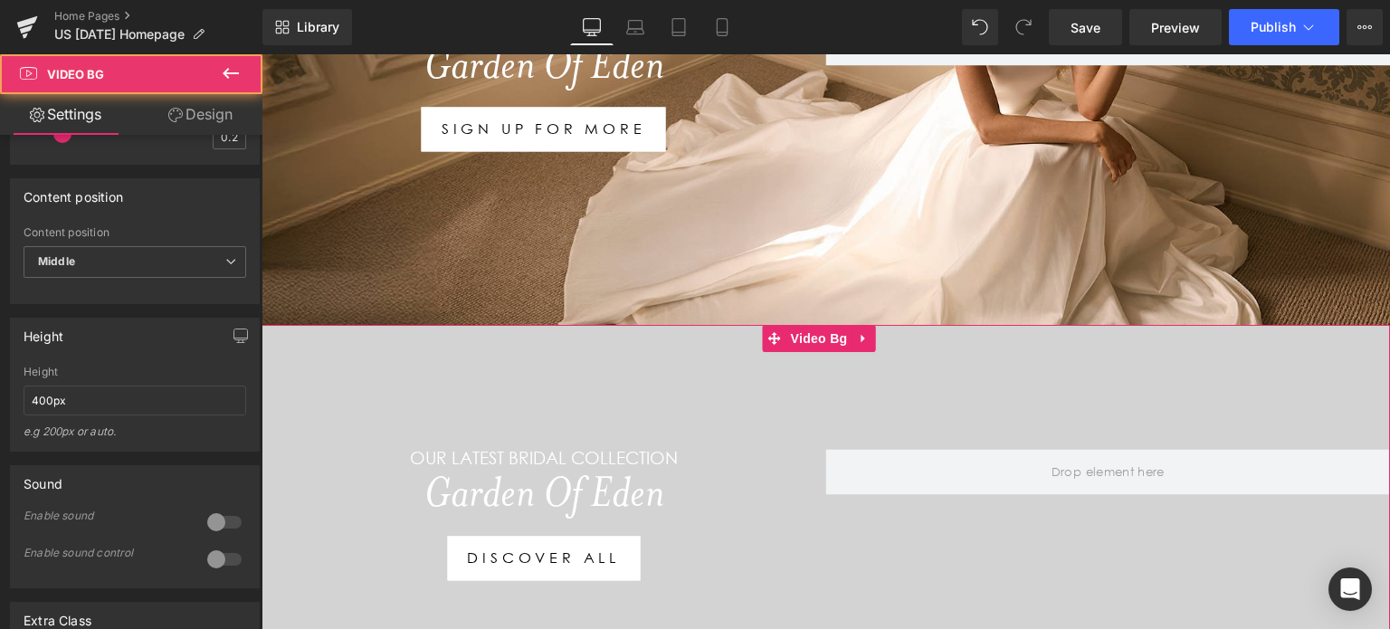
click at [301, 378] on div at bounding box center [826, 506] width 1129 height 362
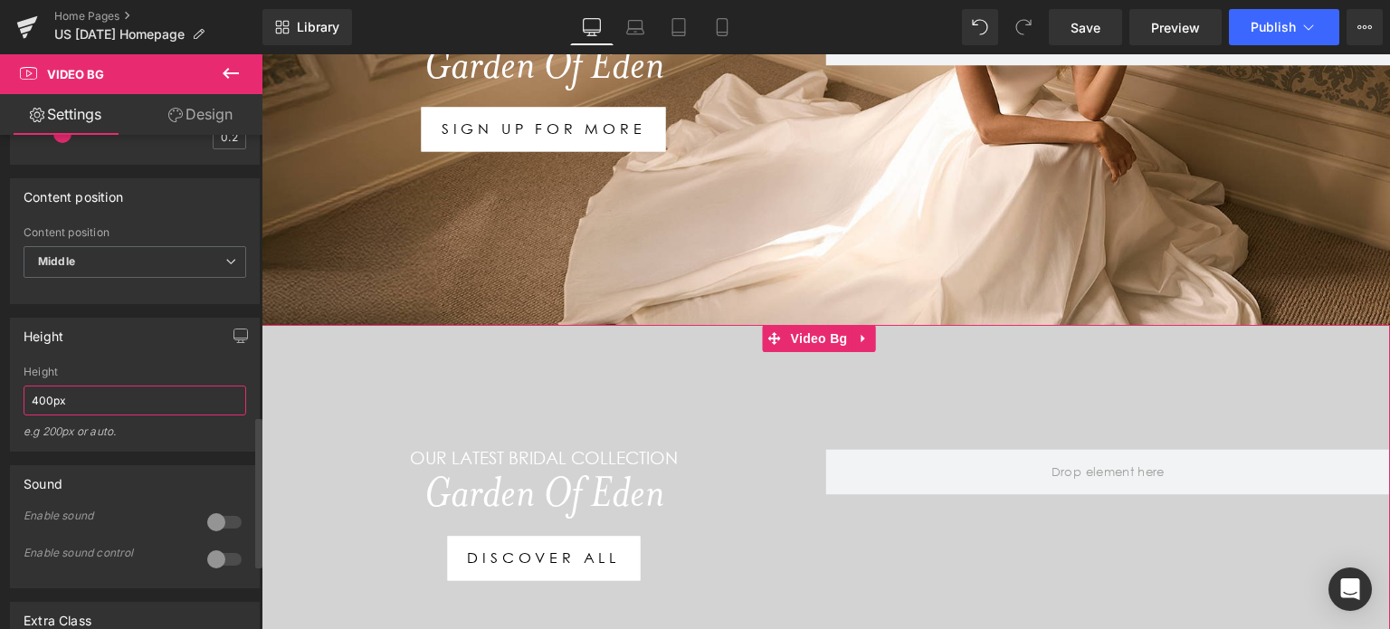
click at [43, 406] on input "400px" at bounding box center [135, 401] width 223 height 30
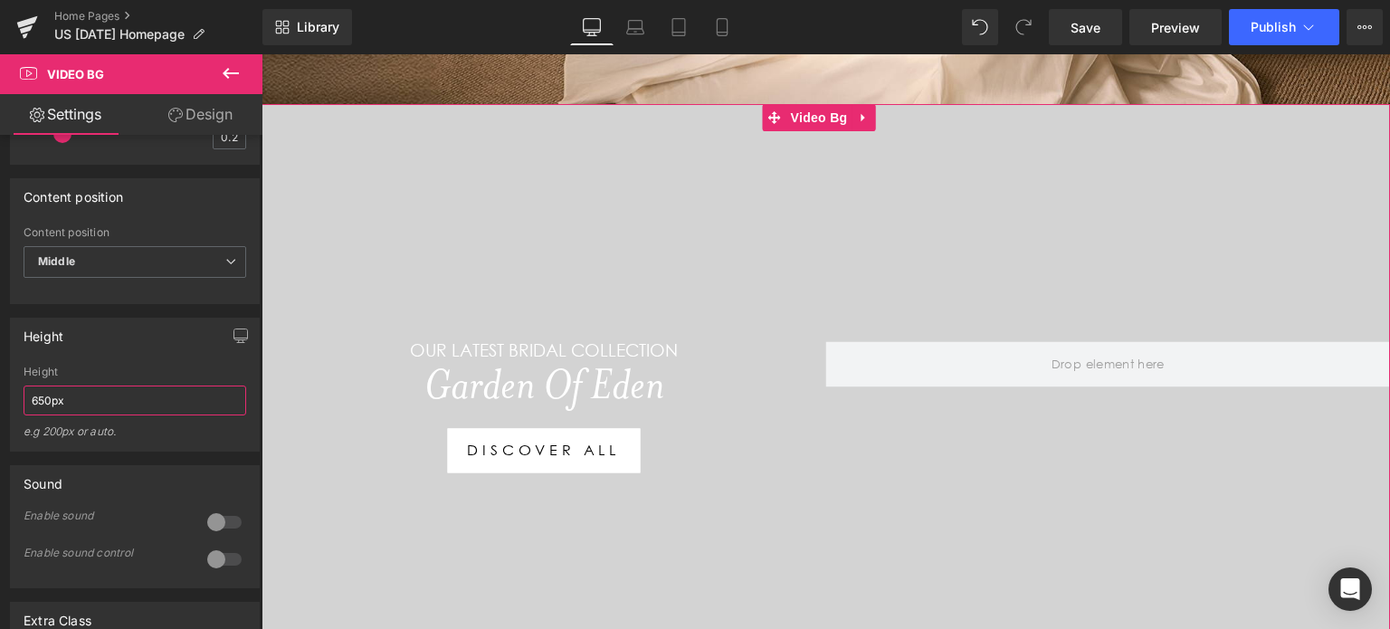
scroll to position [643, 0]
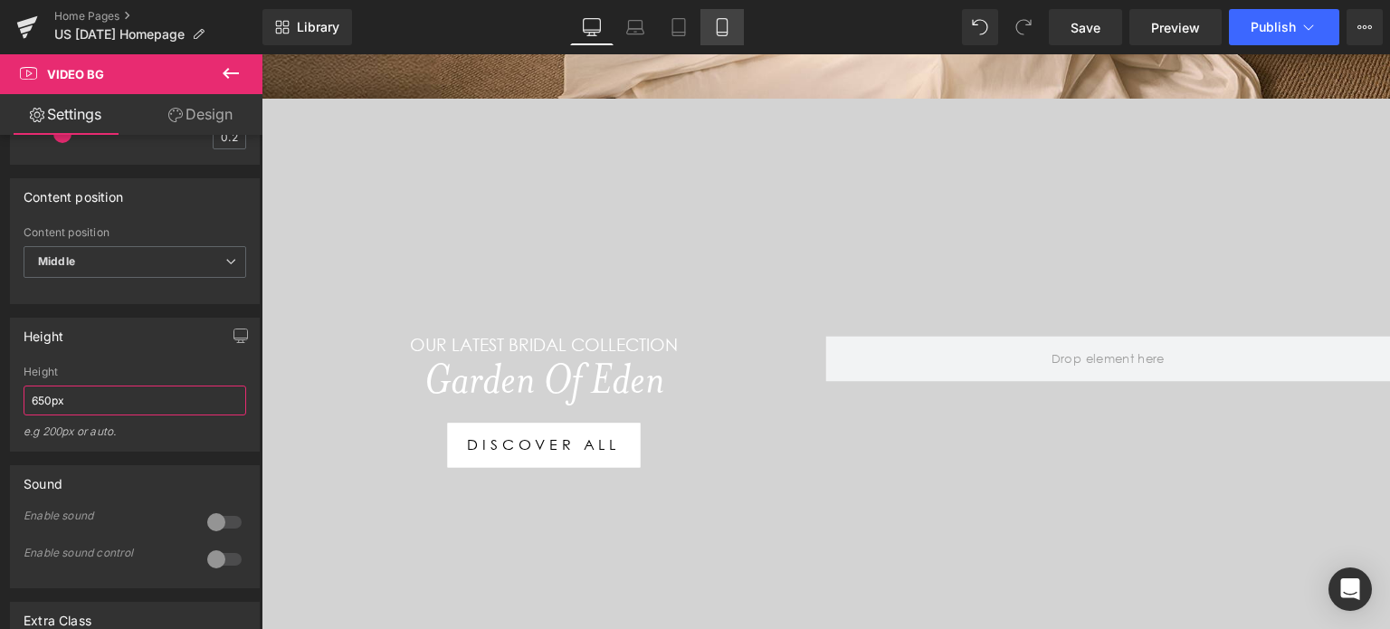
type input "650px"
click at [723, 38] on link "Mobile" at bounding box center [722, 27] width 43 height 36
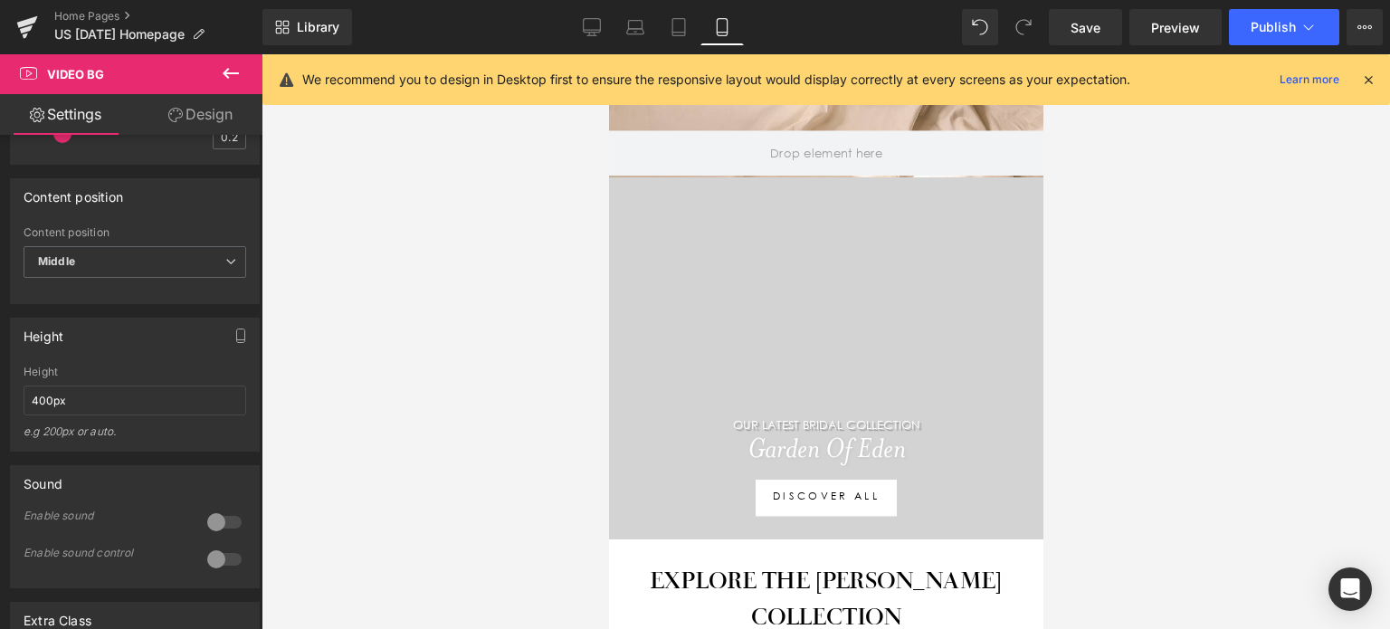
scroll to position [439, 0]
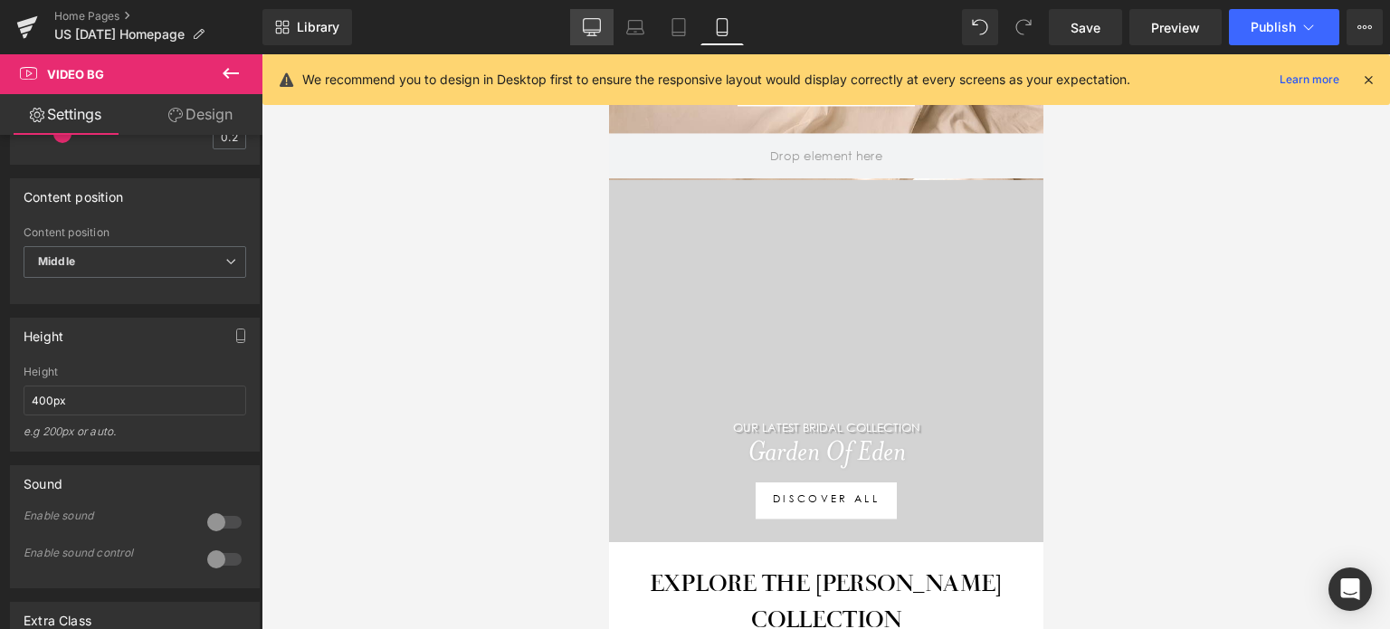
click at [597, 24] on icon at bounding box center [592, 27] width 18 height 18
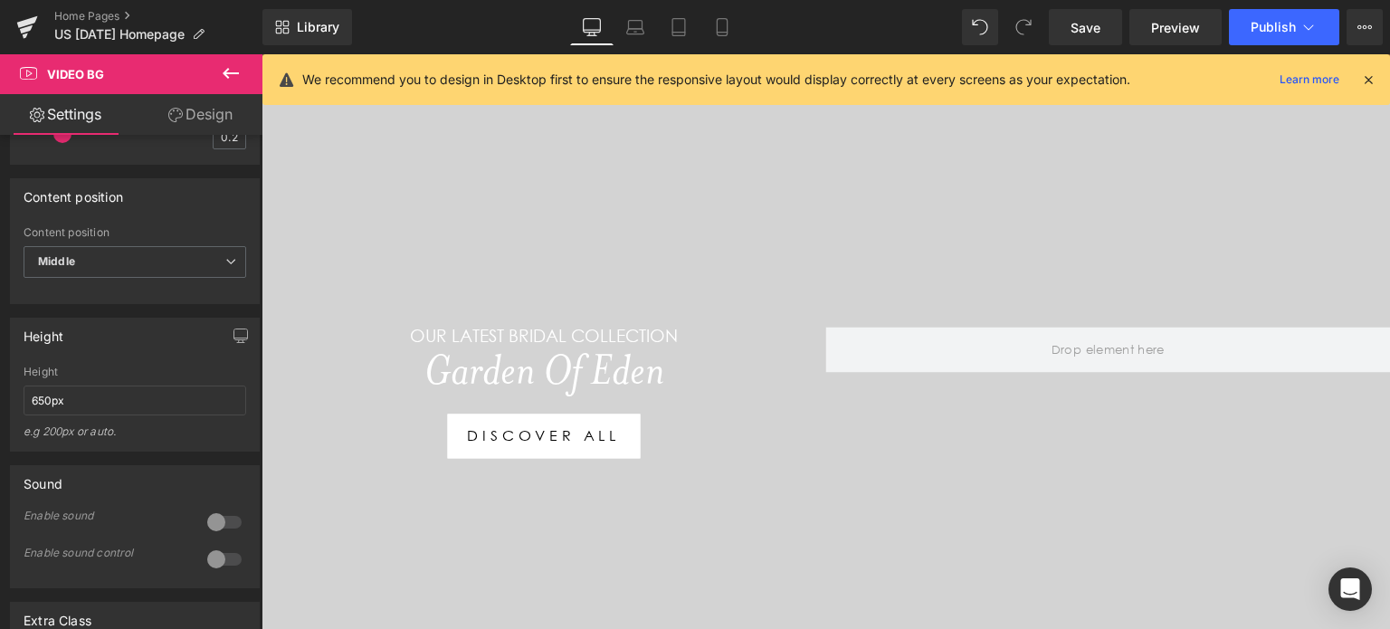
scroll to position [658, 0]
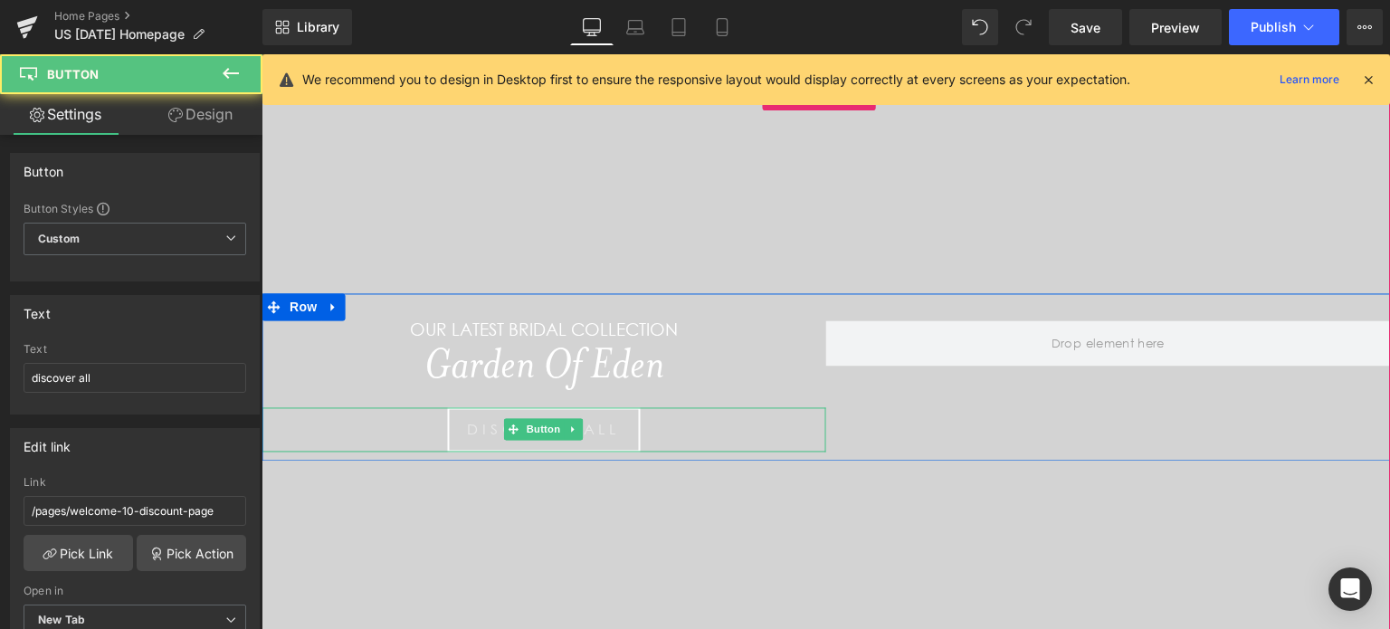
click at [626, 436] on link "discover all" at bounding box center [543, 429] width 193 height 44
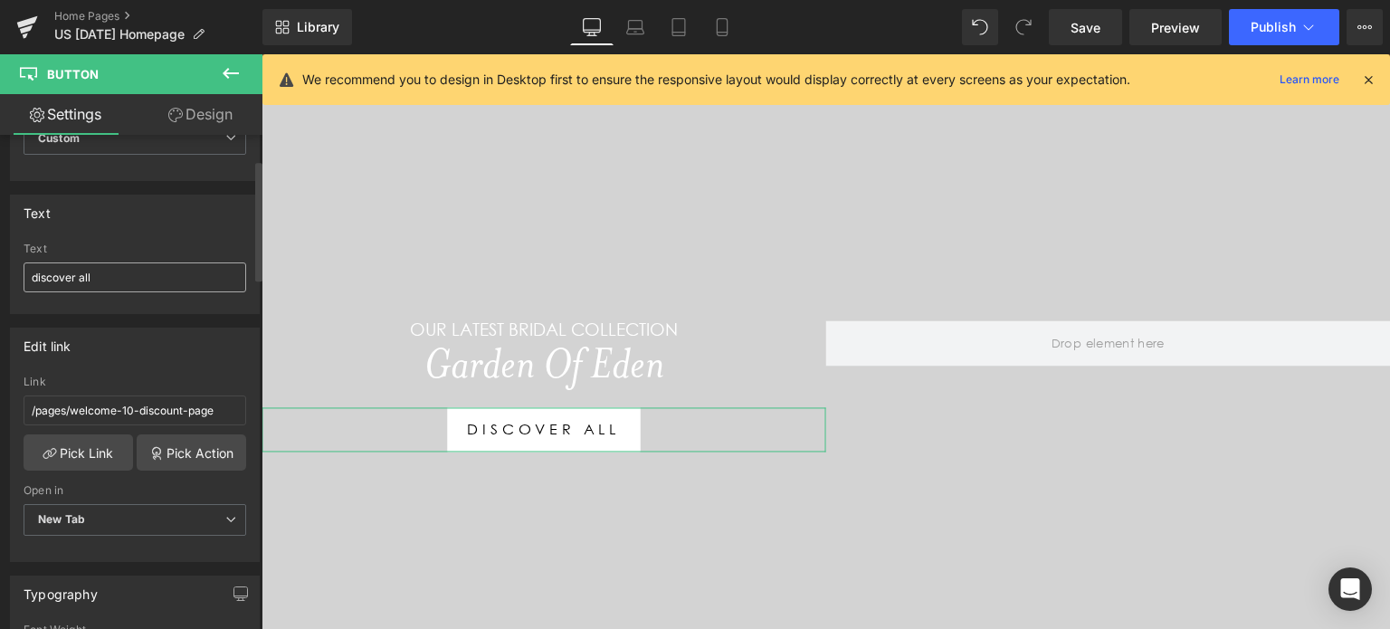
scroll to position [101, 0]
click at [118, 406] on input "/pages/welcome-10-discount-page" at bounding box center [135, 410] width 223 height 30
type input "[URL][DOMAIN_NAME]"
click at [1077, 32] on span "Save" at bounding box center [1086, 27] width 30 height 19
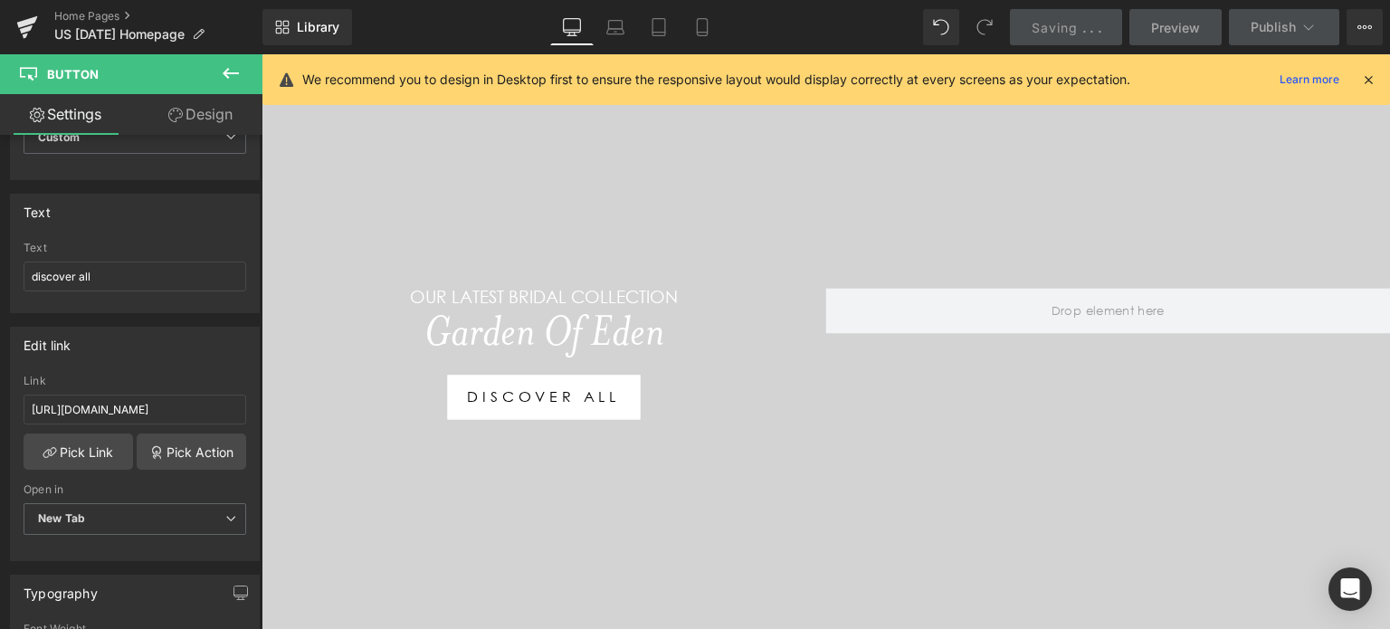
scroll to position [694, 0]
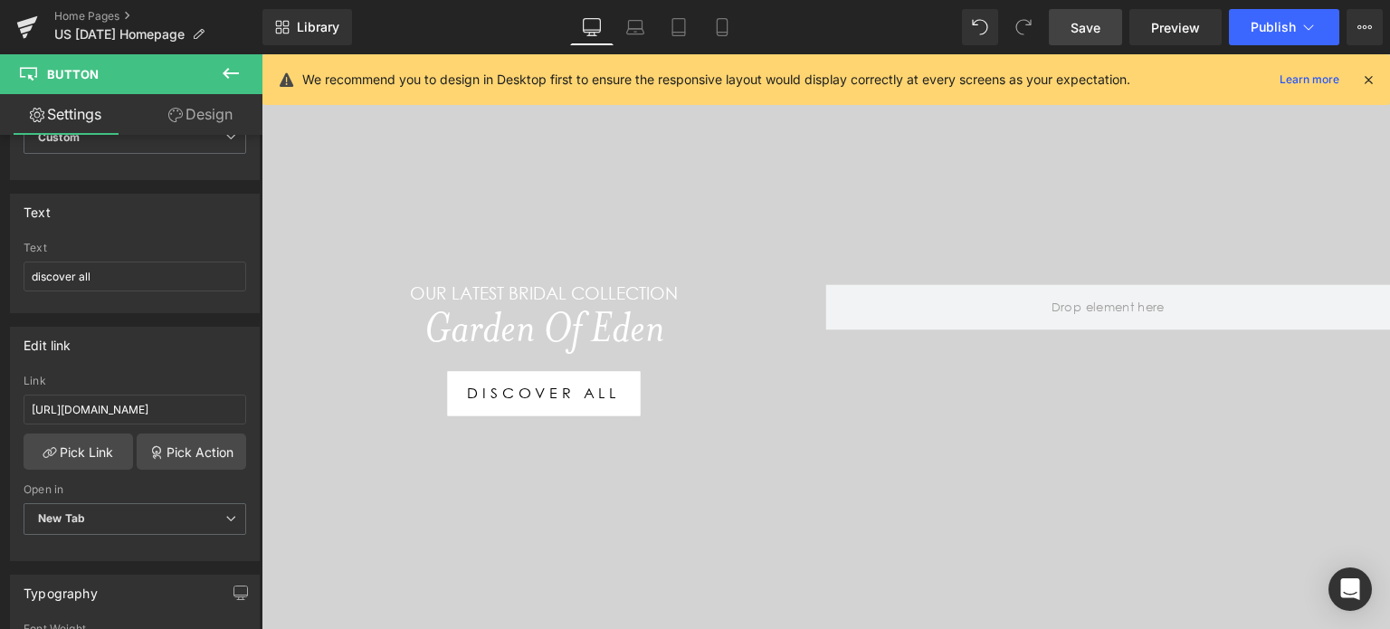
click at [1085, 36] on link "Save" at bounding box center [1085, 27] width 73 height 36
